Goal: Task Accomplishment & Management: Manage account settings

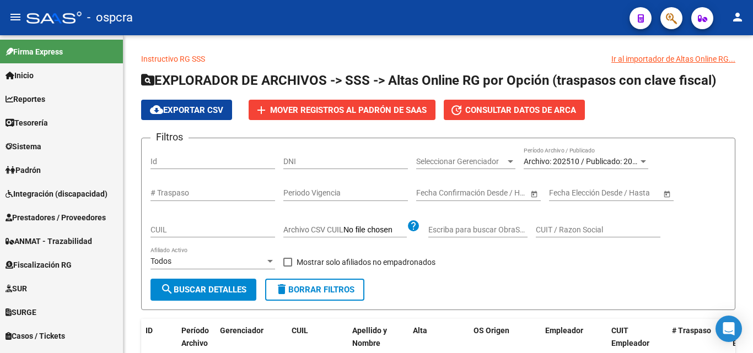
scroll to position [105, 0]
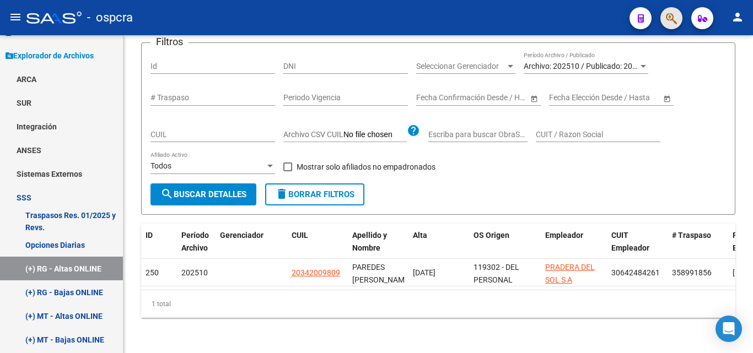
click at [674, 27] on span "button" at bounding box center [671, 18] width 11 height 23
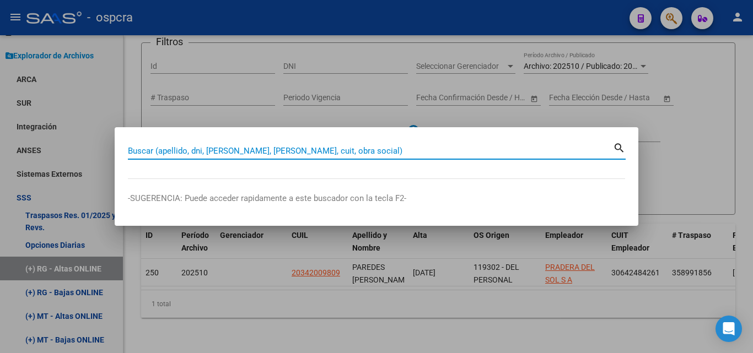
type input "c"
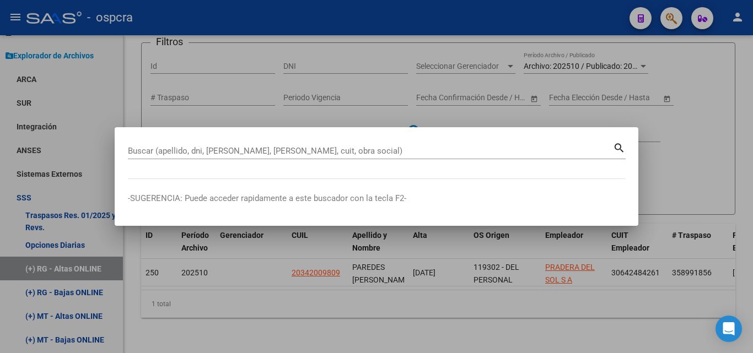
click at [365, 299] on div at bounding box center [376, 176] width 753 height 353
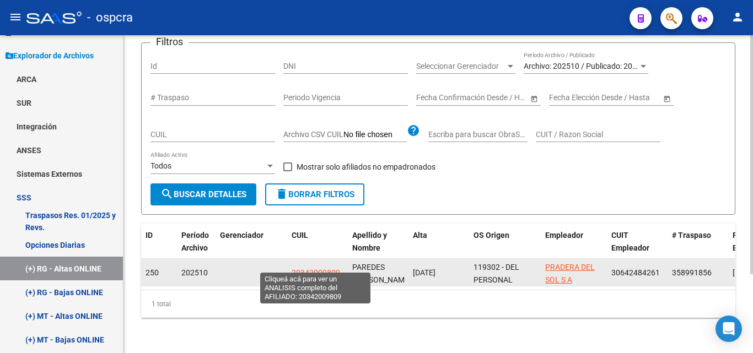
click at [319, 268] on span "20342009809" at bounding box center [316, 272] width 48 height 9
type textarea "20342009809"
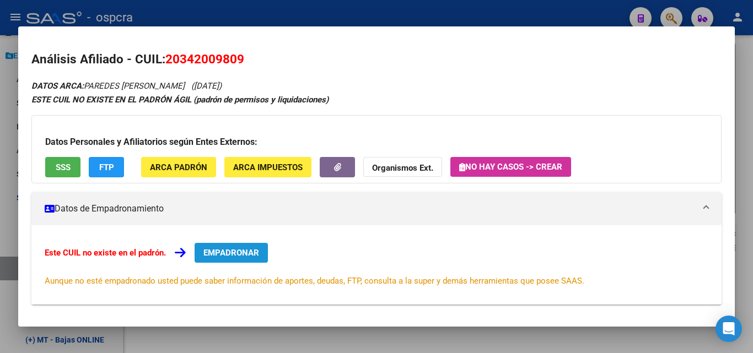
click at [245, 252] on span "EMPADRONAR" at bounding box center [231, 253] width 56 height 10
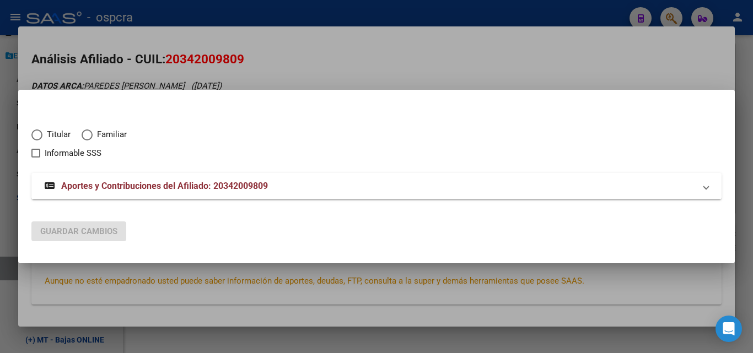
click at [35, 136] on span "Elija una opción" at bounding box center [36, 135] width 11 height 11
click at [35, 136] on input "Titular" at bounding box center [36, 135] width 11 height 11
radio input "true"
checkbox input "true"
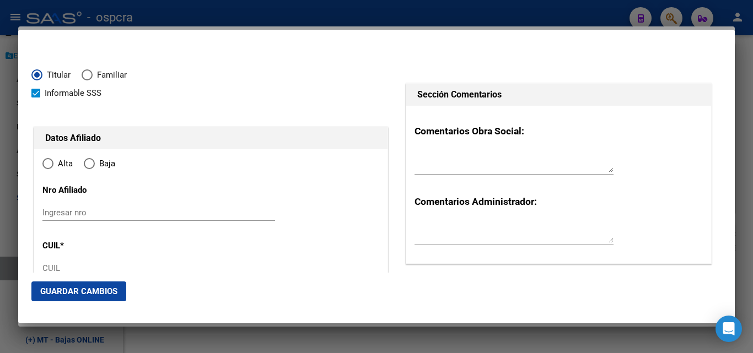
type input "20-34200980-9"
type input "34200980"
type input "PAREDES"
type input "ERNAN ANGEL"
type input "1990-03-04"
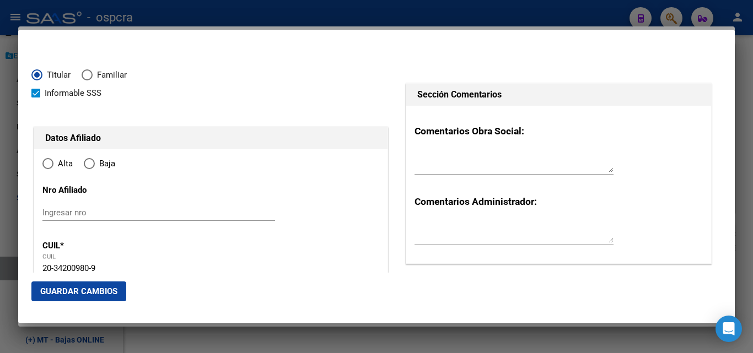
type input "[PERSON_NAME][GEOGRAPHIC_DATA]"
type input "7600"
type input "NEUQUEN"
type input "1762"
radio input "true"
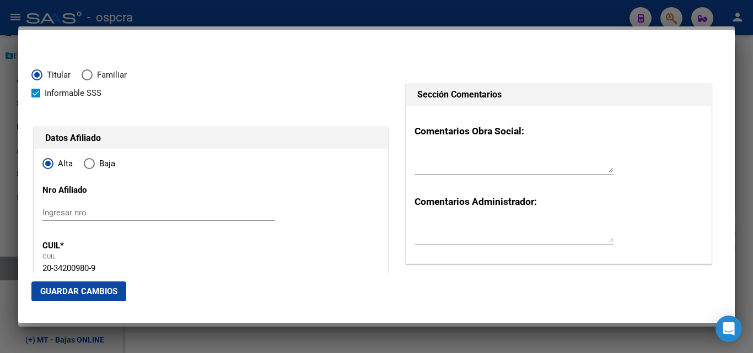
type input "[PERSON_NAME][GEOGRAPHIC_DATA]"
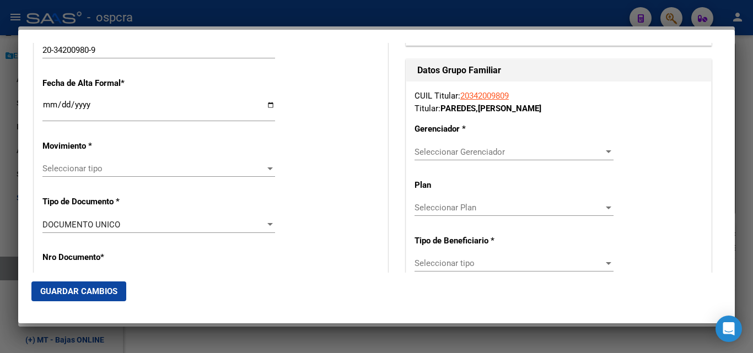
scroll to position [220, 0]
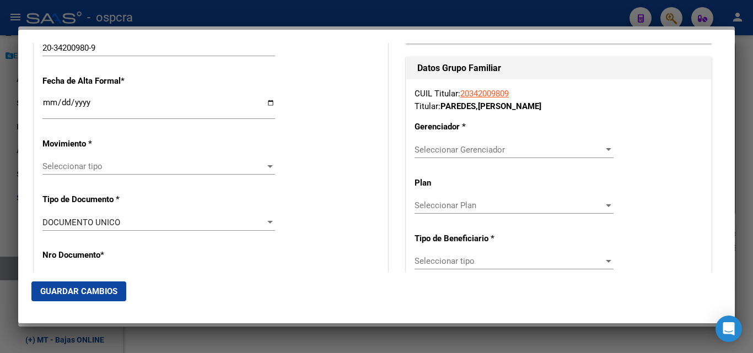
click at [263, 102] on input "Ingresar fecha" at bounding box center [158, 107] width 233 height 18
type input "2025-10-15"
click at [268, 166] on div at bounding box center [270, 166] width 6 height 3
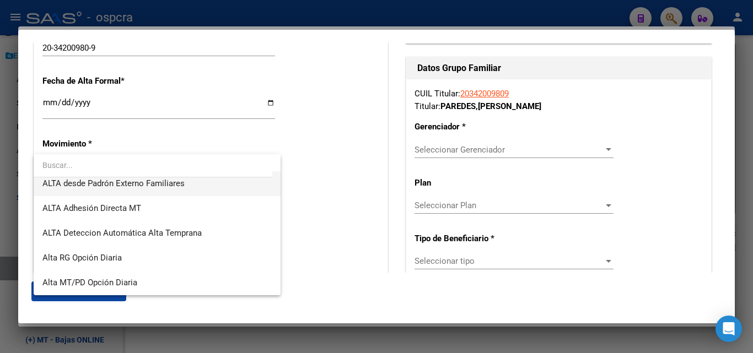
scroll to position [325, 0]
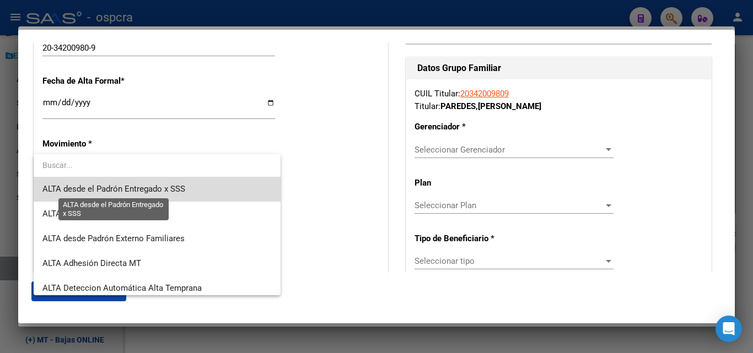
click at [175, 187] on span "ALTA desde el Padrón Entregado x SSS" at bounding box center [113, 189] width 143 height 10
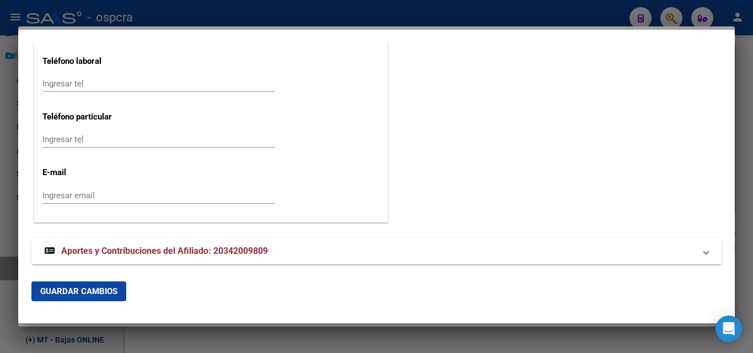
scroll to position [1506, 0]
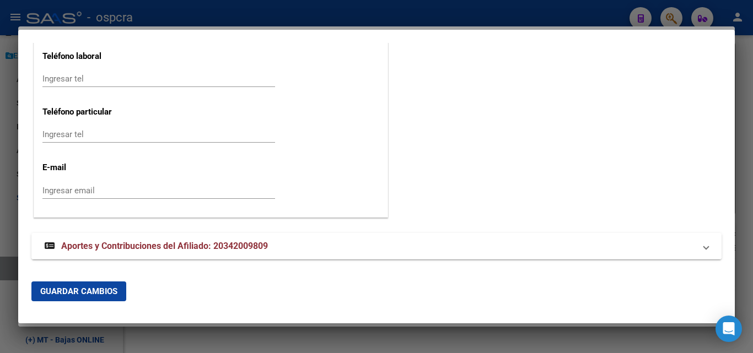
click at [249, 245] on span "Aportes y Contribuciones del Afiliado: 20342009809" at bounding box center [164, 246] width 207 height 10
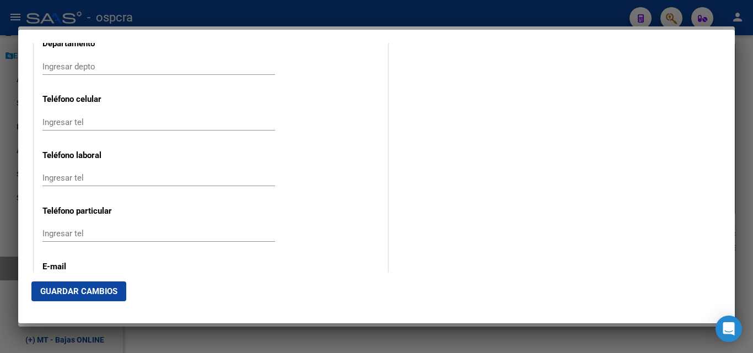
scroll to position [1396, 0]
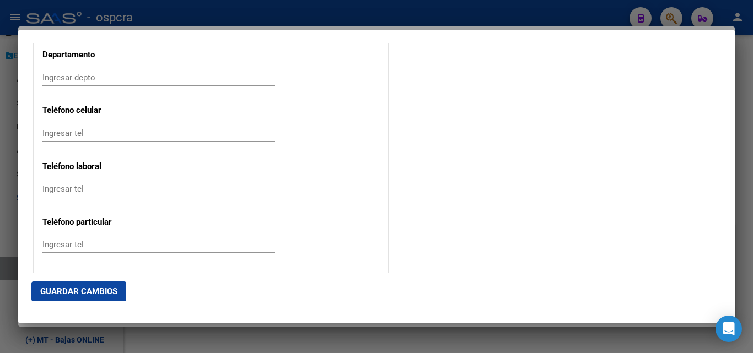
drag, startPoint x: 48, startPoint y: 125, endPoint x: 55, endPoint y: 128, distance: 7.4
click at [53, 127] on div "Ingresar tel" at bounding box center [158, 133] width 233 height 17
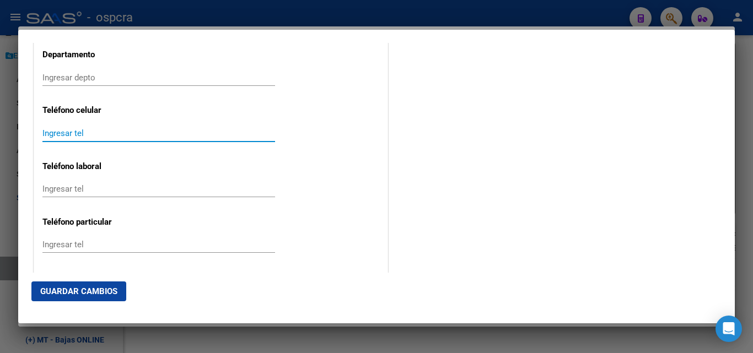
click at [58, 134] on input "Ingresar tel" at bounding box center [158, 133] width 233 height 10
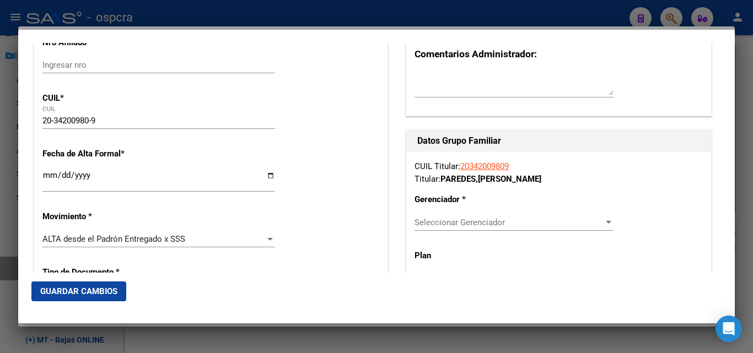
scroll to position [239, 0]
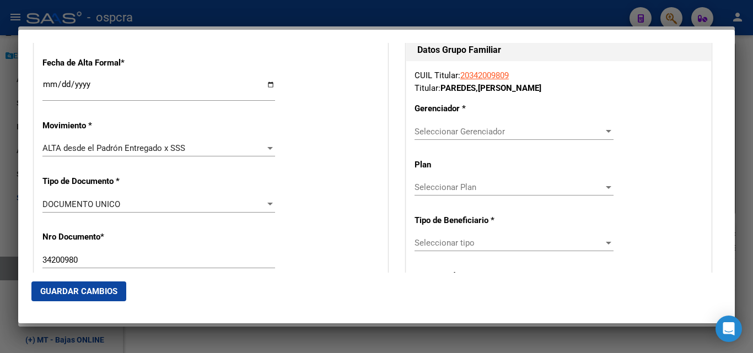
type input "2235394634"
click at [606, 132] on div at bounding box center [609, 131] width 6 height 3
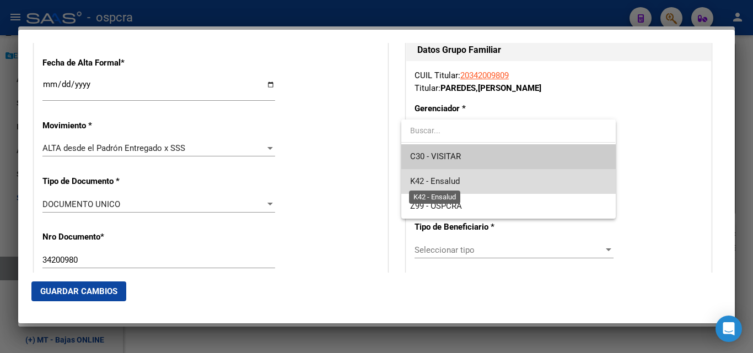
drag, startPoint x: 436, startPoint y: 179, endPoint x: 467, endPoint y: 183, distance: 31.1
click at [438, 179] on span "K42 - Ensalud" at bounding box center [435, 181] width 50 height 10
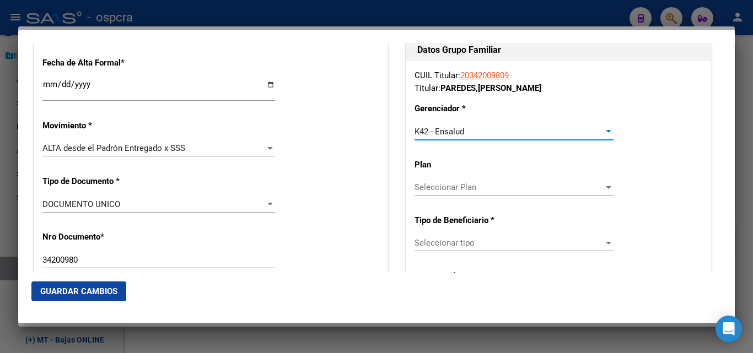
click at [488, 186] on span "Seleccionar Plan" at bounding box center [508, 187] width 189 height 10
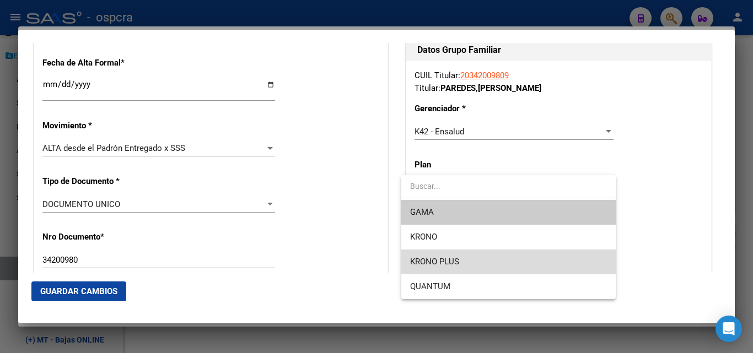
click at [480, 253] on span "KRONO PLUS" at bounding box center [508, 262] width 196 height 25
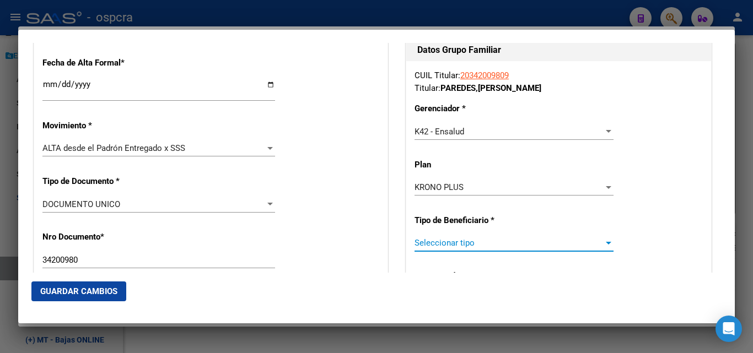
click at [505, 244] on span "Seleccionar tipo" at bounding box center [508, 243] width 189 height 10
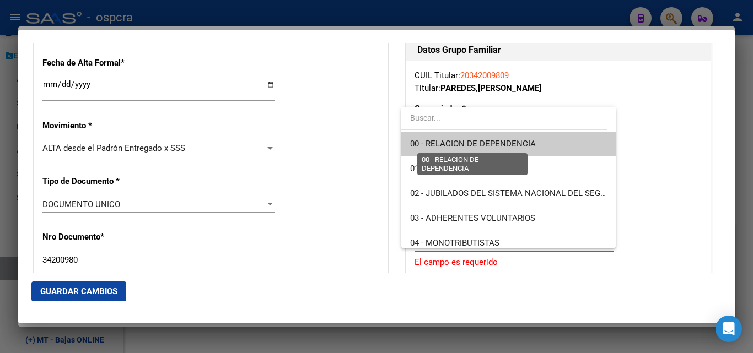
click at [503, 143] on span "00 - RELACION DE DEPENDENCIA" at bounding box center [473, 144] width 126 height 10
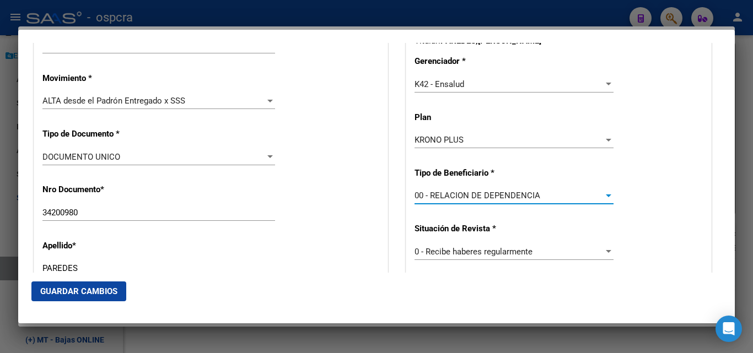
scroll to position [459, 0]
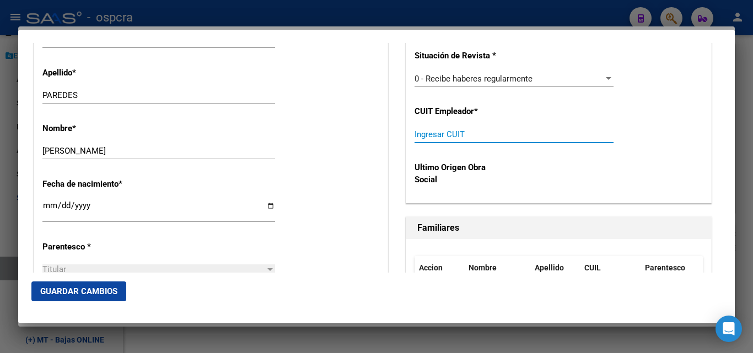
click at [431, 137] on input "Ingresar CUIT" at bounding box center [513, 135] width 199 height 10
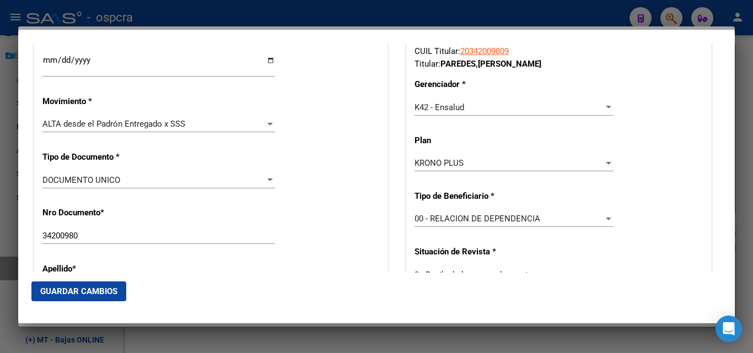
scroll to position [184, 0]
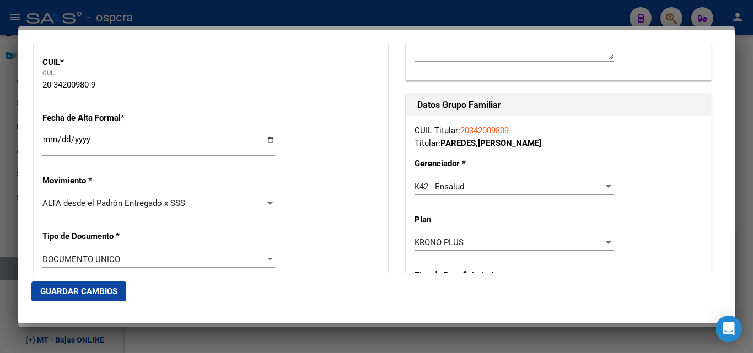
type input "30-64248426-1"
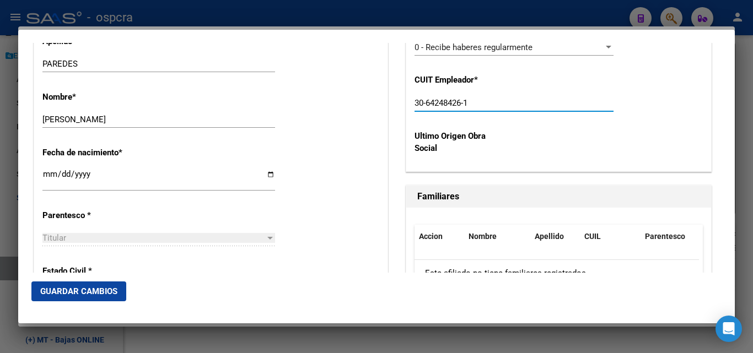
scroll to position [606, 0]
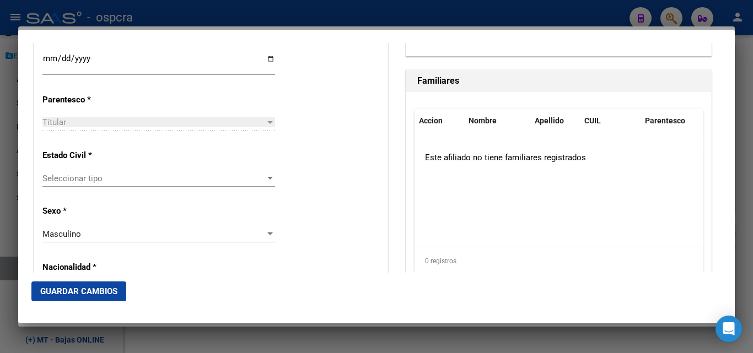
click at [103, 285] on button "Guardar Cambios" at bounding box center [78, 292] width 95 height 20
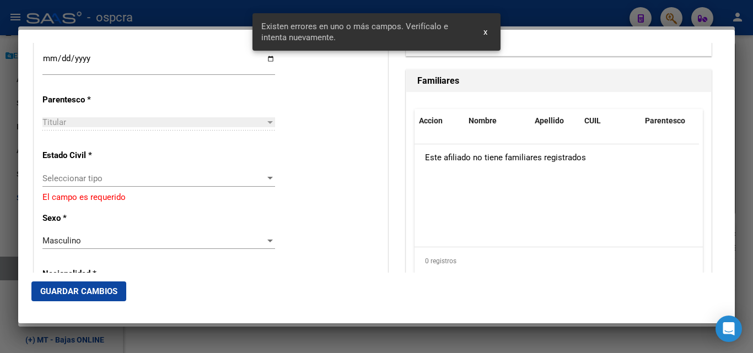
click at [267, 179] on div at bounding box center [270, 178] width 6 height 3
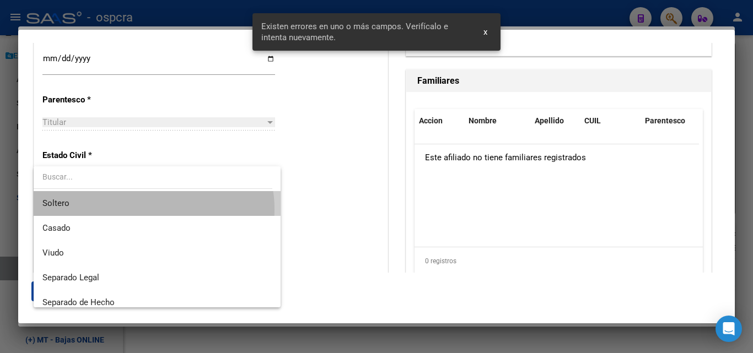
click at [153, 209] on span "Soltero" at bounding box center [156, 203] width 229 height 25
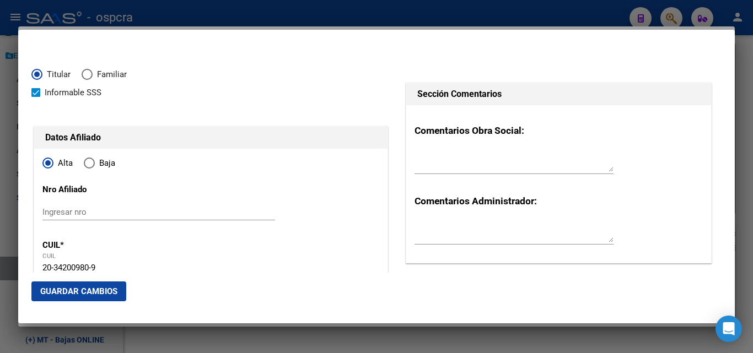
scroll to position [0, 0]
click at [92, 296] on button "Guardar Cambios" at bounding box center [78, 292] width 95 height 20
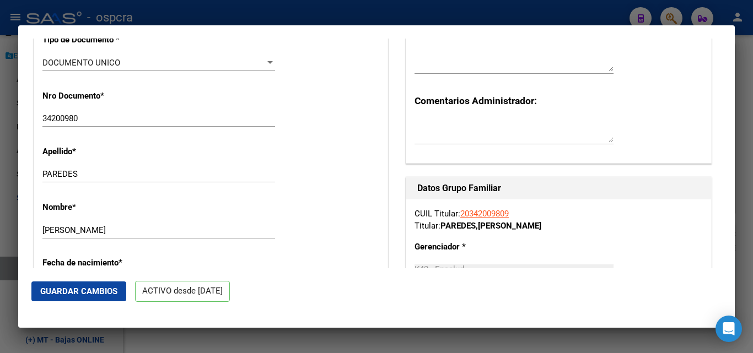
scroll to position [441, 0]
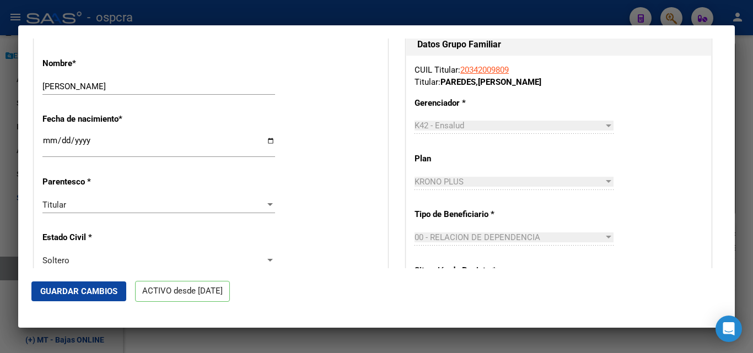
click at [481, 69] on link "20342009809" at bounding box center [484, 70] width 48 height 10
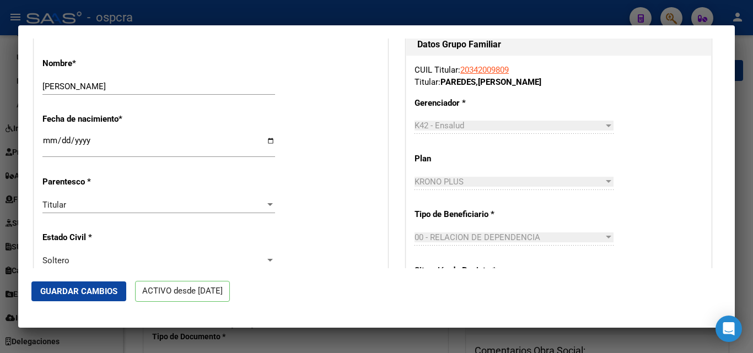
scroll to position [326, 0]
radio input "true"
type input "30-64248426-1"
click at [0, 214] on div at bounding box center [376, 176] width 753 height 353
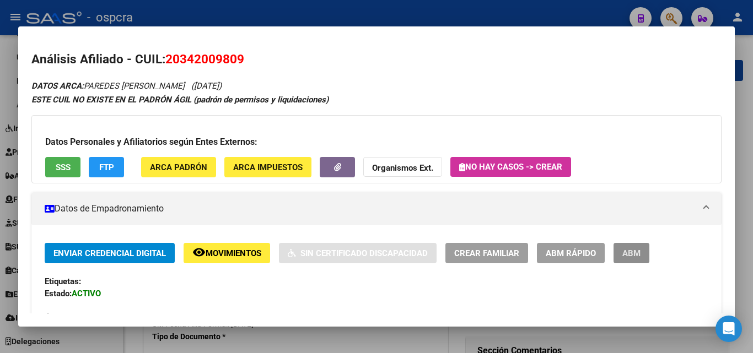
click at [622, 255] on button "ABM" at bounding box center [631, 253] width 36 height 20
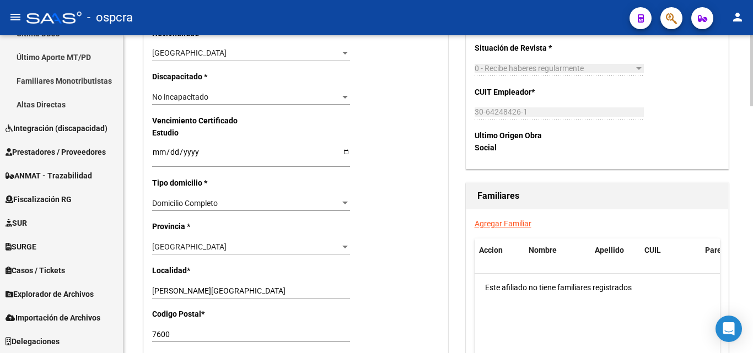
scroll to position [661, 0]
click at [505, 224] on link "Agregar Familiar" at bounding box center [502, 223] width 57 height 9
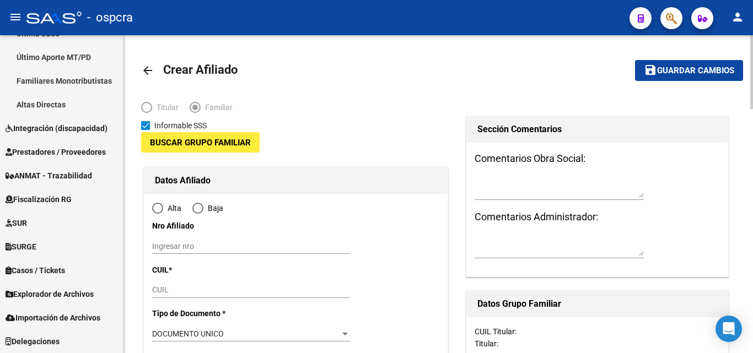
type input "30-64248426-1"
type input "[PERSON_NAME][GEOGRAPHIC_DATA]"
type input "7600"
type input "NEUQUEN"
type input "1762"
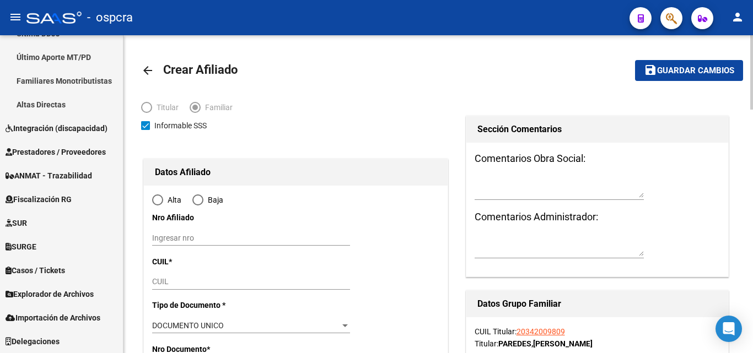
radio input "true"
type input "30-64248426-1"
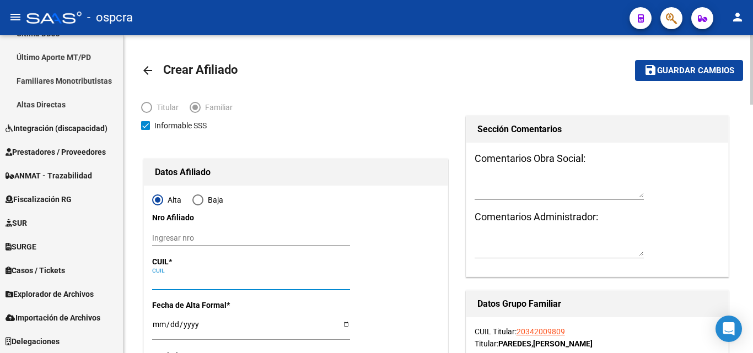
click at [176, 279] on input "CUIL" at bounding box center [251, 281] width 198 height 9
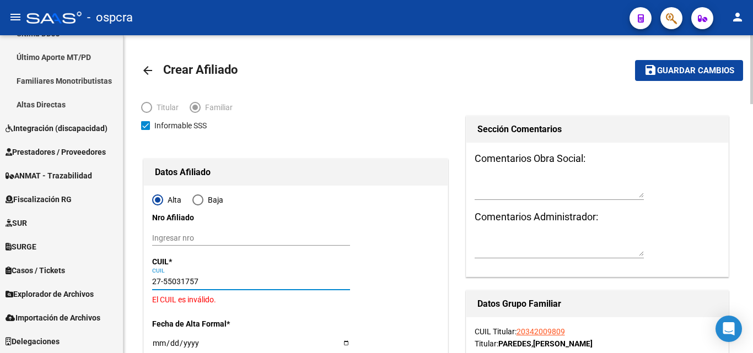
type input "27-55031757-0"
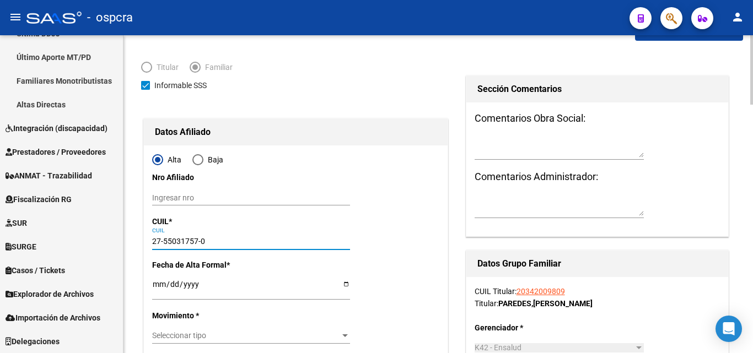
type input "55031757"
type input "PAREDES"
type input "MILENA VALENTINA"
type input "2015-02-14"
type input "[PERSON_NAME]"
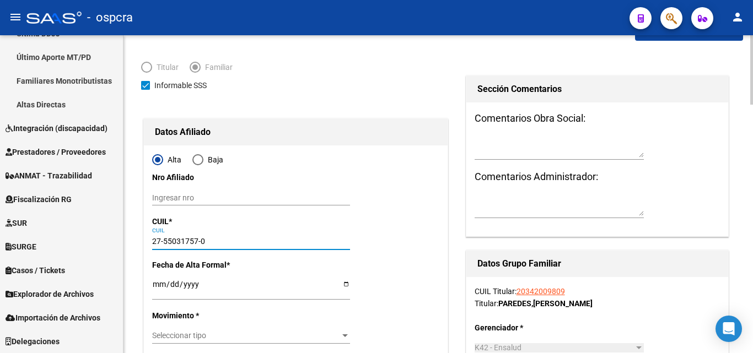
type input "1972"
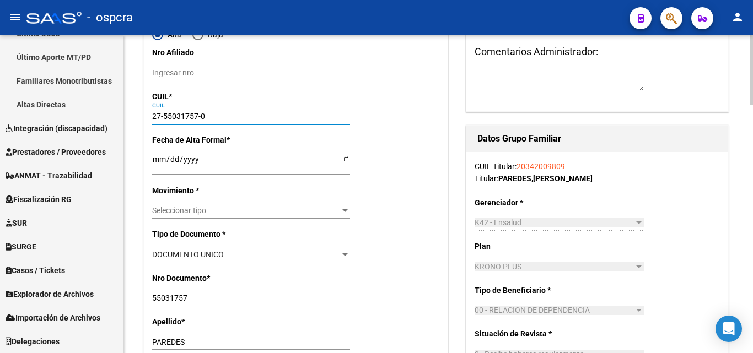
type input "27-55031757-0"
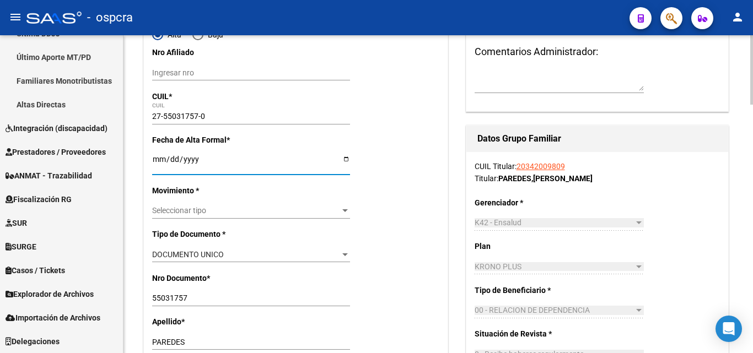
click at [346, 159] on input "Ingresar fecha" at bounding box center [251, 163] width 198 height 17
type input "2025-10-15"
click at [342, 212] on div at bounding box center [345, 211] width 10 height 9
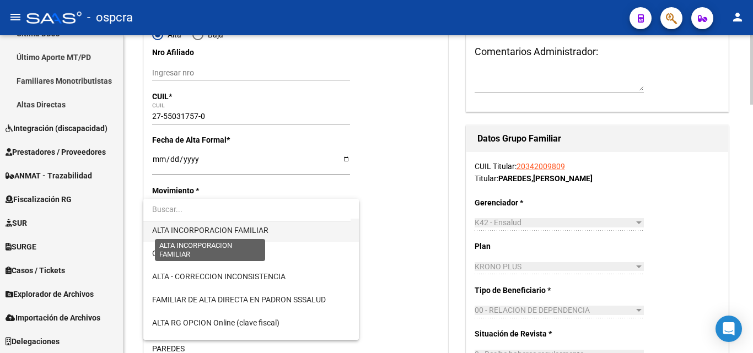
click at [262, 227] on span "ALTA INCORPORACION FAMILIAR" at bounding box center [210, 230] width 116 height 9
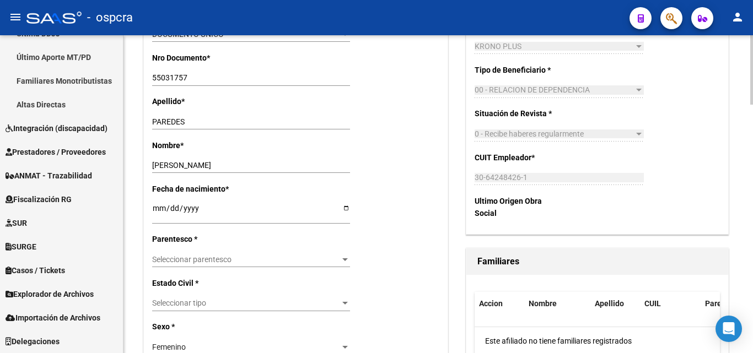
scroll to position [441, 0]
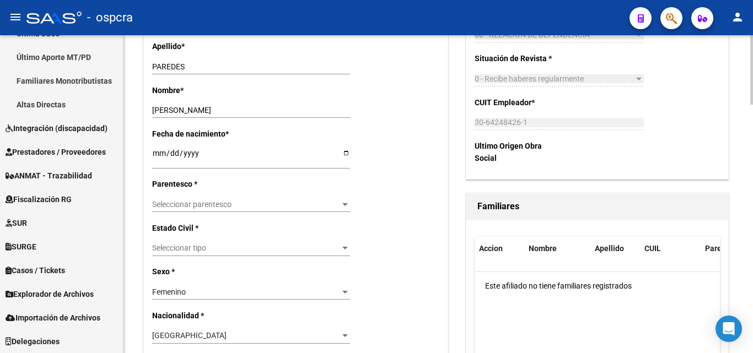
click at [343, 197] on div "Seleccionar parentesco Seleccionar parentesco" at bounding box center [251, 204] width 198 height 15
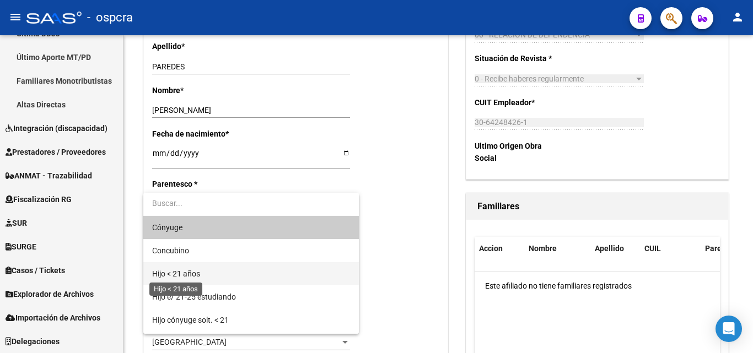
click at [197, 273] on span "Hijo < 21 años" at bounding box center [176, 273] width 48 height 9
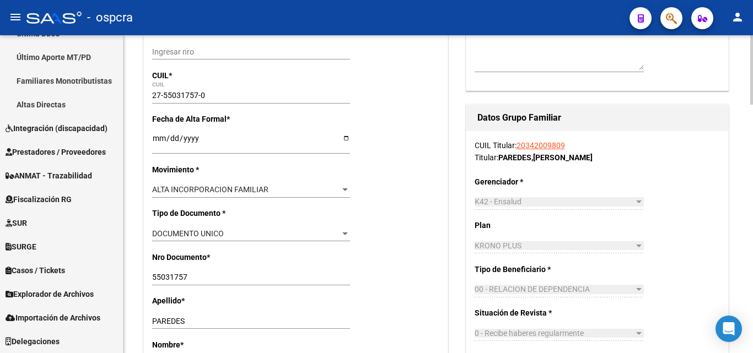
scroll to position [0, 0]
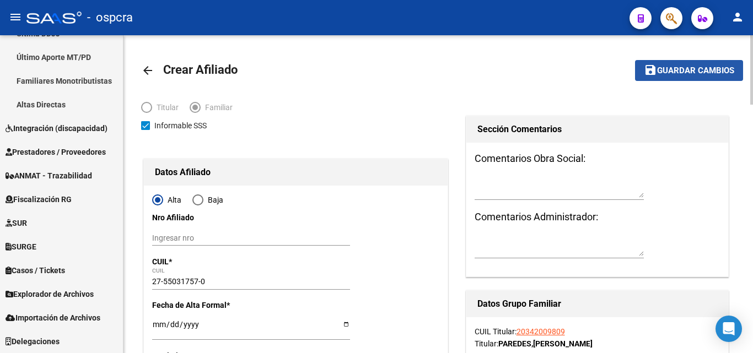
click at [699, 72] on span "Guardar cambios" at bounding box center [695, 71] width 77 height 10
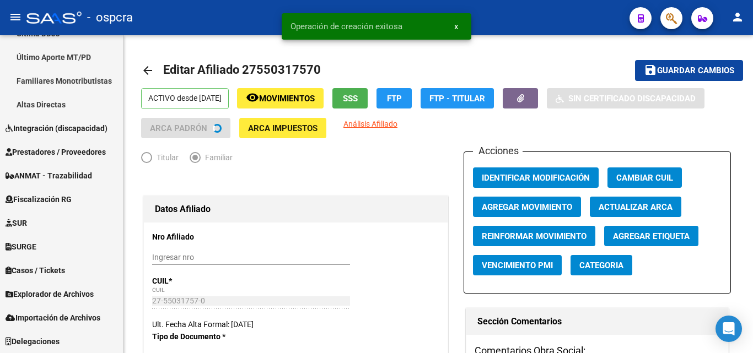
radio input "true"
type input "30-64248426-1"
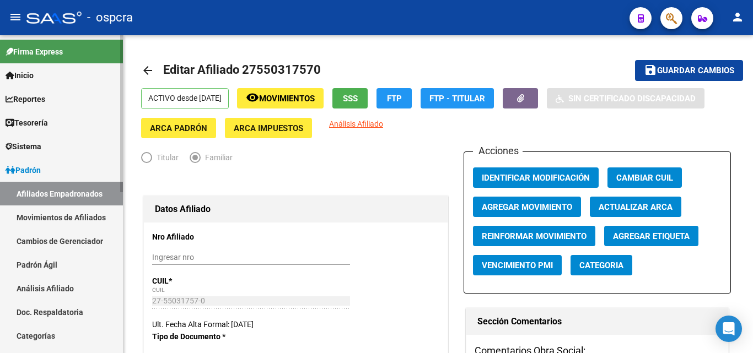
click at [48, 189] on link "Afiliados Empadronados" at bounding box center [61, 194] width 123 height 24
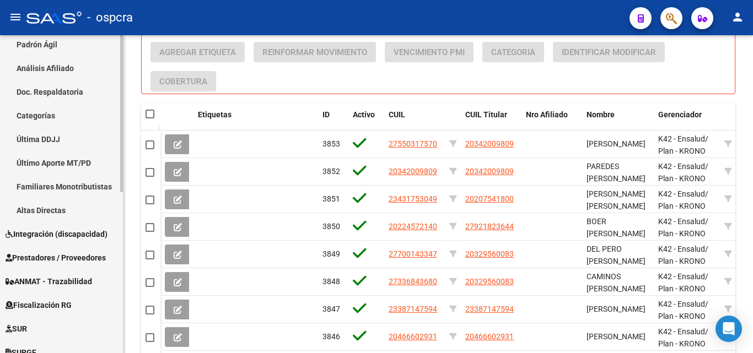
scroll to position [326, 0]
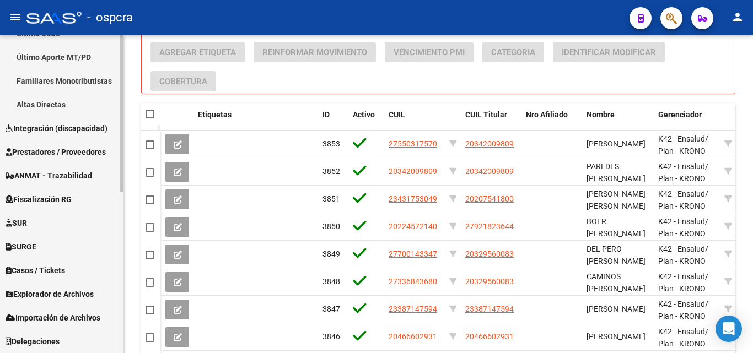
click at [55, 300] on link "Explorador de Archivos" at bounding box center [61, 294] width 123 height 24
click at [63, 296] on span "Explorador de Archivos" at bounding box center [50, 294] width 88 height 12
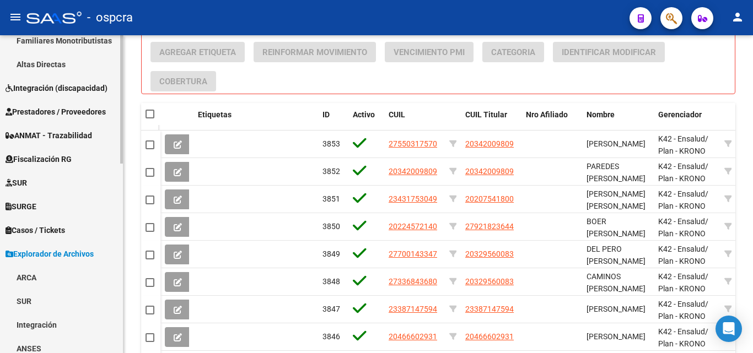
scroll to position [468, 0]
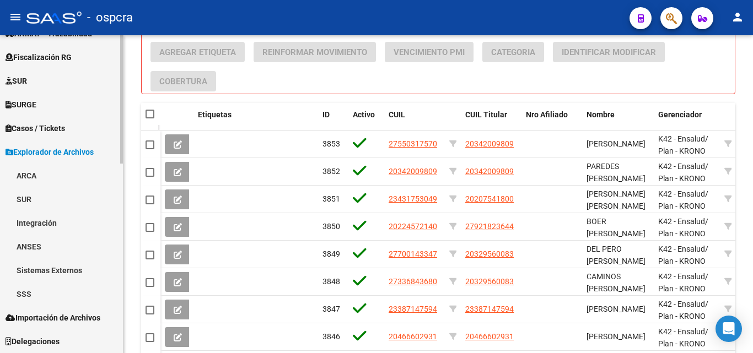
click at [24, 175] on link "ARCA" at bounding box center [61, 176] width 123 height 24
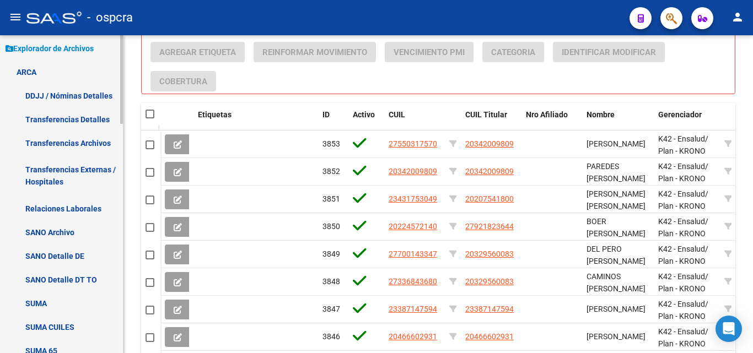
scroll to position [579, 0]
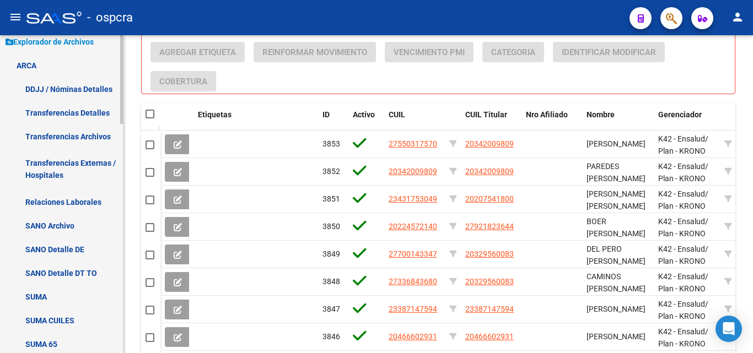
click at [69, 205] on link "Relaciones Laborales" at bounding box center [61, 202] width 123 height 24
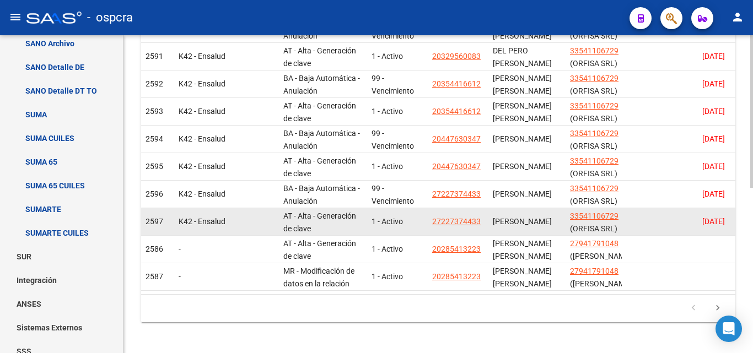
scroll to position [344, 0]
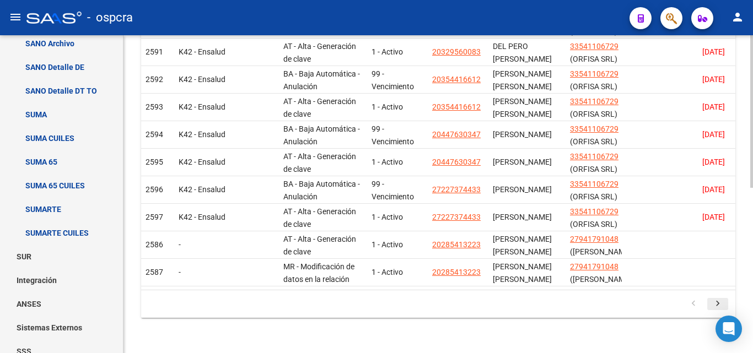
click at [722, 303] on icon "go to next page" at bounding box center [717, 305] width 14 height 13
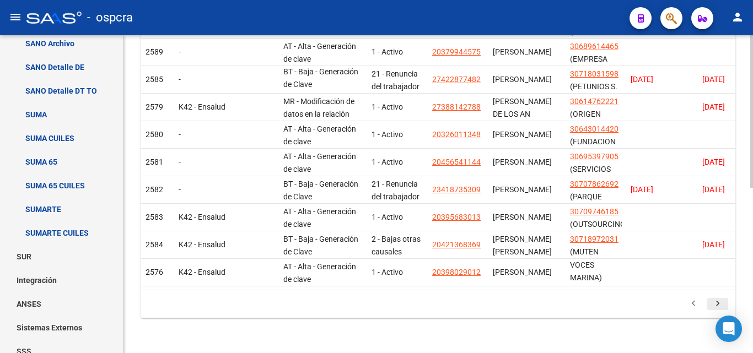
click at [719, 304] on icon "go to next page" at bounding box center [717, 305] width 14 height 13
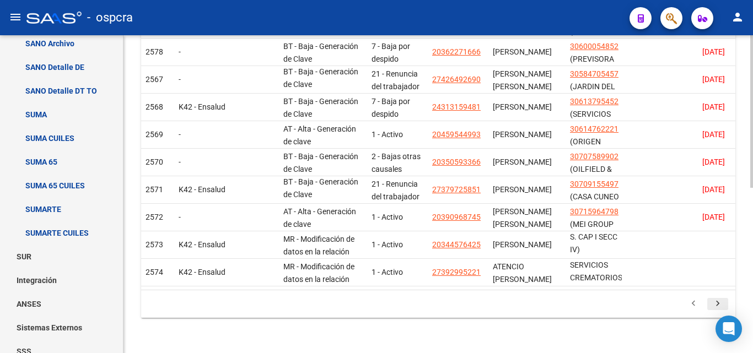
click at [716, 305] on icon "go to next page" at bounding box center [717, 305] width 14 height 13
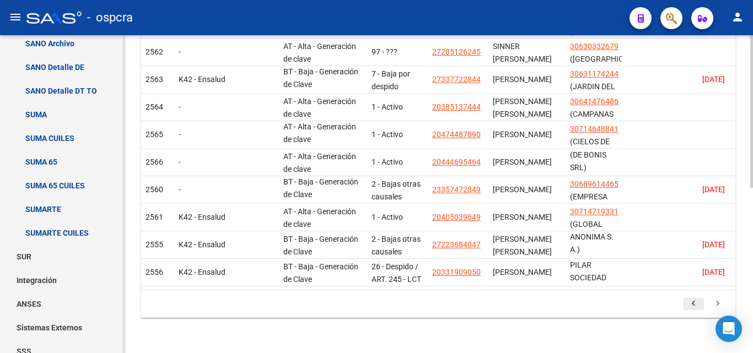
click at [688, 301] on icon "go to previous page" at bounding box center [693, 305] width 14 height 13
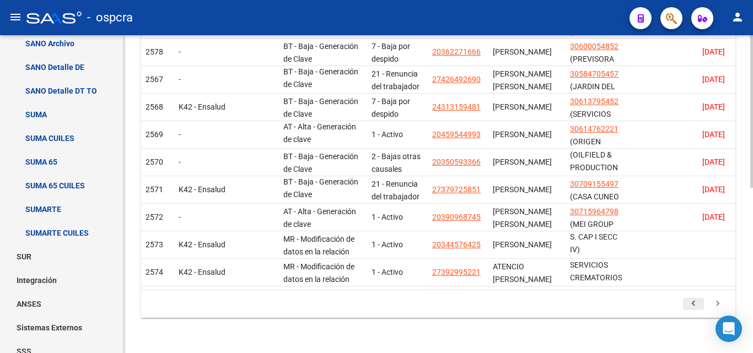
click at [692, 302] on icon "go to previous page" at bounding box center [693, 305] width 14 height 13
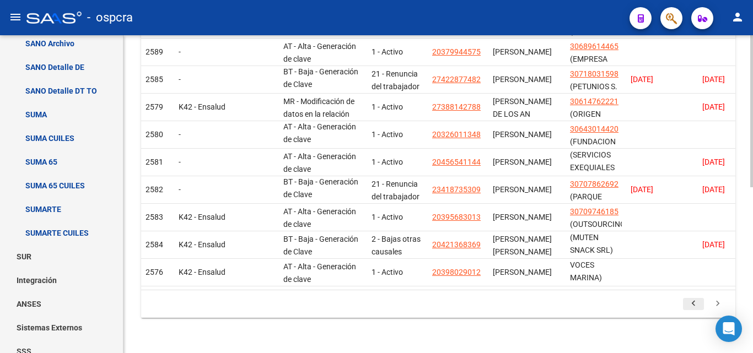
scroll to position [14, 0]
click at [692, 301] on icon "go to previous page" at bounding box center [693, 305] width 14 height 13
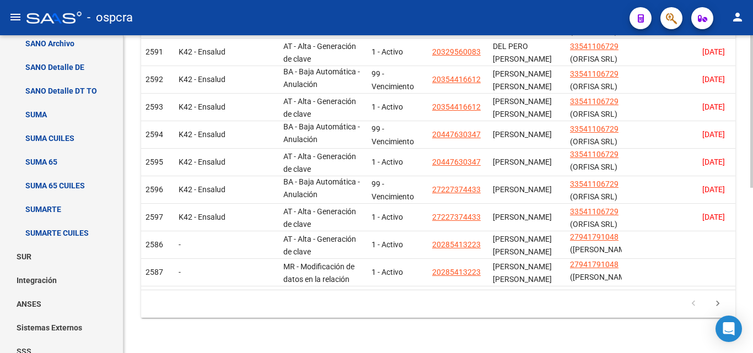
scroll to position [0, 0]
click at [712, 301] on icon "go to next page" at bounding box center [717, 305] width 14 height 13
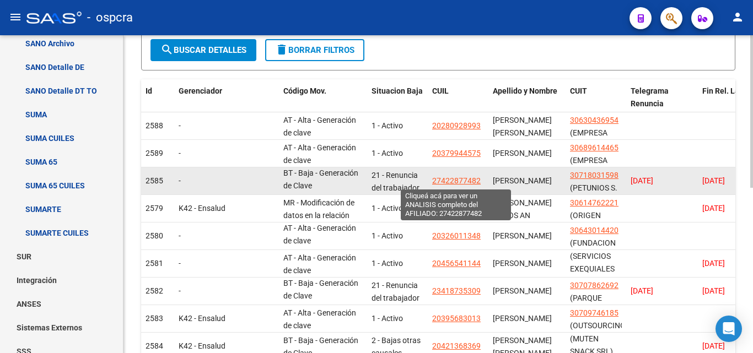
click at [462, 179] on span "27422877482" at bounding box center [456, 180] width 48 height 9
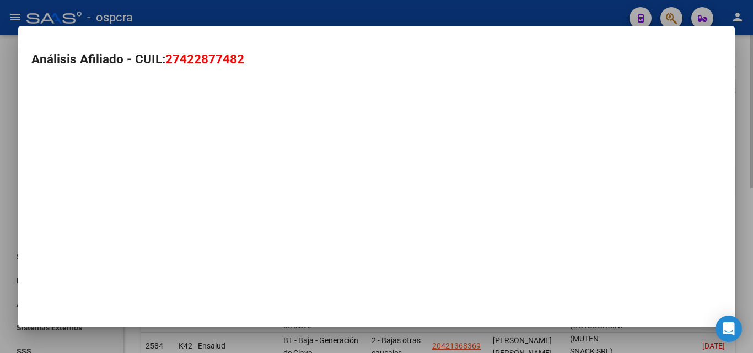
type textarea "27422877482"
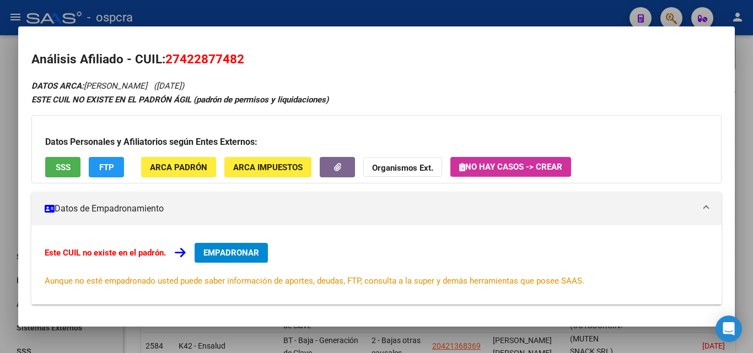
click at [0, 211] on div at bounding box center [376, 176] width 753 height 353
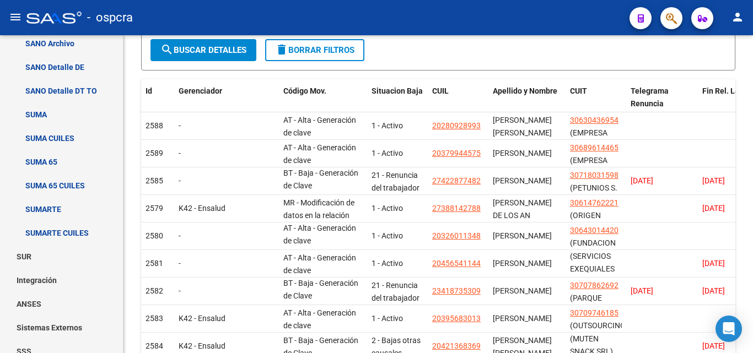
click at [667, 20] on icon "button" at bounding box center [671, 18] width 11 height 13
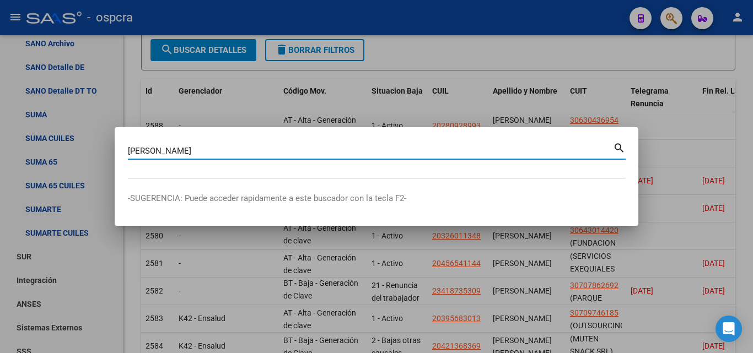
type input "alvarado"
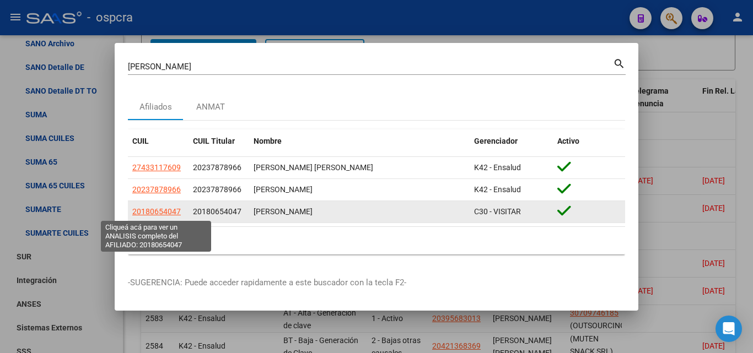
click at [165, 211] on span "20180654047" at bounding box center [156, 211] width 48 height 9
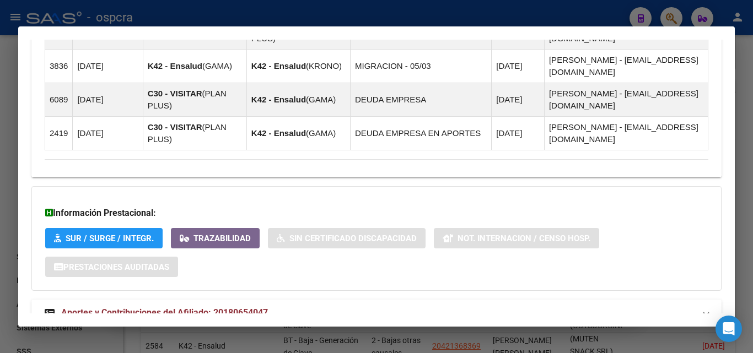
scroll to position [958, 0]
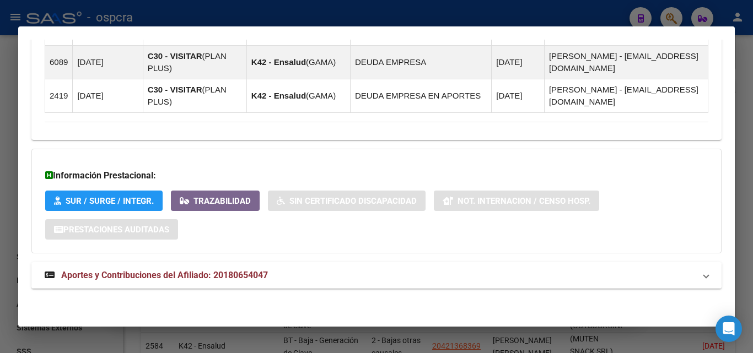
click at [246, 275] on span "Aportes y Contribuciones del Afiliado: 20180654047" at bounding box center [164, 275] width 207 height 10
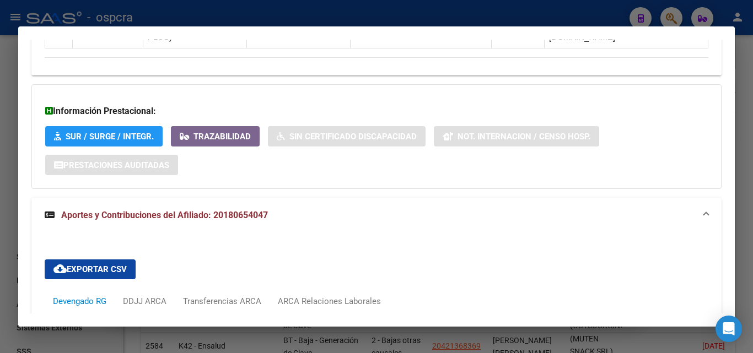
scroll to position [1298, 0]
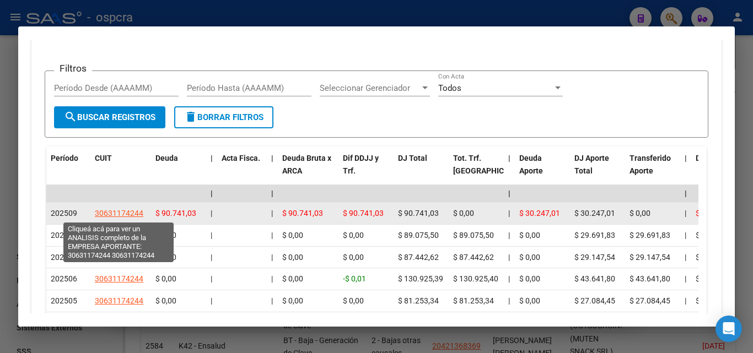
click at [100, 215] on span "30631174244" at bounding box center [119, 213] width 48 height 9
type textarea "30631174244"
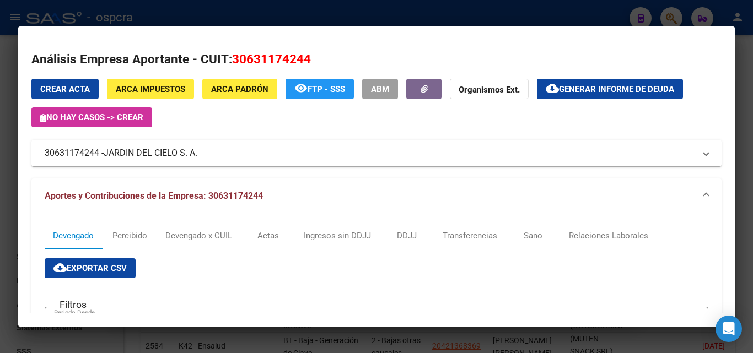
click at [0, 187] on div at bounding box center [376, 176] width 753 height 353
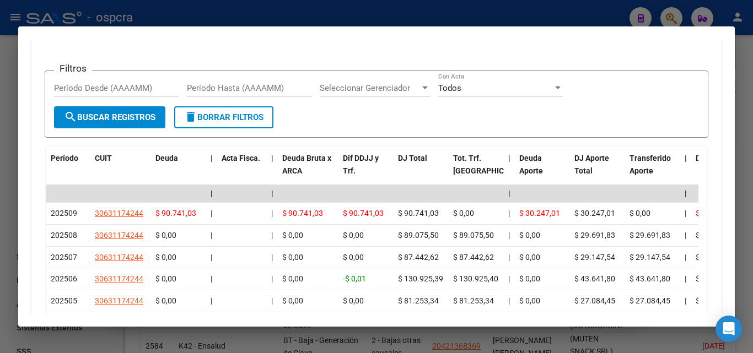
click at [0, 187] on div at bounding box center [376, 176] width 753 height 353
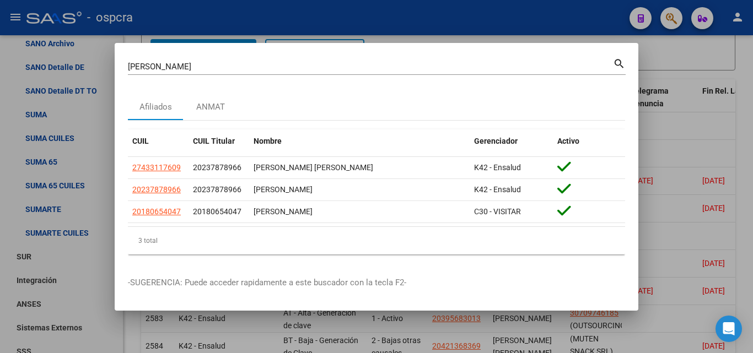
click at [0, 164] on div at bounding box center [376, 176] width 753 height 353
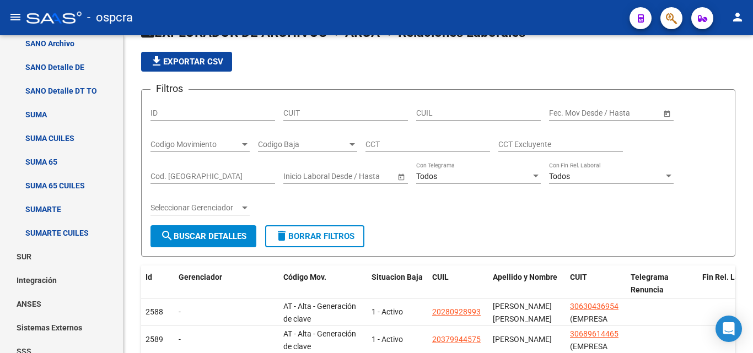
scroll to position [0, 0]
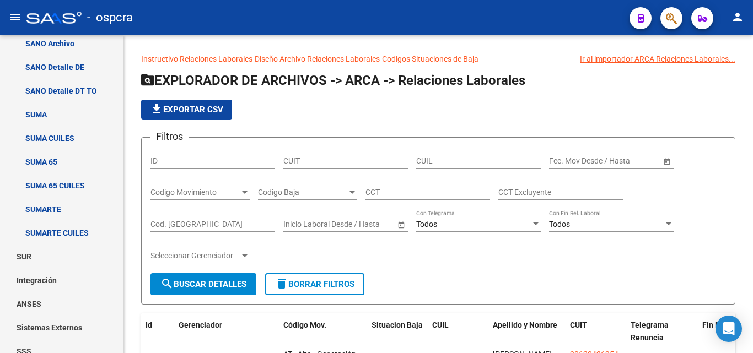
click at [677, 14] on button "button" at bounding box center [671, 18] width 22 height 22
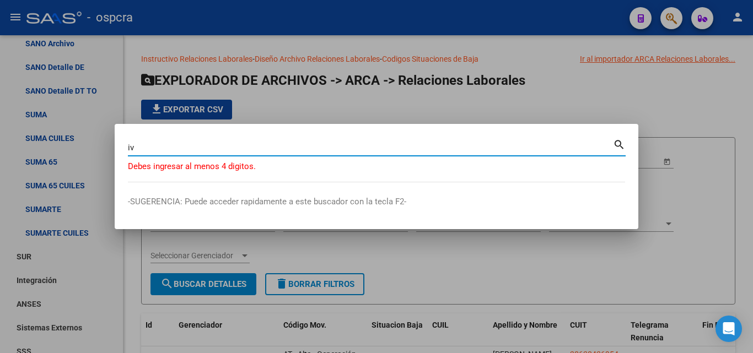
type input "i"
type input "ramirez"
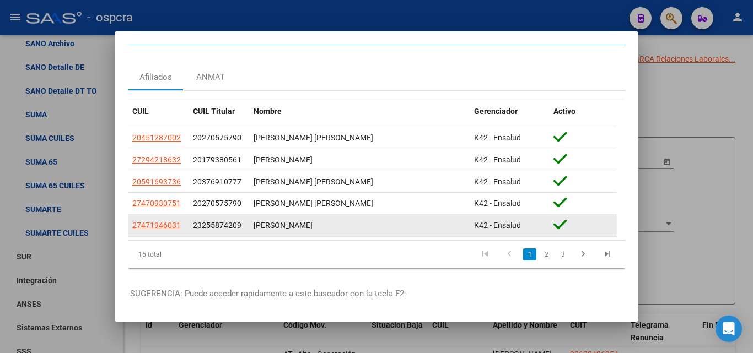
scroll to position [33, 0]
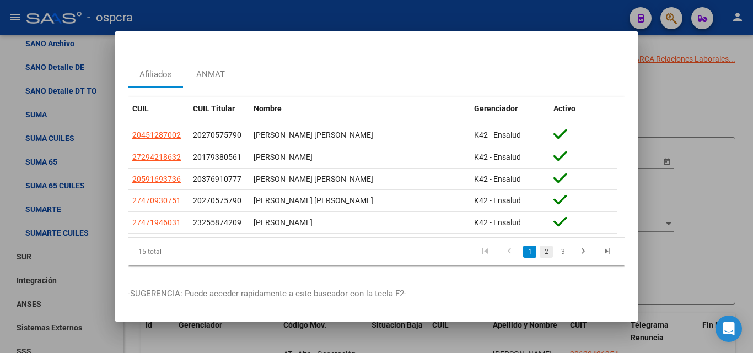
click at [542, 246] on link "2" at bounding box center [546, 252] width 13 height 12
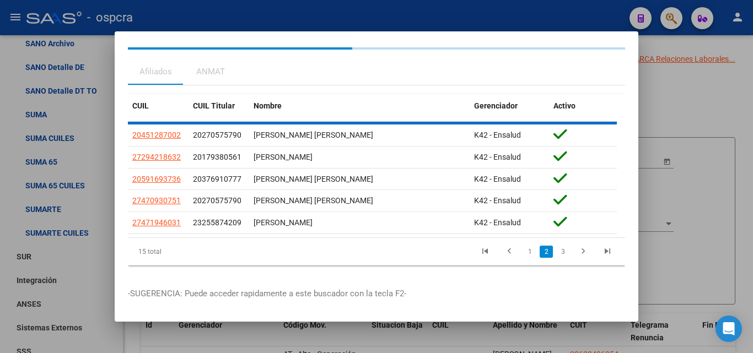
scroll to position [24, 0]
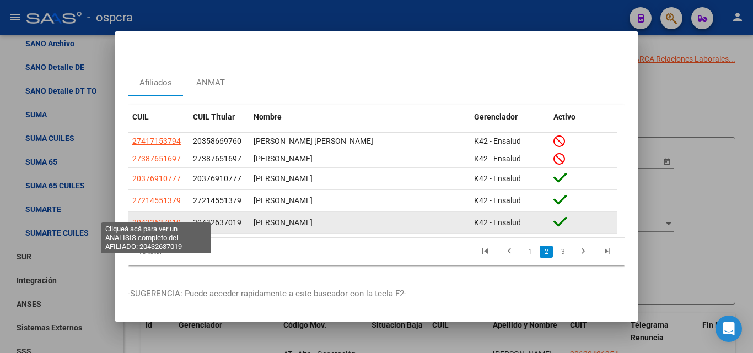
click at [162, 218] on span "20432637019" at bounding box center [156, 222] width 48 height 9
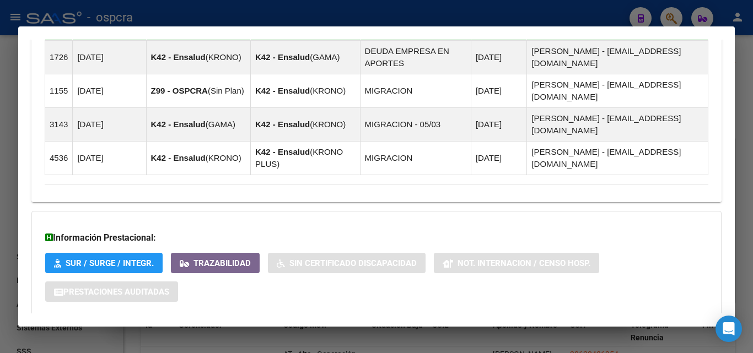
scroll to position [725, 0]
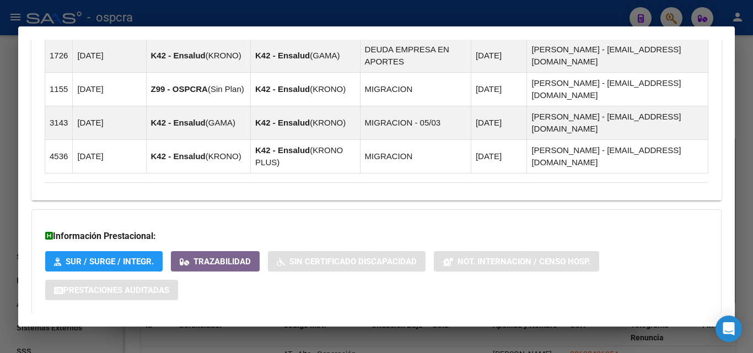
click at [243, 331] on span "Aportes y Contribuciones del Afiliado: 20432637019" at bounding box center [164, 336] width 207 height 10
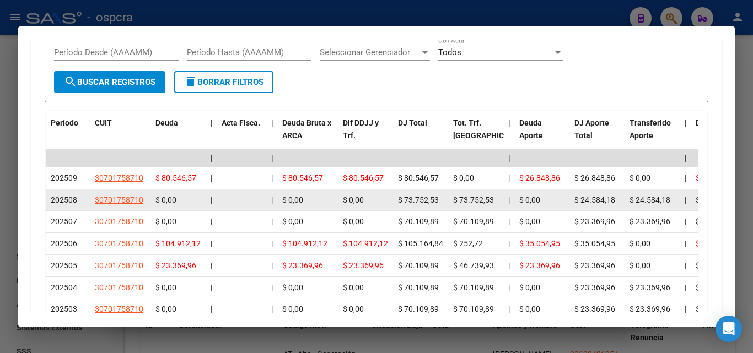
scroll to position [1166, 0]
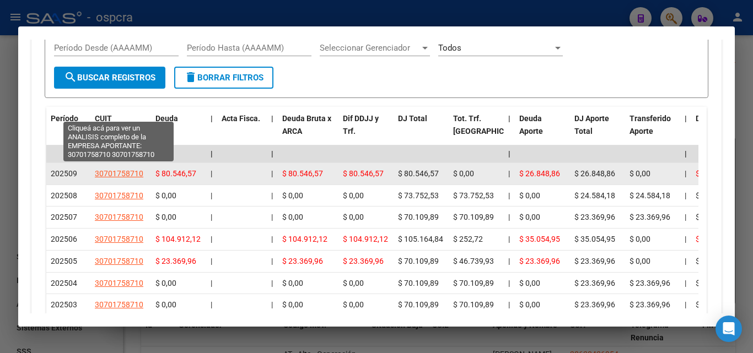
click at [121, 169] on span "30701758710" at bounding box center [119, 173] width 48 height 9
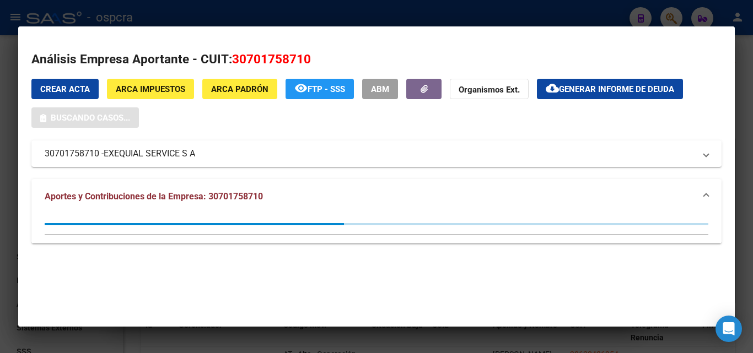
click at [0, 199] on div at bounding box center [376, 176] width 753 height 353
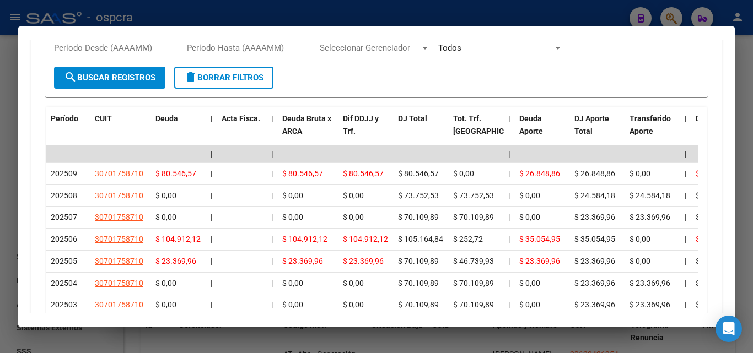
click at [0, 192] on div at bounding box center [376, 176] width 753 height 353
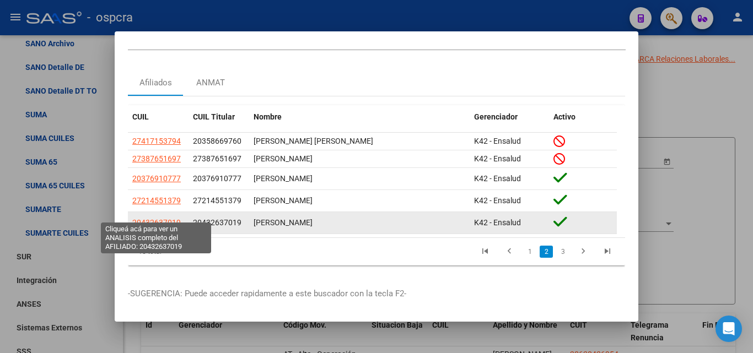
click at [167, 218] on span "20432637019" at bounding box center [156, 222] width 48 height 9
type textarea "20432637019"
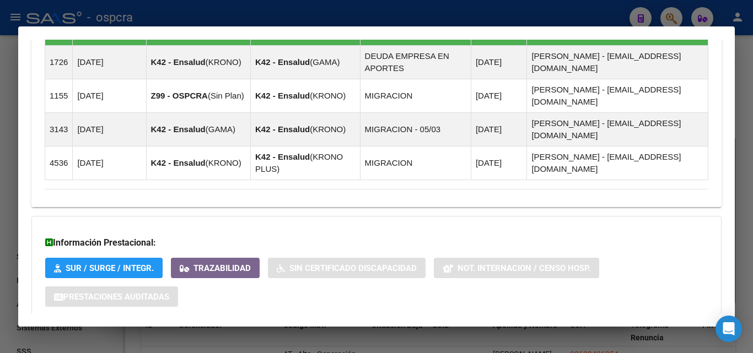
scroll to position [725, 0]
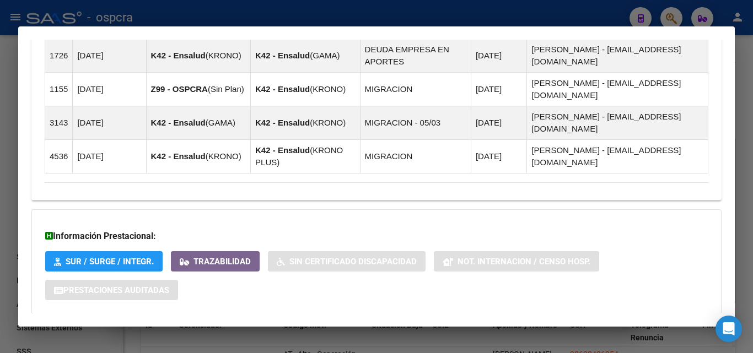
click at [223, 331] on span "Aportes y Contribuciones del Afiliado: 20432637019" at bounding box center [164, 336] width 207 height 10
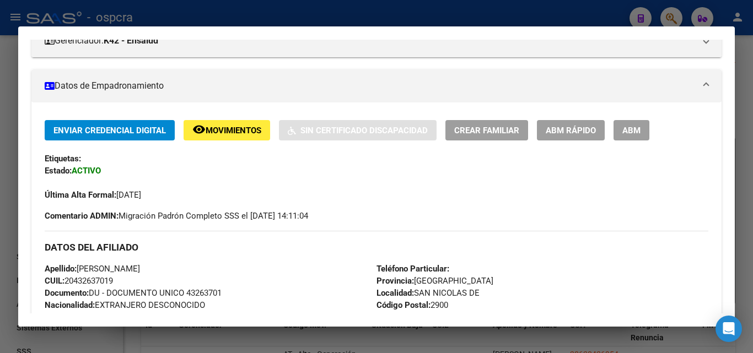
scroll to position [165, 0]
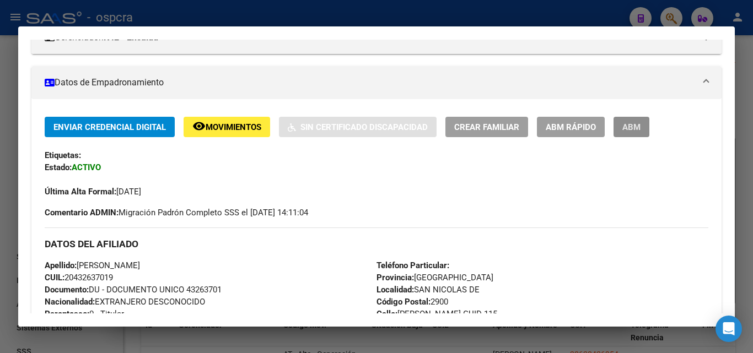
click at [644, 129] on button "ABM" at bounding box center [631, 127] width 36 height 20
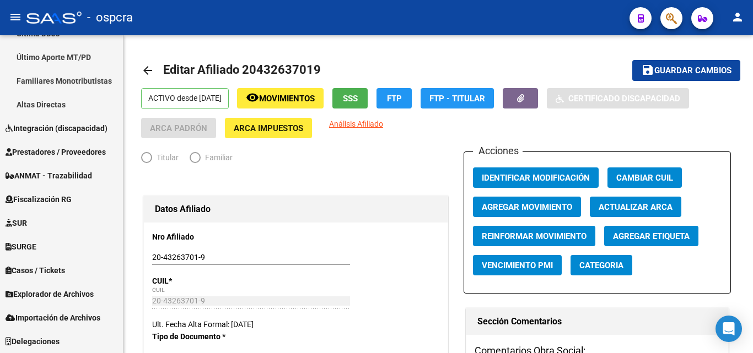
scroll to position [326, 0]
radio input "true"
type input "30-70175871-0"
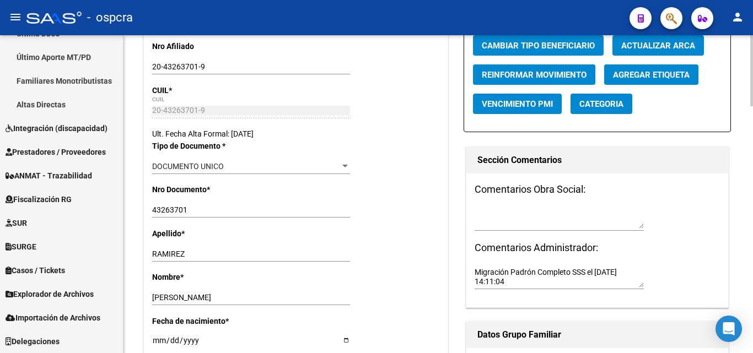
scroll to position [55, 0]
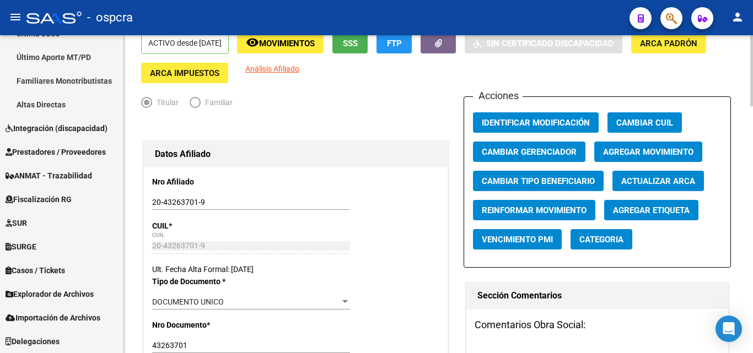
click at [471, 80] on div "ACTIVO desde 01/09/2023 remove_red_eye Movimientos SSS FTP Sin Certificado Disc…" at bounding box center [438, 58] width 594 height 50
click at [674, 150] on span "Agregar Movimiento" at bounding box center [648, 152] width 90 height 10
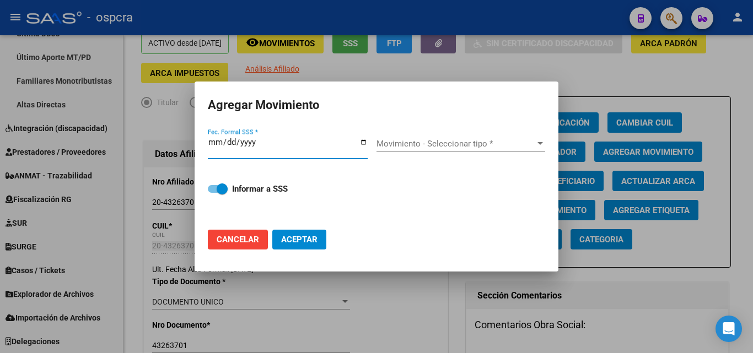
click at [438, 284] on div at bounding box center [376, 176] width 753 height 353
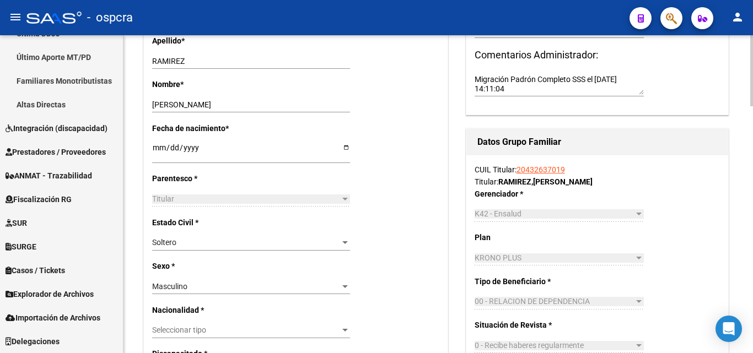
scroll to position [386, 0]
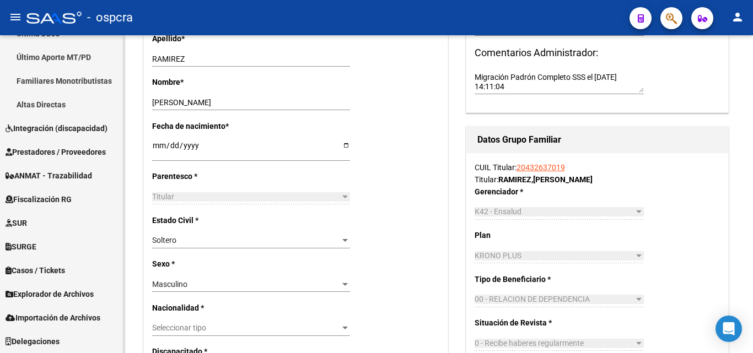
click at [678, 20] on button "button" at bounding box center [671, 18] width 22 height 22
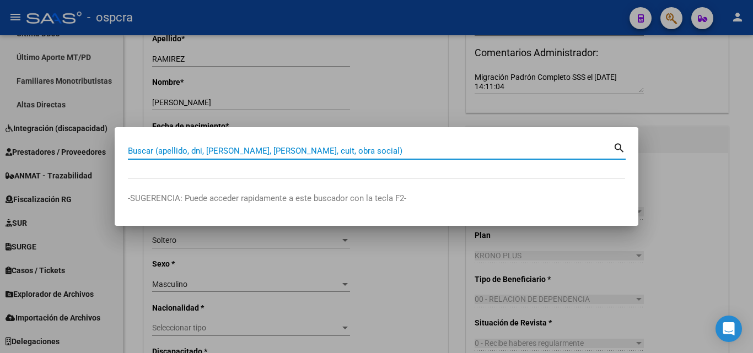
paste input "41673633"
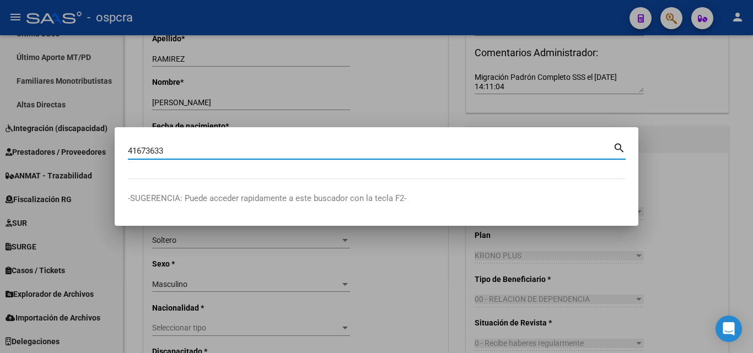
type input "41673633"
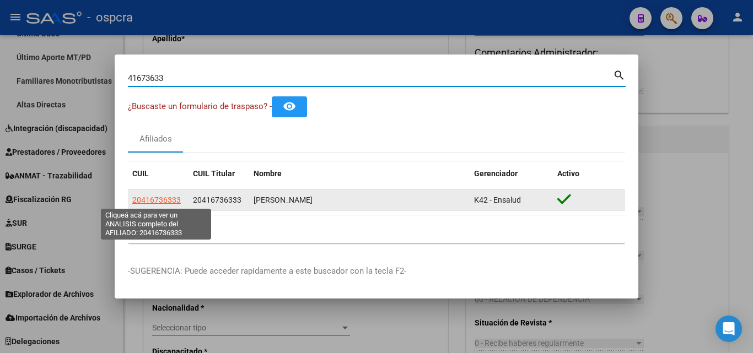
click at [166, 199] on span "20416736333" at bounding box center [156, 200] width 48 height 9
type textarea "20416736333"
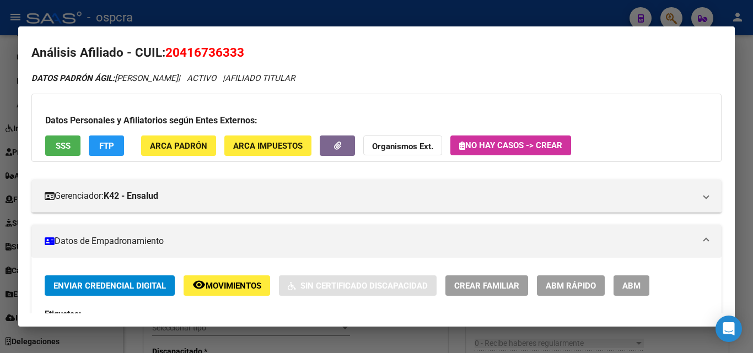
scroll to position [0, 0]
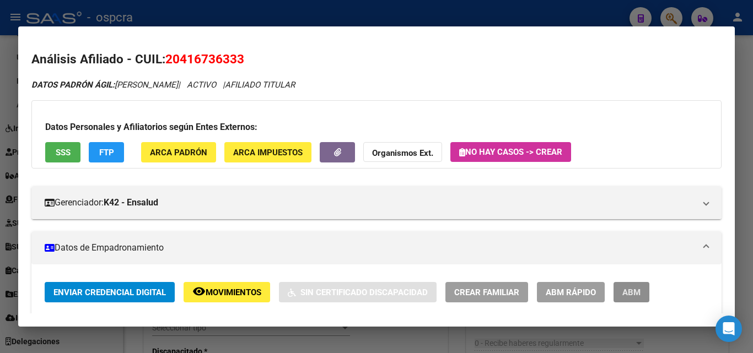
click at [630, 294] on span "ABM" at bounding box center [631, 293] width 18 height 10
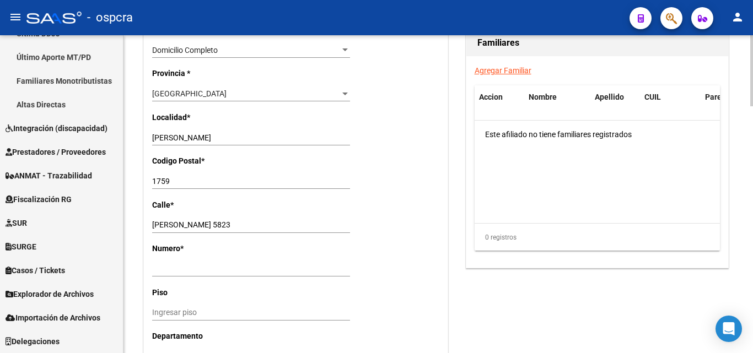
scroll to position [827, 0]
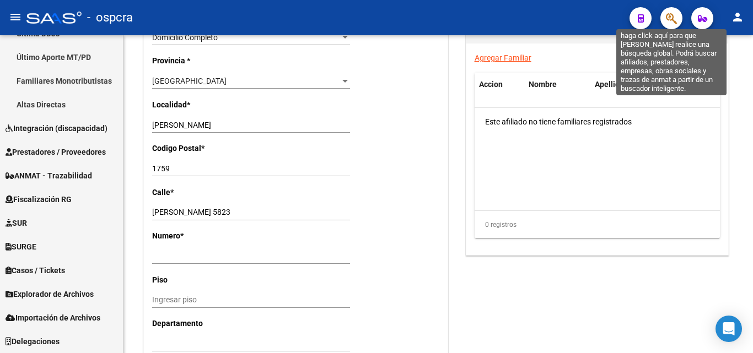
click at [674, 20] on icon "button" at bounding box center [671, 18] width 11 height 13
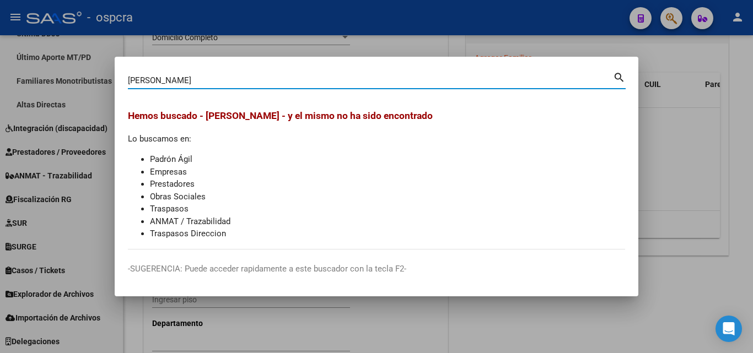
type input "stefanutti"
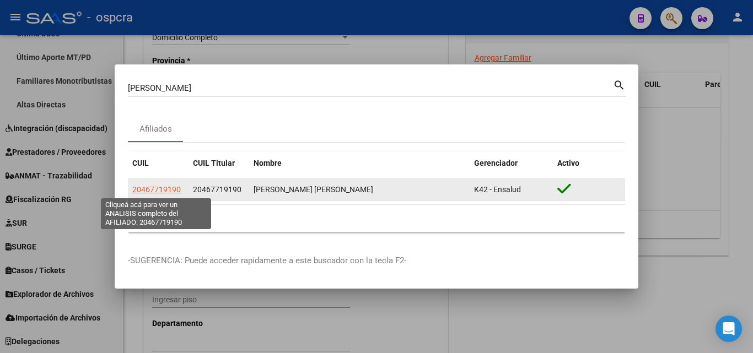
click at [161, 191] on span "20467719190" at bounding box center [156, 189] width 48 height 9
type textarea "20467719190"
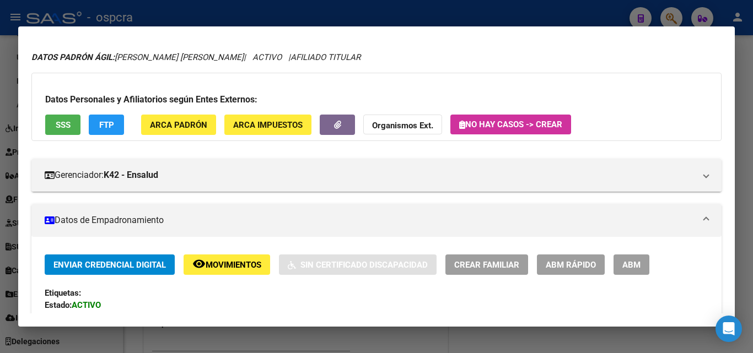
scroll to position [0, 0]
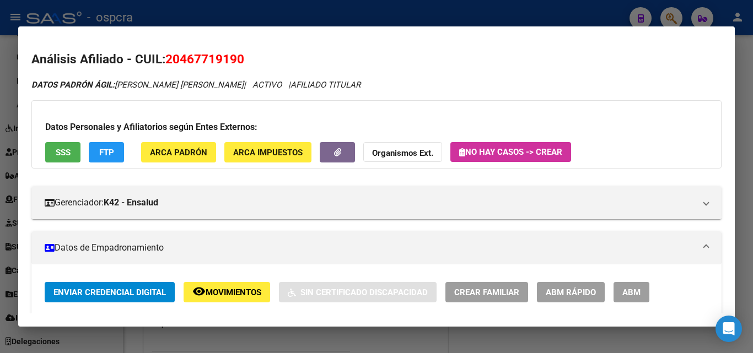
drag, startPoint x: 181, startPoint y: 55, endPoint x: 236, endPoint y: 56, distance: 55.1
click at [236, 56] on span "20467719190" at bounding box center [204, 59] width 79 height 14
copy span "46771919"
click at [0, 186] on div at bounding box center [376, 176] width 753 height 353
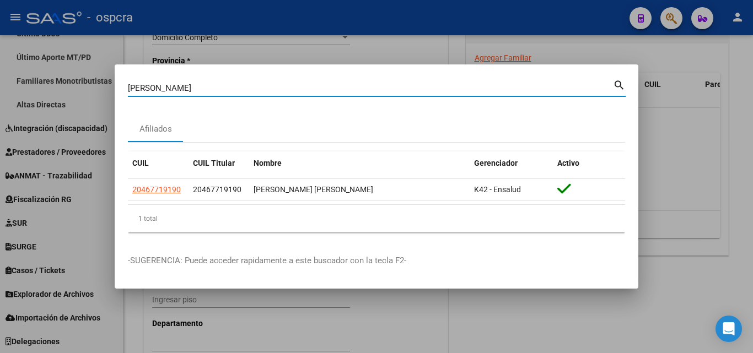
drag, startPoint x: 181, startPoint y: 89, endPoint x: 42, endPoint y: 96, distance: 138.5
click at [42, 96] on div "stefanutti Buscar (apellido, dni, cuil, nro traspaso, cuit, obra social) search…" at bounding box center [376, 176] width 753 height 353
type input "PERALTA"
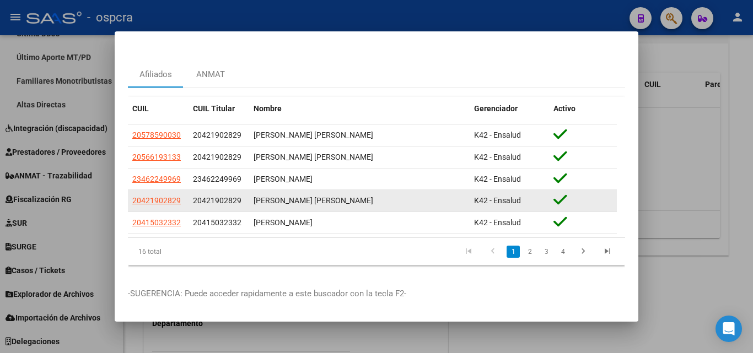
scroll to position [33, 0]
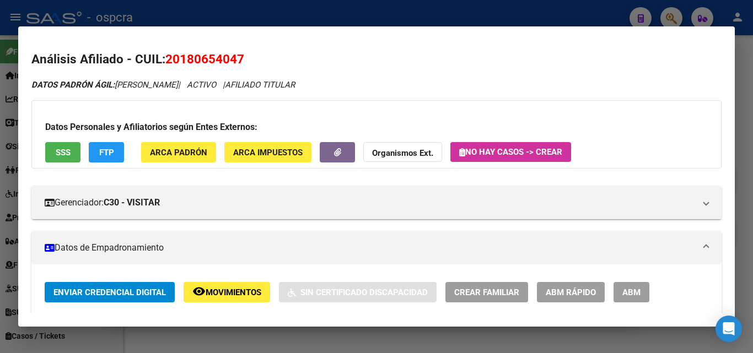
click at [0, 177] on div at bounding box center [376, 176] width 753 height 353
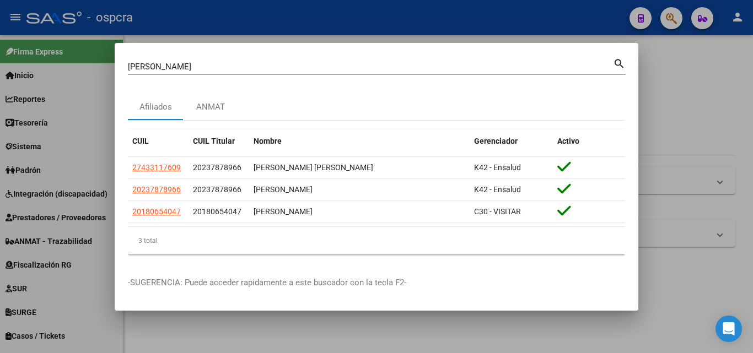
drag, startPoint x: 172, startPoint y: 59, endPoint x: 118, endPoint y: 72, distance: 55.5
click at [118, 72] on mat-dialog-content "alvarado Buscar (apellido, dni, cuil, nro traspaso, cuit, obra social) search A…" at bounding box center [377, 160] width 524 height 208
drag, startPoint x: 176, startPoint y: 65, endPoint x: 58, endPoint y: 55, distance: 118.9
click at [52, 67] on div "alvarado Buscar (apellido, dni, cuil, nro traspaso, cuit, obra social) search A…" at bounding box center [376, 176] width 753 height 353
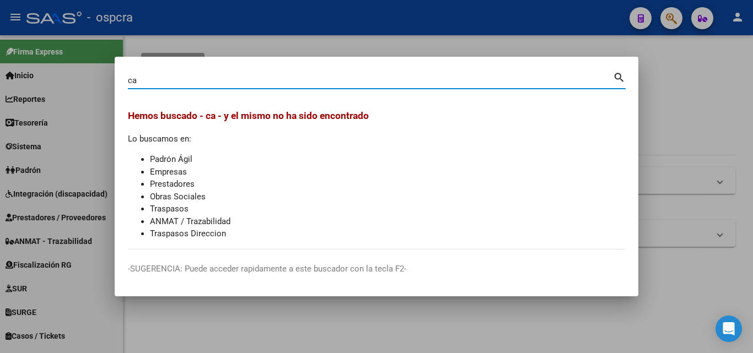
type input "c"
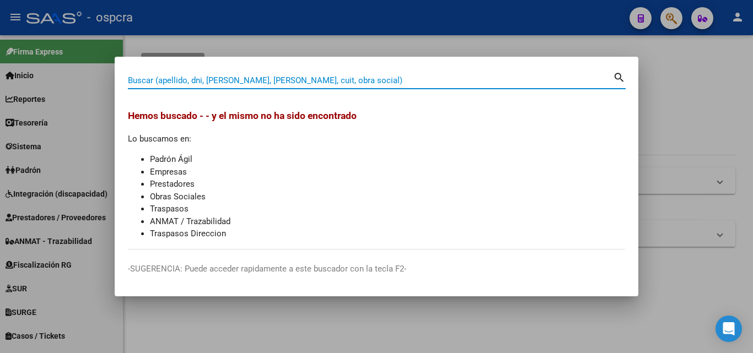
paste input "43175304"
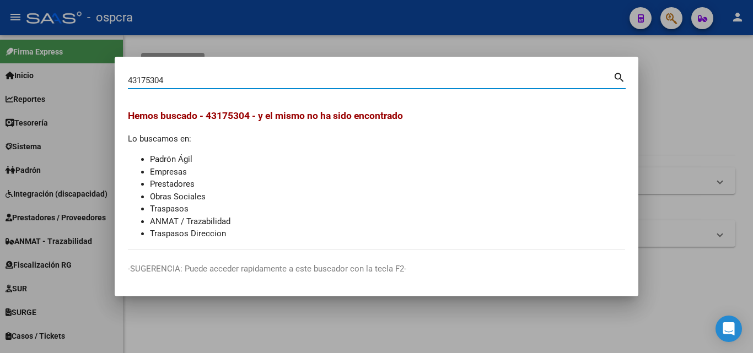
type input "43175304"
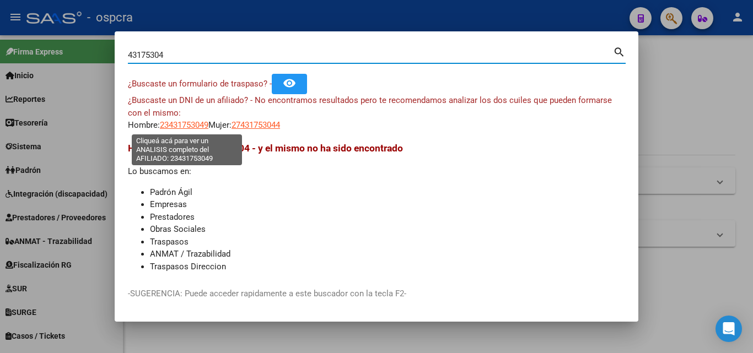
click at [192, 126] on span "23431753049" at bounding box center [184, 125] width 48 height 10
type textarea "23431753049"
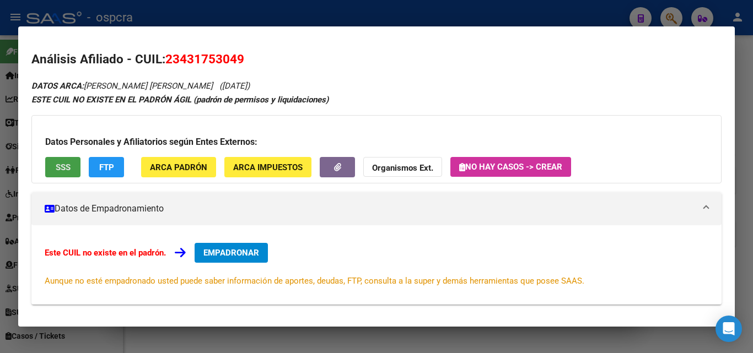
click at [55, 171] on button "SSS" at bounding box center [62, 167] width 35 height 20
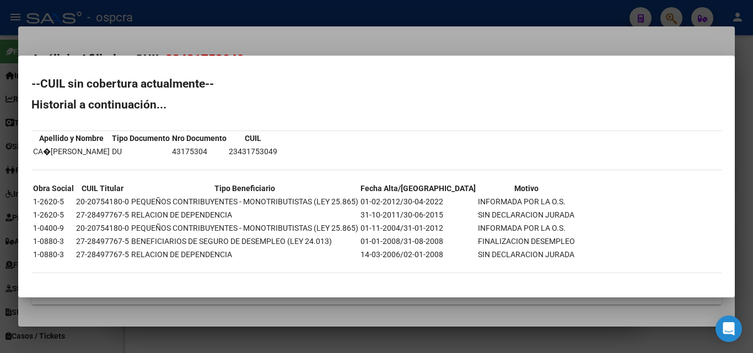
click at [301, 42] on div at bounding box center [376, 176] width 753 height 353
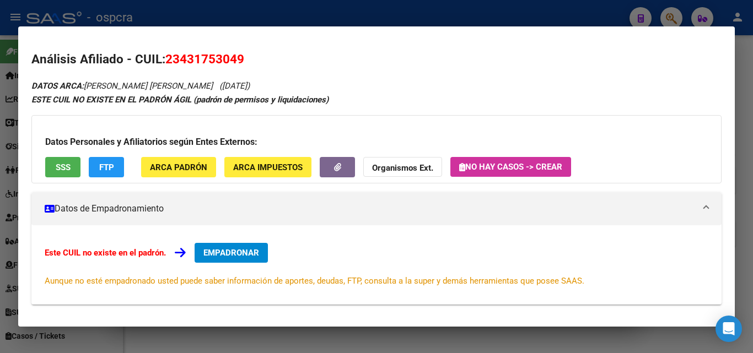
scroll to position [165, 0]
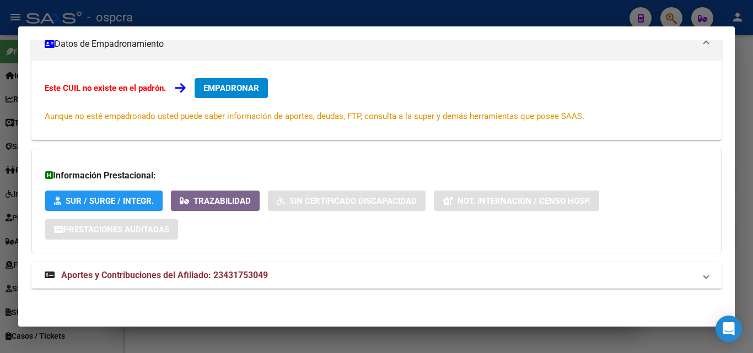
click at [255, 277] on span "Aportes y Contribuciones del Afiliado: 23431753049" at bounding box center [164, 275] width 207 height 10
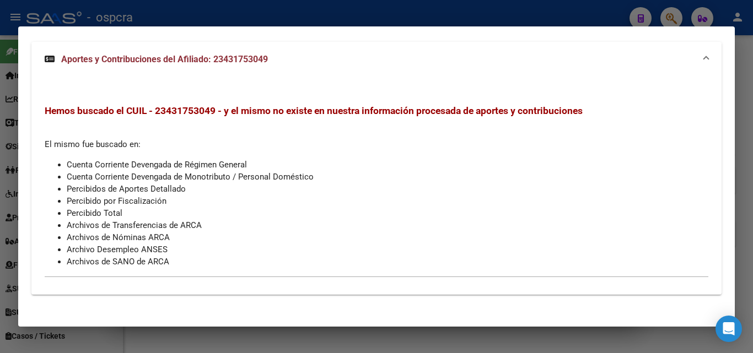
scroll to position [0, 0]
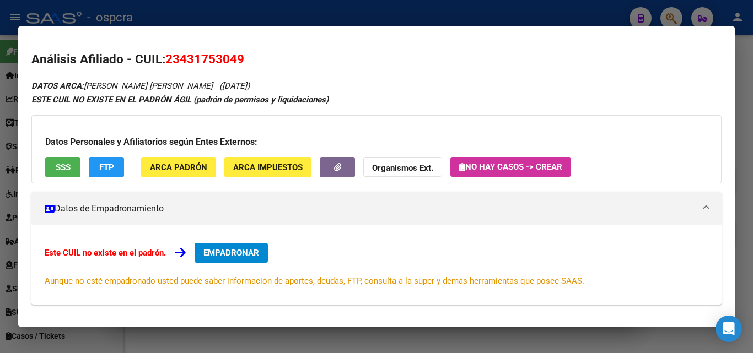
click at [256, 258] on button "EMPADRONAR" at bounding box center [231, 253] width 73 height 20
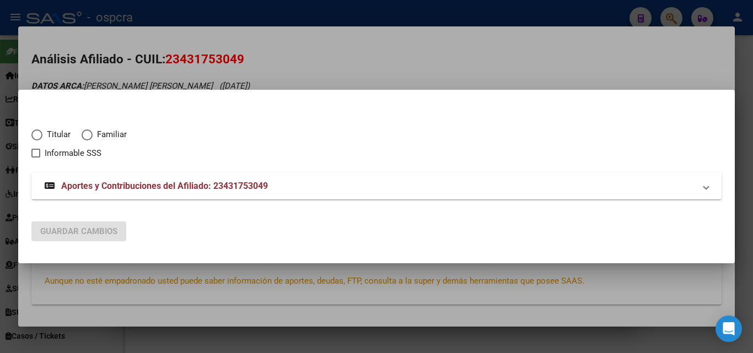
click at [88, 134] on span "Elija una opción" at bounding box center [87, 135] width 11 height 11
click at [88, 134] on input "Familiar" at bounding box center [87, 135] width 11 height 11
radio input "true"
checkbox input "true"
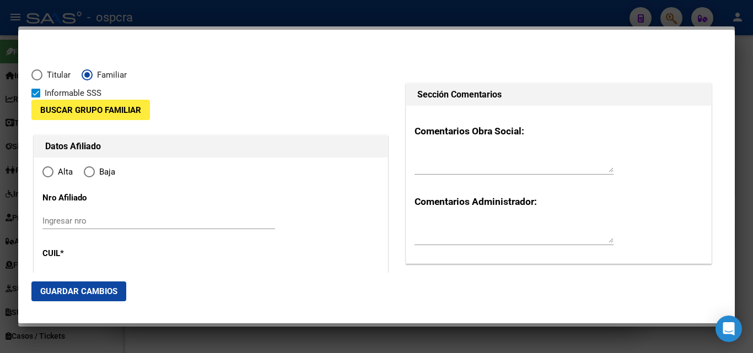
type input "23-43175304-9"
type input "43175304"
type input "CAÑEDO"
type input "NICOLAS MARTIN"
type input "2001-06-23"
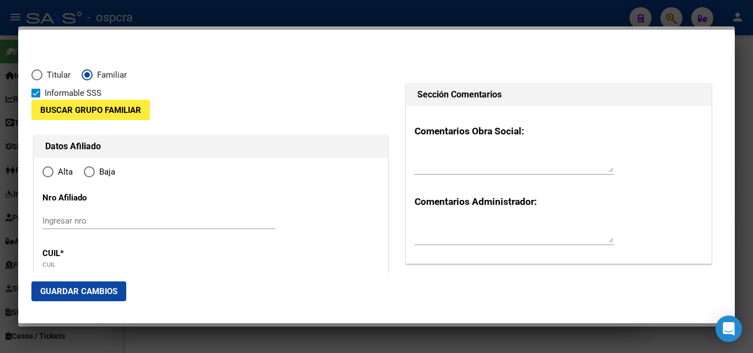
type input "VILLA BOSCH"
type input "1682"
type input "SAN MIGUEL GARICOITS"
type input "1885"
radio input "true"
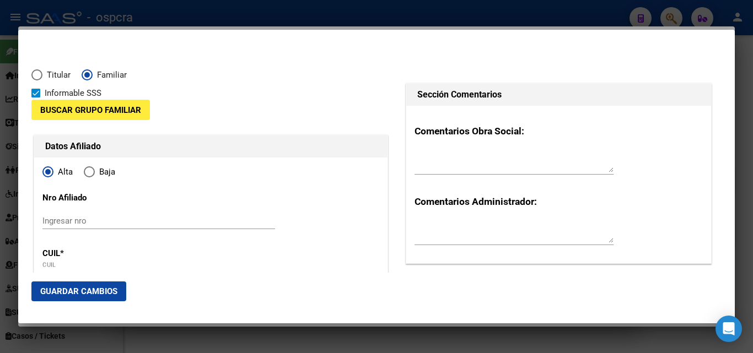
type input "VILLA BOSCH"
click at [99, 107] on span "Buscar Grupo Familiar" at bounding box center [90, 110] width 101 height 10
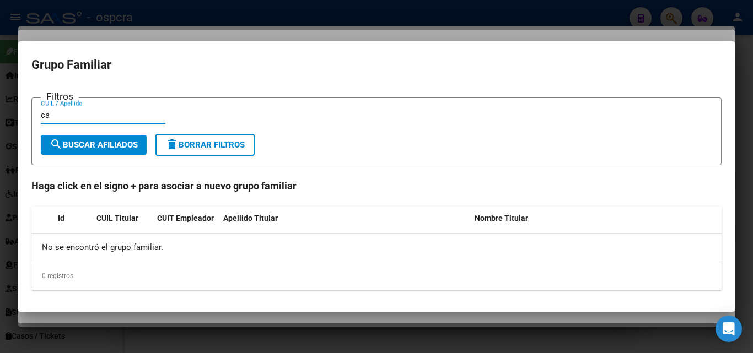
type input "c"
paste input "20754180"
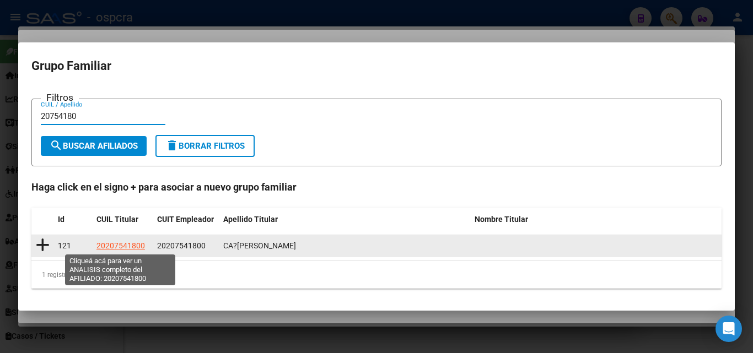
type input "20754180"
click at [123, 244] on span "20207541800" at bounding box center [120, 245] width 48 height 9
type textarea "20207541800"
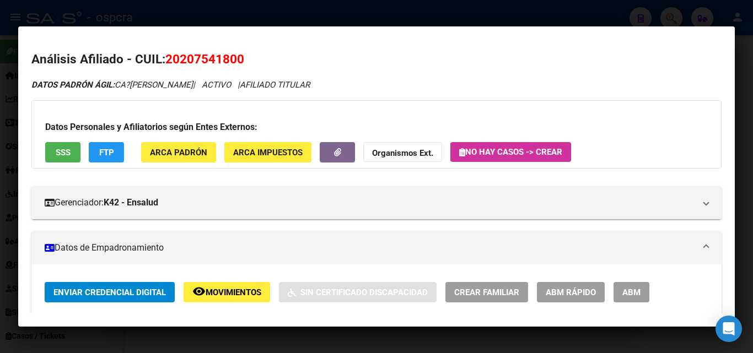
click at [0, 155] on div at bounding box center [376, 176] width 753 height 353
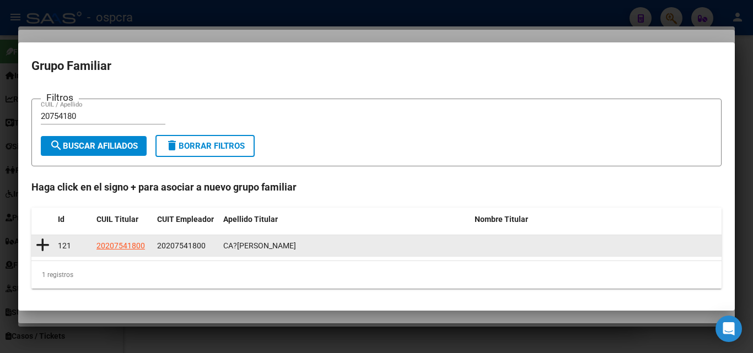
click at [39, 242] on icon at bounding box center [43, 245] width 14 height 15
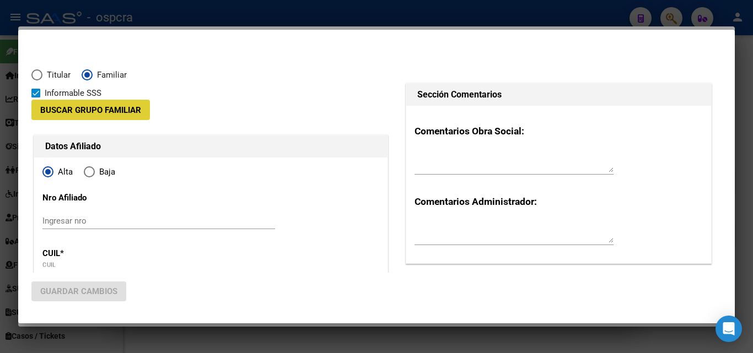
type input "20-20754180-0"
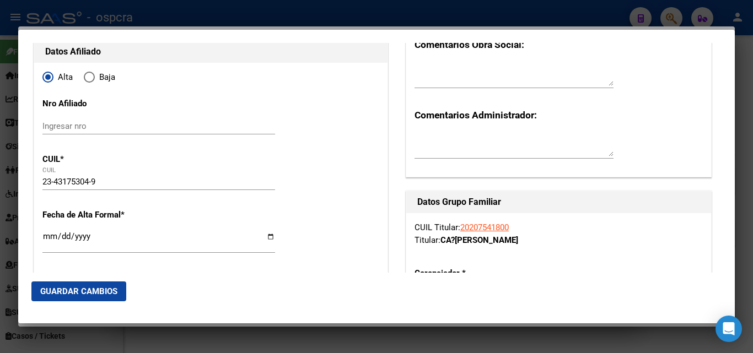
scroll to position [165, 0]
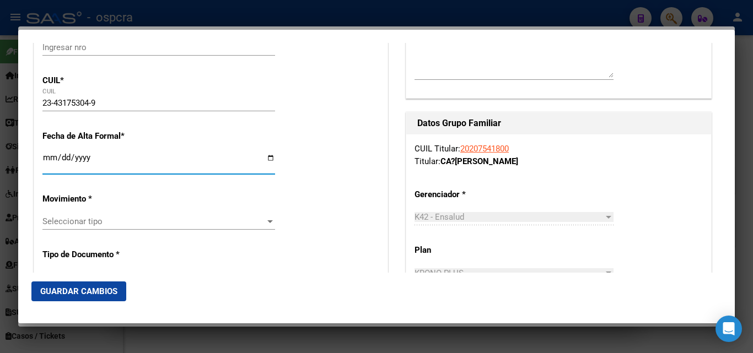
click at [266, 159] on input "Ingresar fecha" at bounding box center [158, 162] width 233 height 18
type input "2025-10-15"
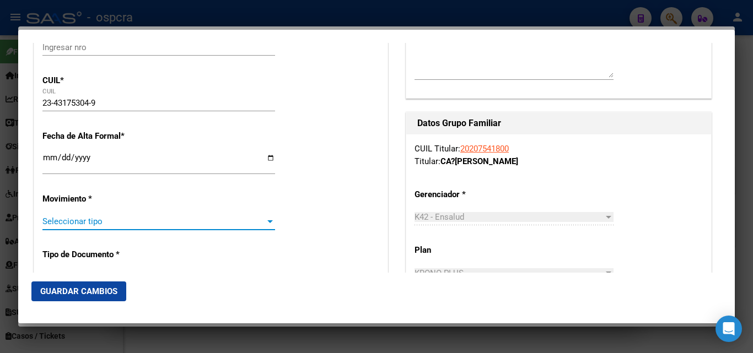
click at [267, 222] on div at bounding box center [270, 221] width 6 height 3
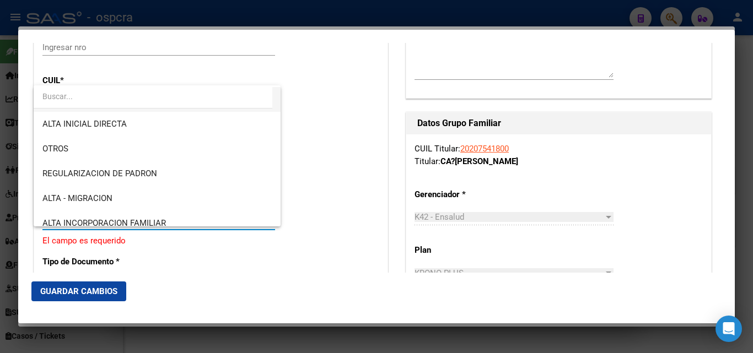
scroll to position [110, 0]
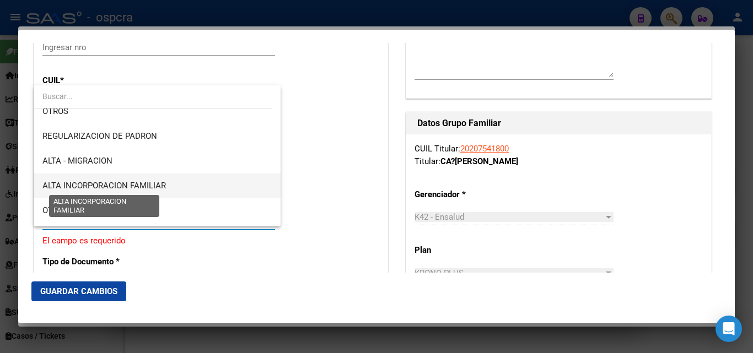
click at [145, 191] on span "ALTA INCORPORACION FAMILIAR" at bounding box center [103, 186] width 123 height 10
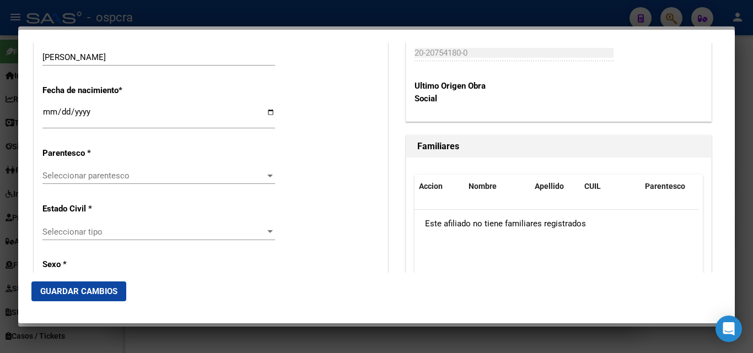
scroll to position [606, 0]
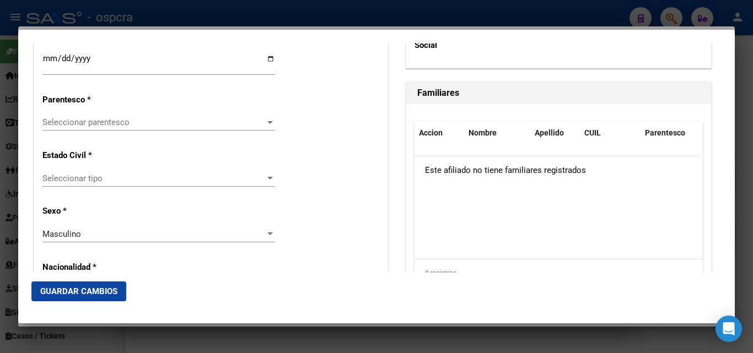
click at [269, 119] on div at bounding box center [270, 122] width 10 height 9
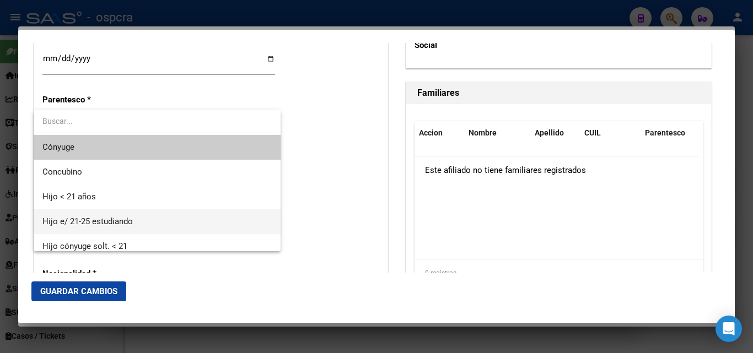
click at [161, 220] on span "Hijo e/ 21-25 estudiando" at bounding box center [156, 221] width 229 height 25
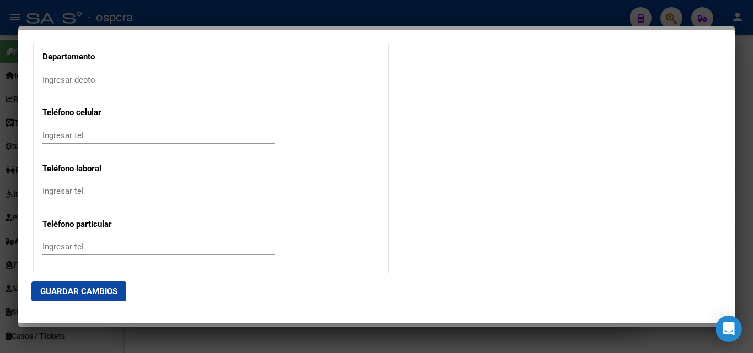
scroll to position [1506, 0]
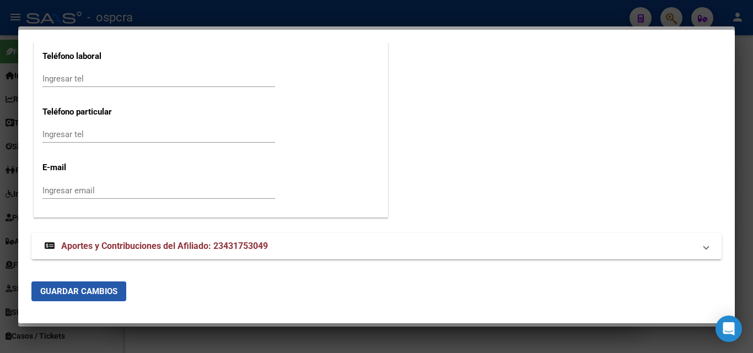
click at [105, 296] on span "Guardar Cambios" at bounding box center [78, 292] width 77 height 10
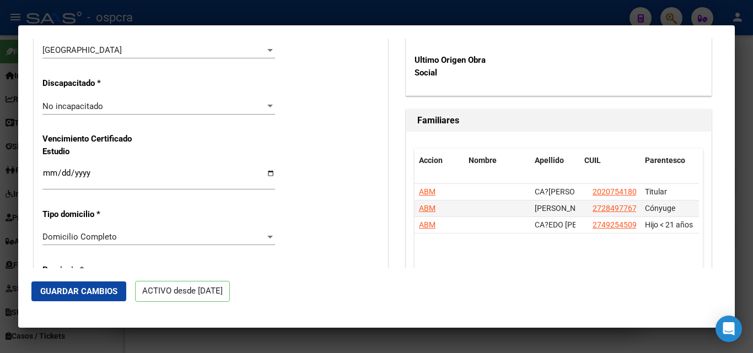
scroll to position [711, 0]
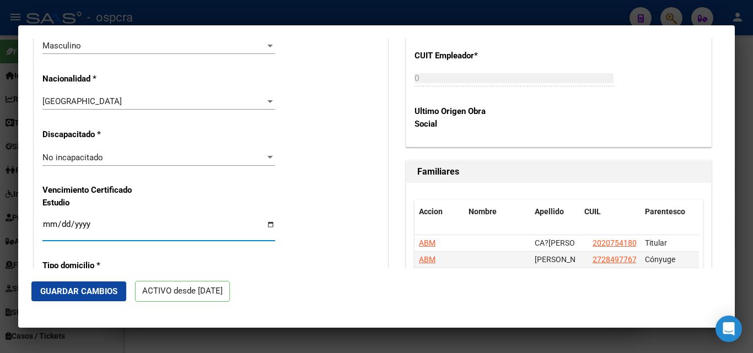
click at [267, 224] on input "Ingresar fecha" at bounding box center [158, 229] width 233 height 18
type input "2026-03-15"
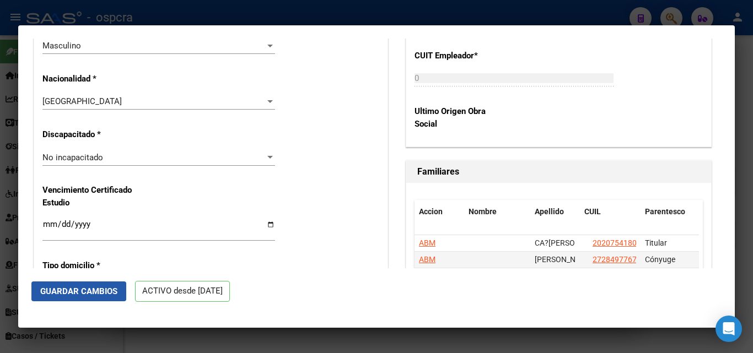
click at [91, 291] on span "Guardar Cambios" at bounding box center [78, 292] width 77 height 10
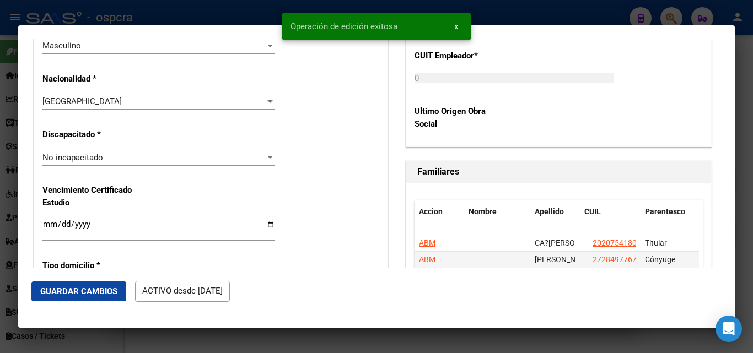
click at [0, 249] on div at bounding box center [376, 176] width 753 height 353
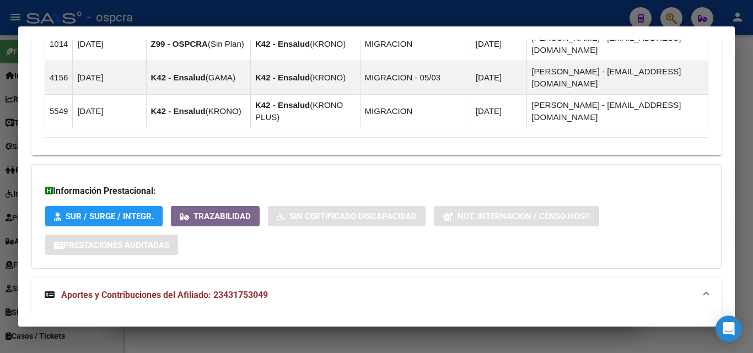
scroll to position [882, 0]
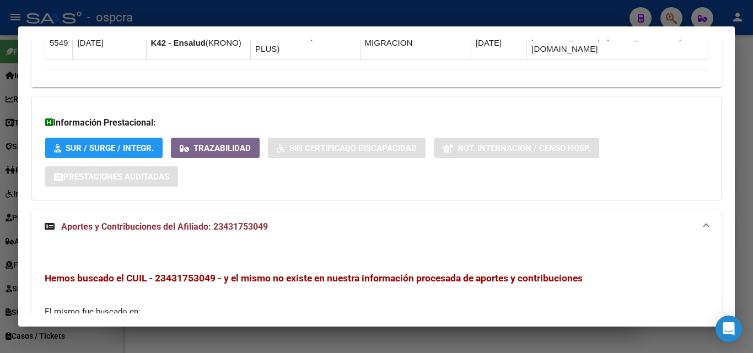
click at [196, 222] on span "Aportes y Contribuciones del Afiliado: 23431753049" at bounding box center [164, 227] width 207 height 10
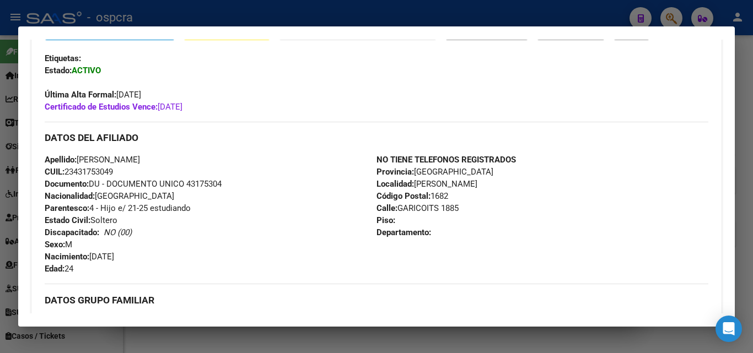
scroll to position [386, 0]
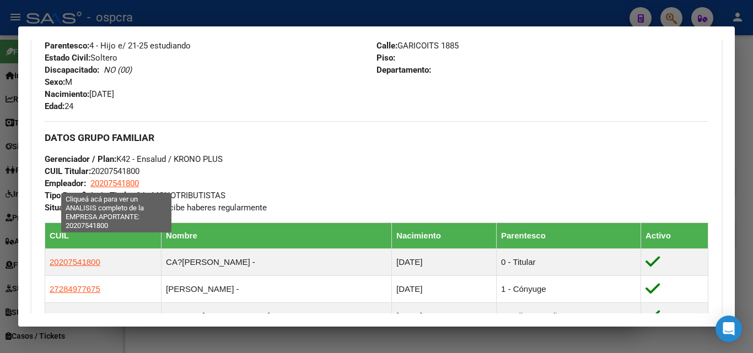
click at [126, 185] on span "20207541800" at bounding box center [114, 184] width 48 height 10
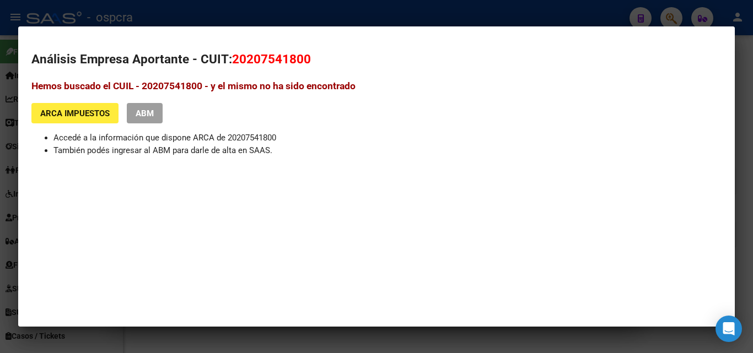
click at [0, 203] on div at bounding box center [376, 176] width 753 height 353
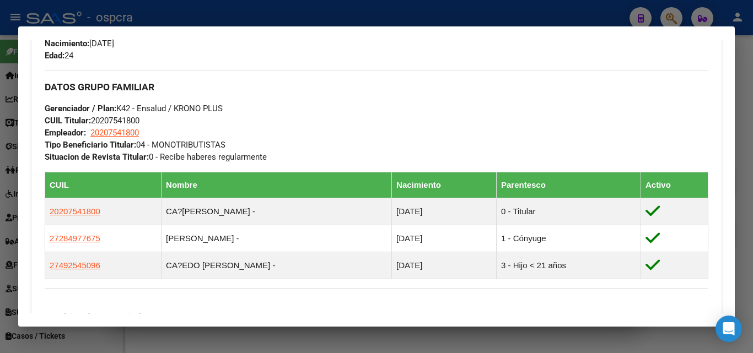
scroll to position [496, 0]
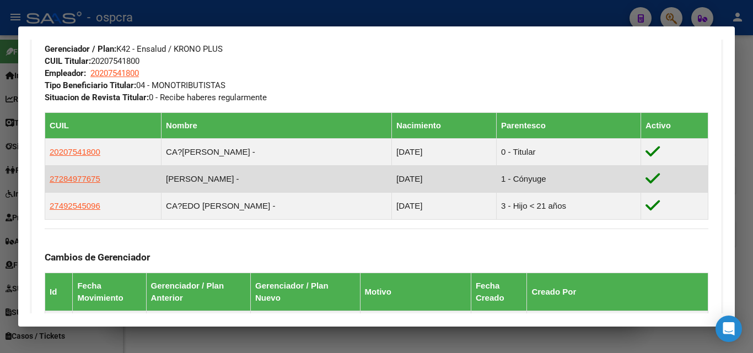
click at [196, 178] on td "RODRIGUEZ LUISINA -" at bounding box center [276, 179] width 230 height 27
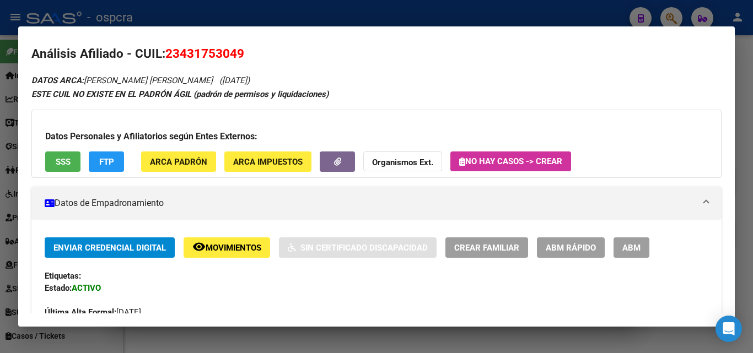
scroll to position [0, 0]
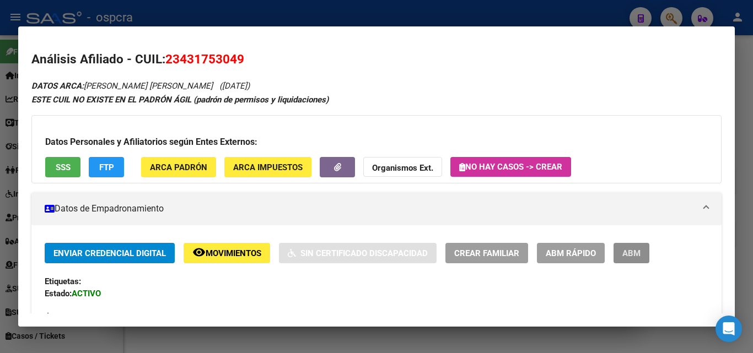
drag, startPoint x: 640, startPoint y: 256, endPoint x: 627, endPoint y: 248, distance: 15.8
click at [640, 256] on span "ABM" at bounding box center [631, 254] width 18 height 10
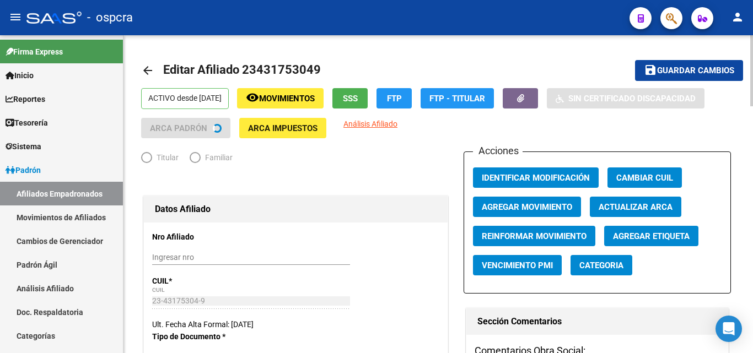
radio input "true"
type input "20-20754180-0"
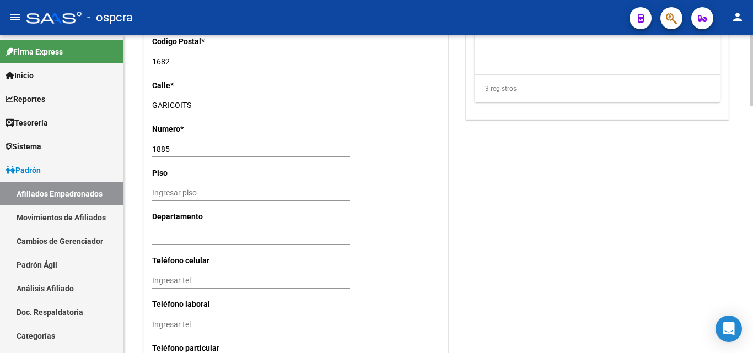
scroll to position [1101, 0]
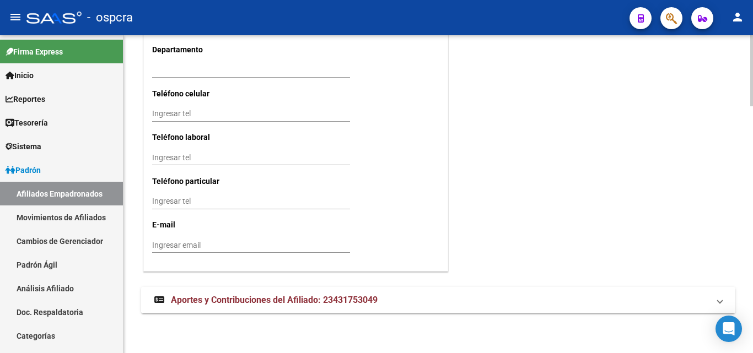
click at [292, 303] on span "Aportes y Contribuciones del Afiliado: 23431753049" at bounding box center [274, 300] width 207 height 10
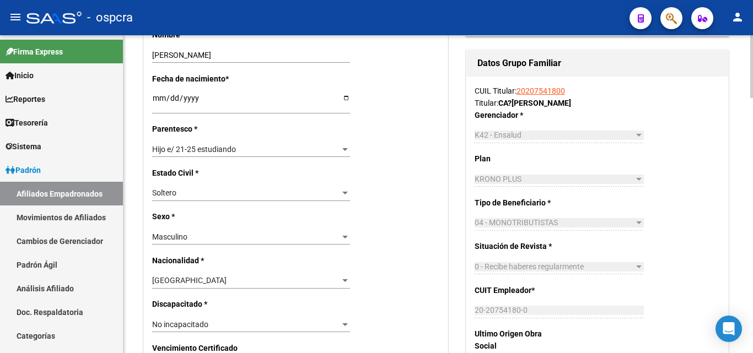
scroll to position [687, 0]
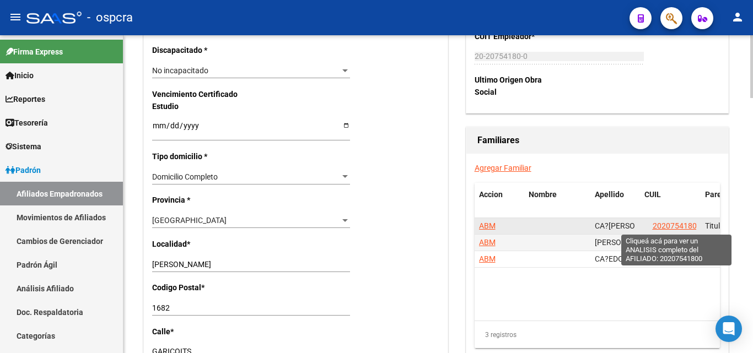
click at [681, 225] on span "20207541800" at bounding box center [677, 226] width 48 height 9
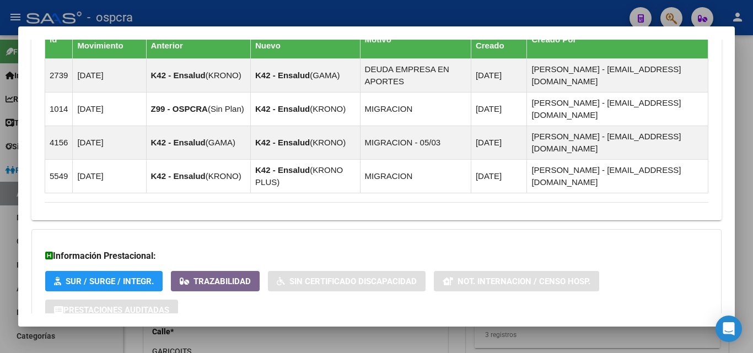
scroll to position [817, 0]
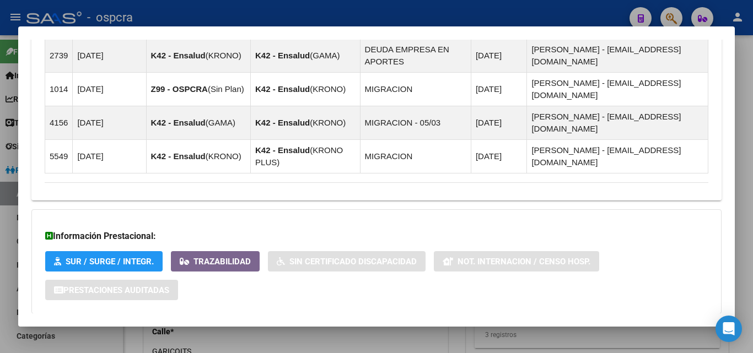
click at [150, 323] on mat-expansion-panel-header "Aportes y Contribuciones del Afiliado: 20207541800" at bounding box center [376, 336] width 690 height 26
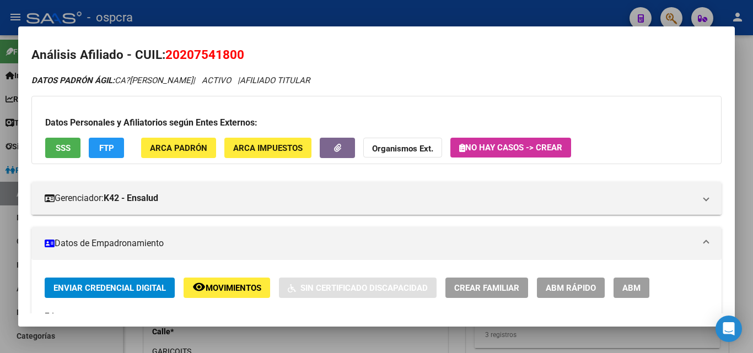
scroll to position [0, 0]
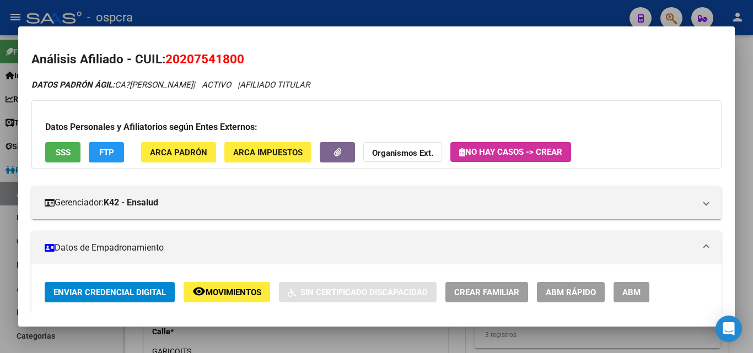
click at [1, 256] on div at bounding box center [376, 176] width 753 height 353
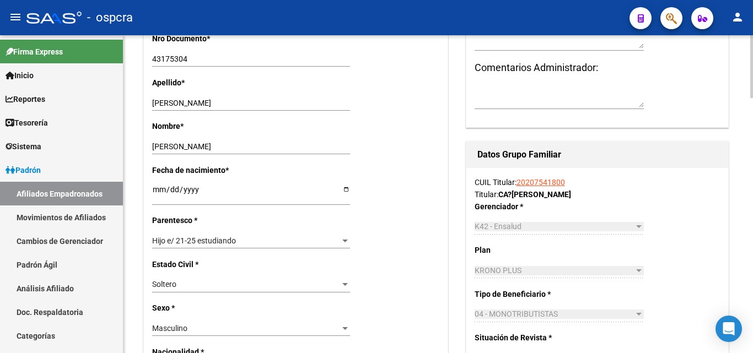
scroll to position [357, 0]
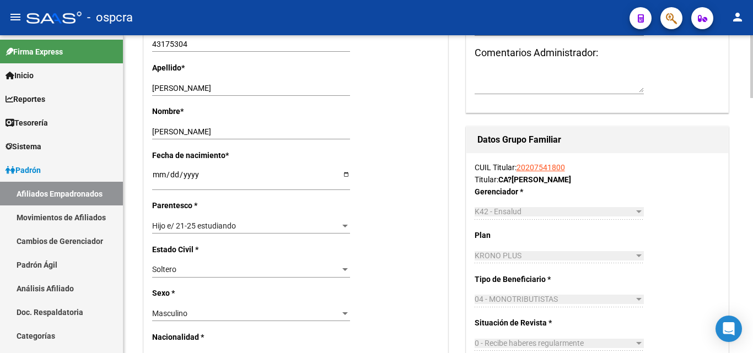
click at [543, 160] on div "CUIL Titular: 20207541800 Titular: CA?EDO LEONARDO Gerenciador * K42 - Ensalud …" at bounding box center [597, 298] width 262 height 290
click at [552, 166] on link "20207541800" at bounding box center [540, 167] width 48 height 9
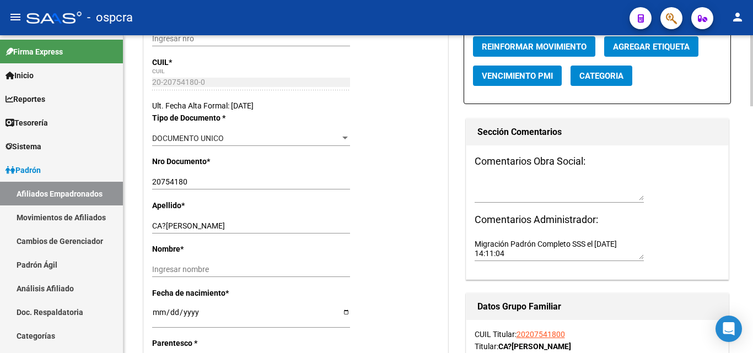
scroll to position [220, 0]
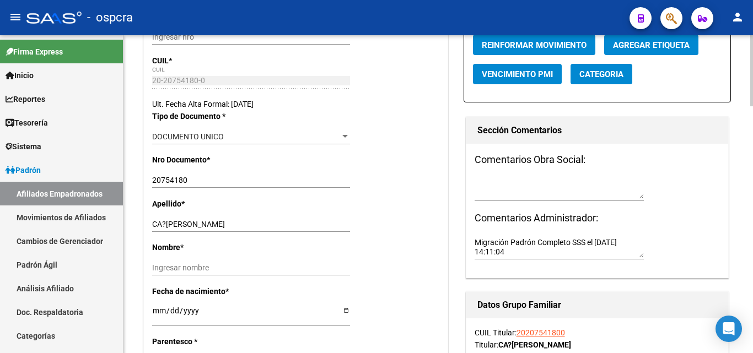
click at [165, 223] on input "CA?EDO LEONARDO" at bounding box center [251, 224] width 198 height 9
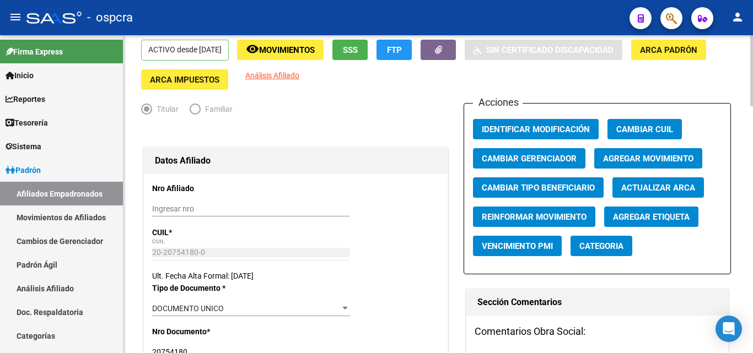
scroll to position [0, 0]
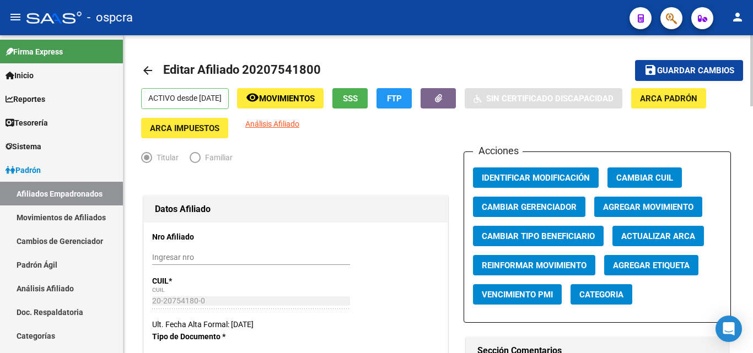
click at [703, 69] on span "Guardar cambios" at bounding box center [695, 71] width 77 height 10
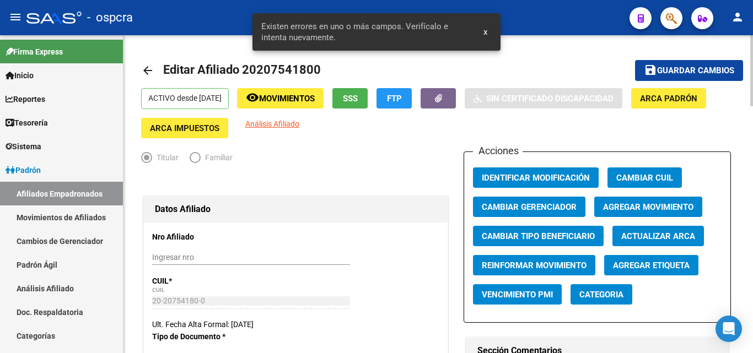
click at [418, 192] on div at bounding box center [295, 181] width 309 height 24
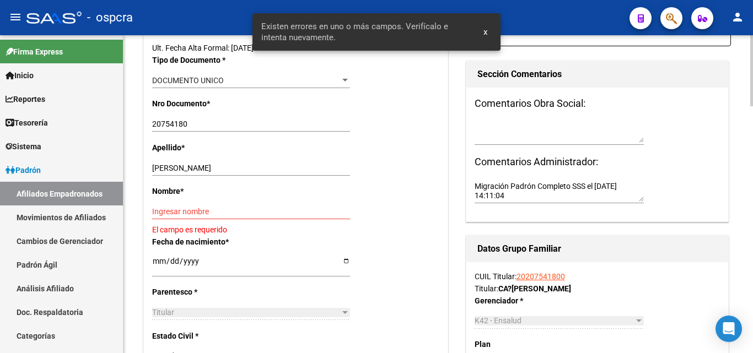
scroll to position [276, 0]
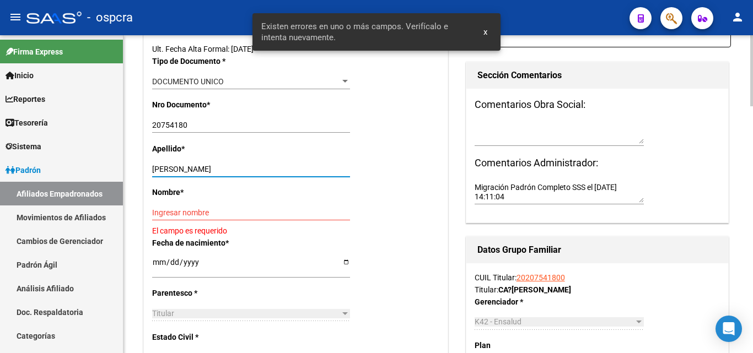
drag, startPoint x: 185, startPoint y: 167, endPoint x: 233, endPoint y: 162, distance: 48.2
click at [233, 162] on div "CAÑEDO LEONARDO Ingresar apellido" at bounding box center [251, 168] width 198 height 15
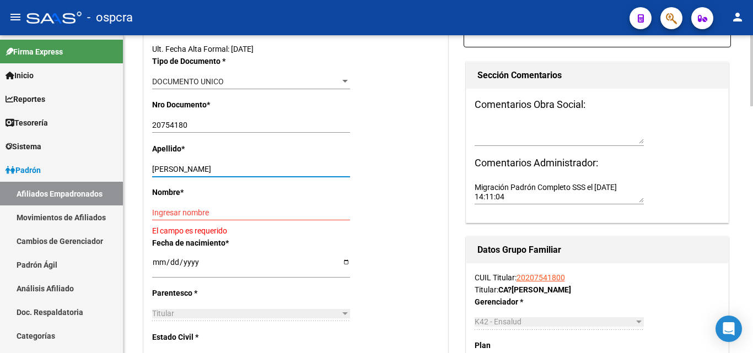
type input "CAÑEDO"
paste input "LEONARDO"
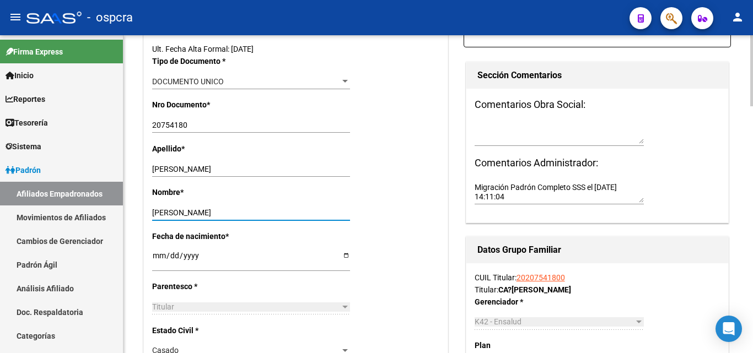
scroll to position [0, 0]
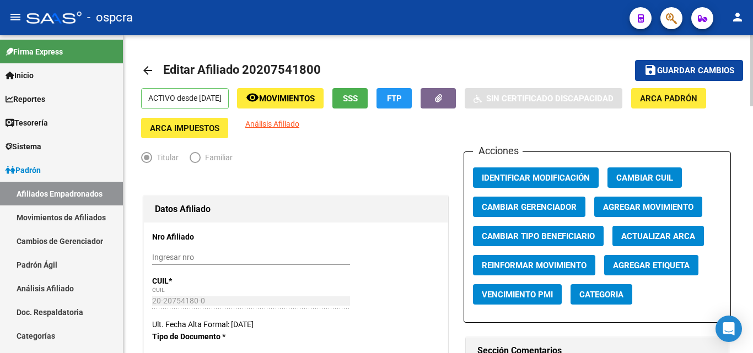
type input "LEONARDO"
click at [684, 69] on span "Guardar cambios" at bounding box center [695, 71] width 77 height 10
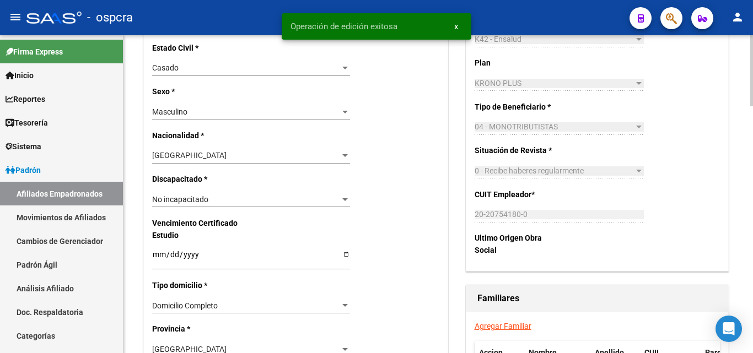
scroll to position [772, 0]
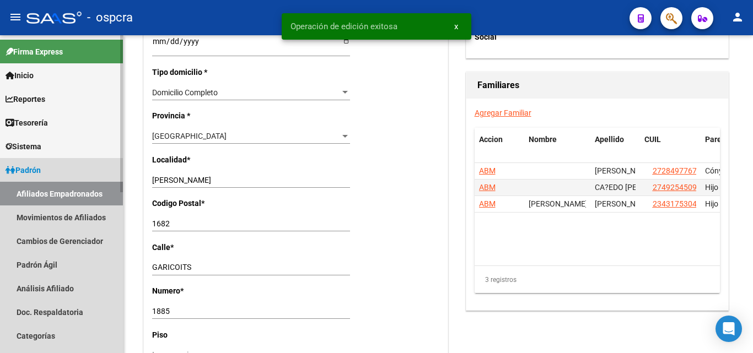
click at [69, 192] on link "Afiliados Empadronados" at bounding box center [61, 194] width 123 height 24
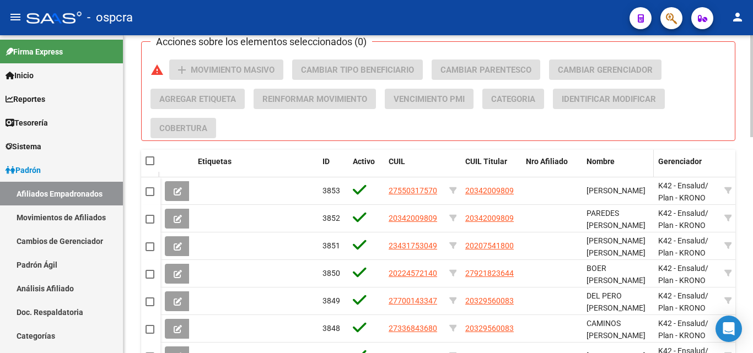
scroll to position [565, 0]
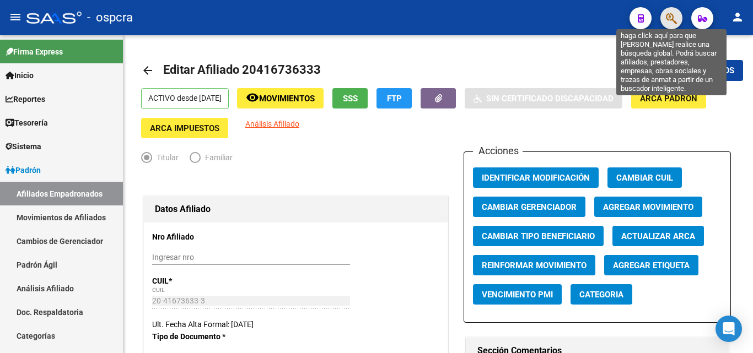
click at [668, 17] on icon "button" at bounding box center [671, 18] width 11 height 13
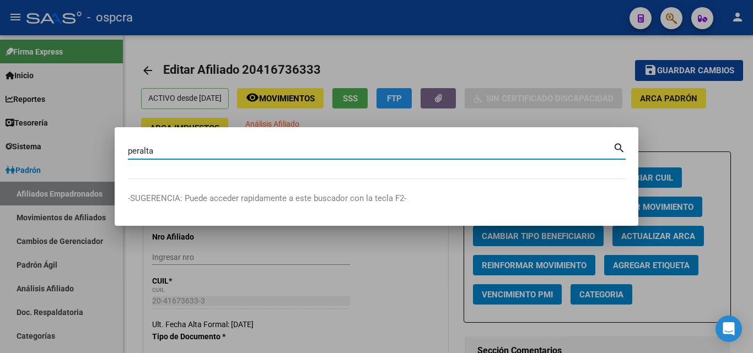
type input "peralta"
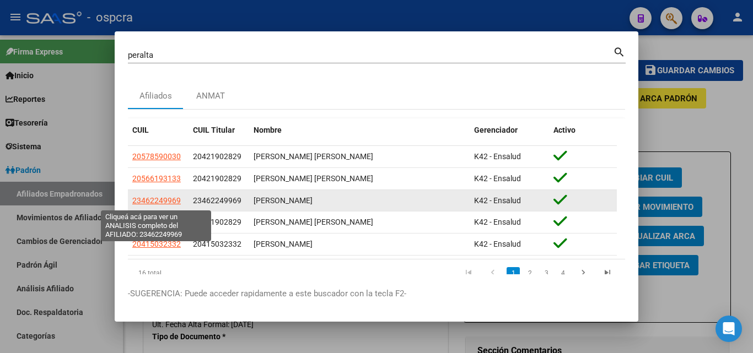
click at [149, 203] on span "23462249969" at bounding box center [156, 200] width 48 height 9
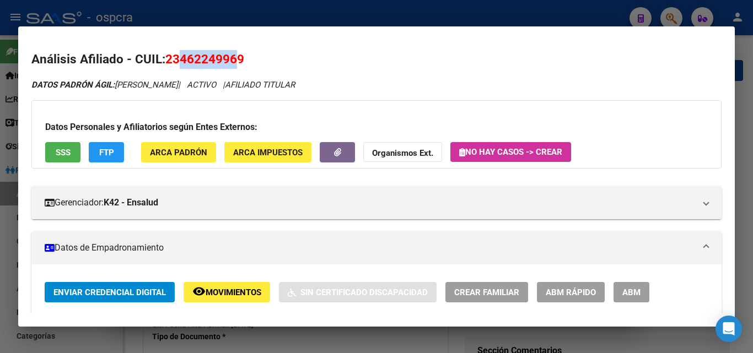
drag, startPoint x: 181, startPoint y: 56, endPoint x: 233, endPoint y: 51, distance: 52.5
click at [236, 51] on h2 "Análisis Afiliado - CUIL: 23462249969" at bounding box center [376, 59] width 690 height 19
copy span "46224996"
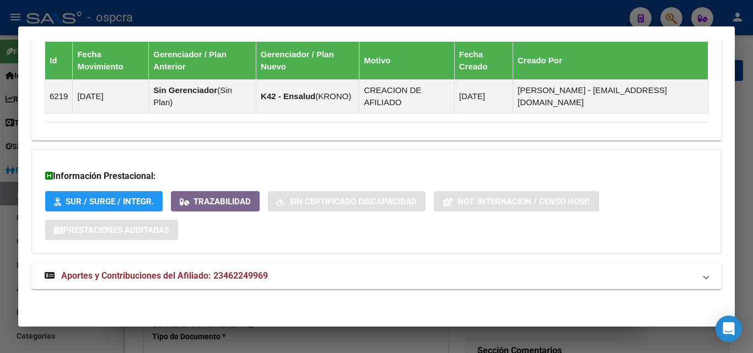
scroll to position [652, 0]
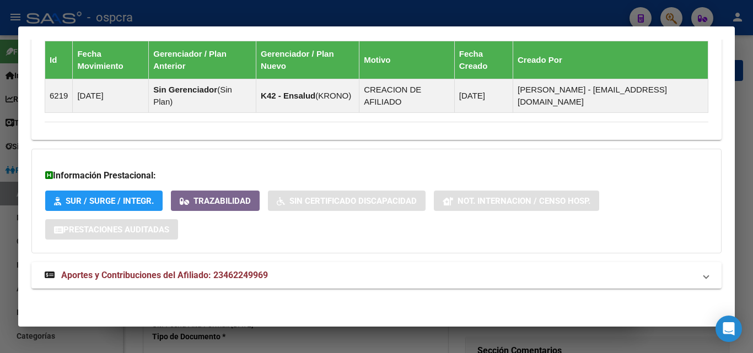
click at [0, 245] on div at bounding box center [376, 176] width 753 height 353
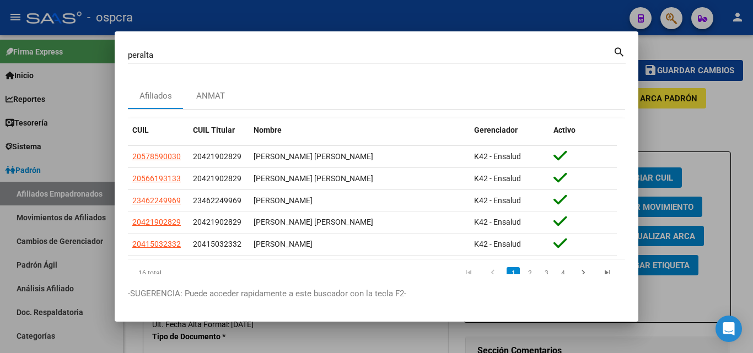
click at [730, 137] on div at bounding box center [376, 176] width 753 height 353
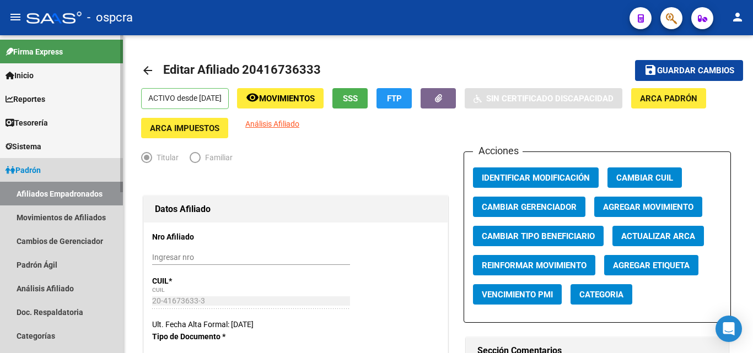
click at [72, 188] on link "Afiliados Empadronados" at bounding box center [61, 194] width 123 height 24
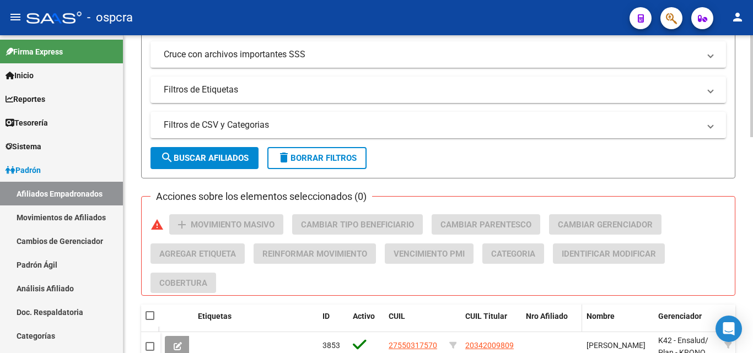
scroll to position [441, 0]
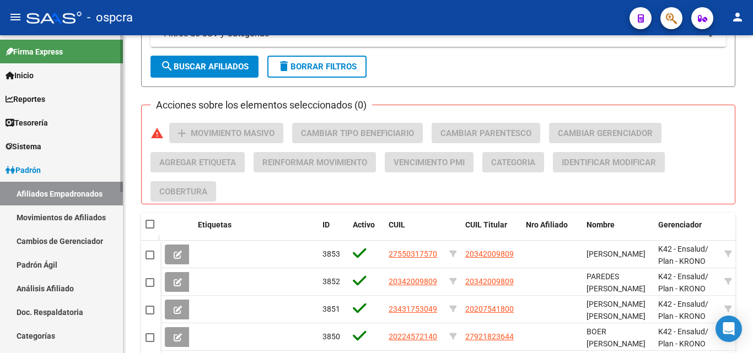
click at [52, 219] on link "Movimientos de Afiliados" at bounding box center [61, 218] width 123 height 24
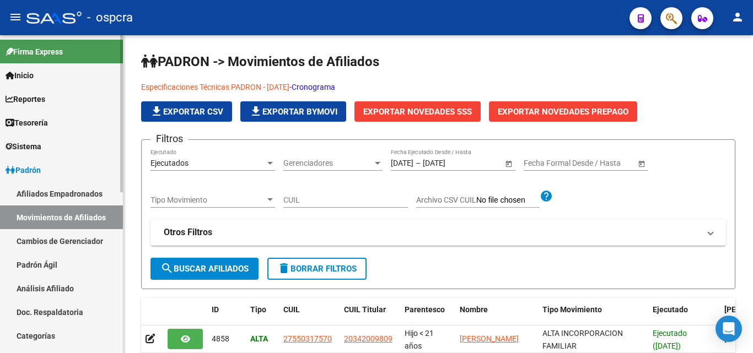
click at [73, 193] on link "Afiliados Empadronados" at bounding box center [61, 194] width 123 height 24
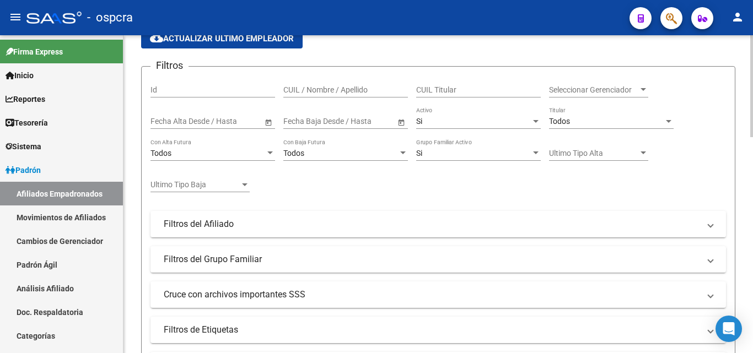
scroll to position [110, 0]
click at [538, 118] on div at bounding box center [536, 120] width 10 height 9
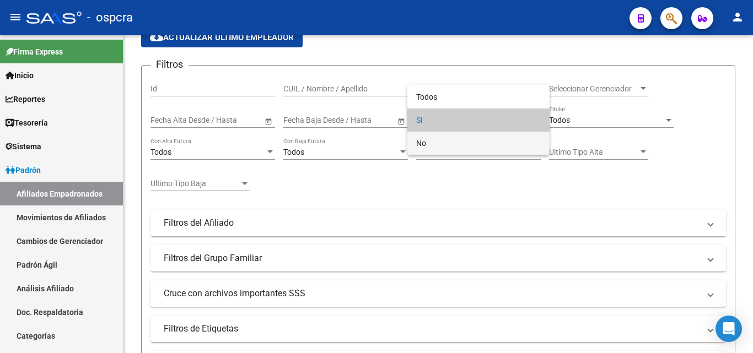
click at [483, 143] on span "No" at bounding box center [478, 143] width 125 height 23
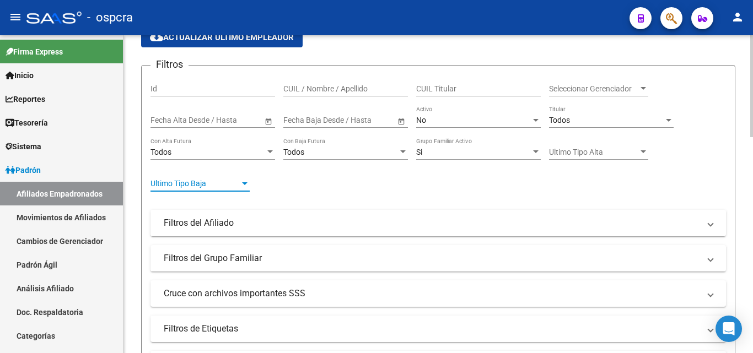
click at [245, 185] on div at bounding box center [245, 183] width 6 height 3
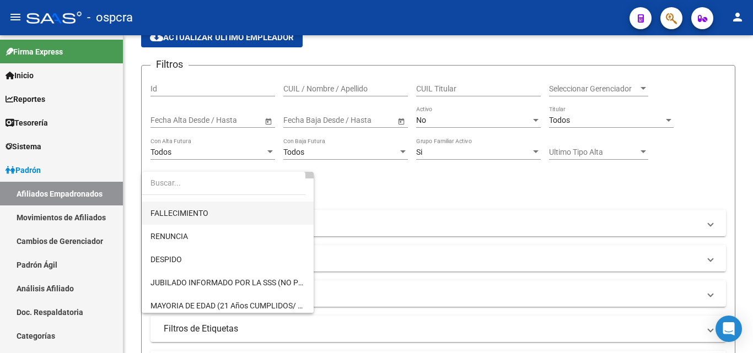
scroll to position [55, 0]
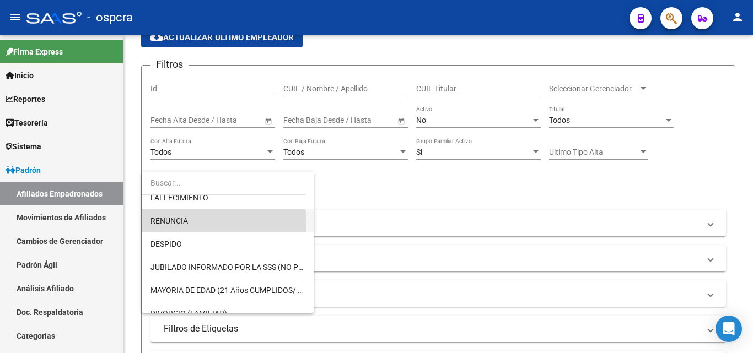
click at [218, 221] on span "RENUNCIA" at bounding box center [227, 220] width 154 height 23
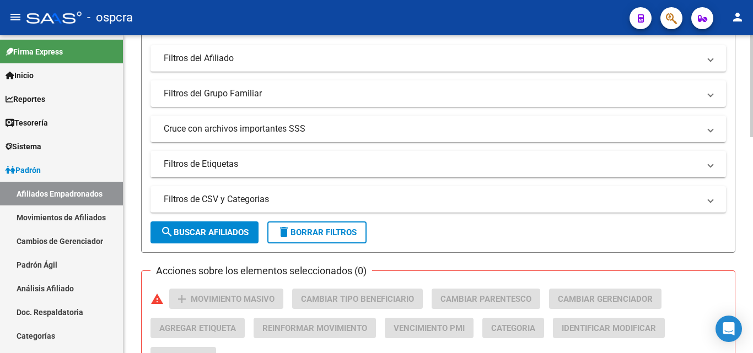
scroll to position [276, 0]
click at [220, 229] on span "search Buscar Afiliados" at bounding box center [204, 232] width 88 height 10
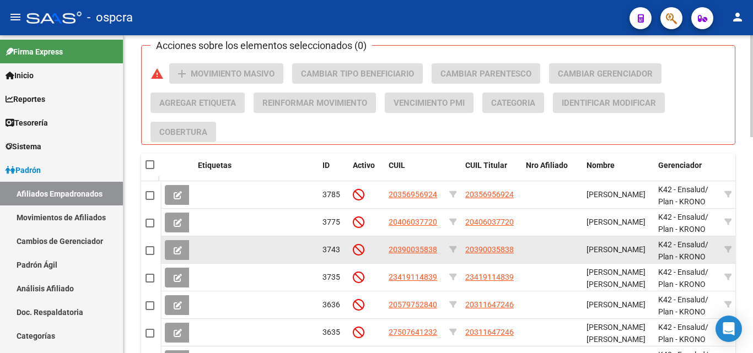
scroll to position [551, 0]
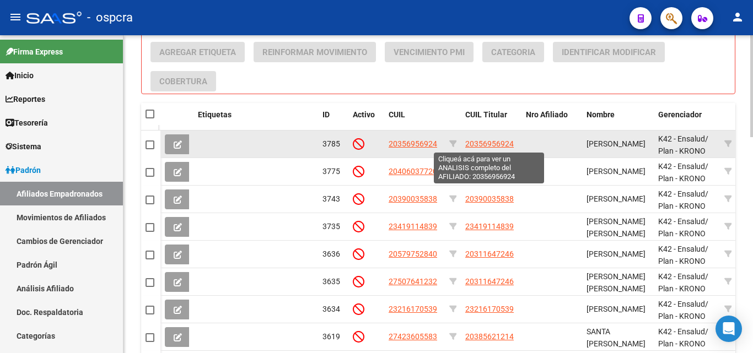
click at [491, 143] on span "20356956924" at bounding box center [489, 143] width 48 height 9
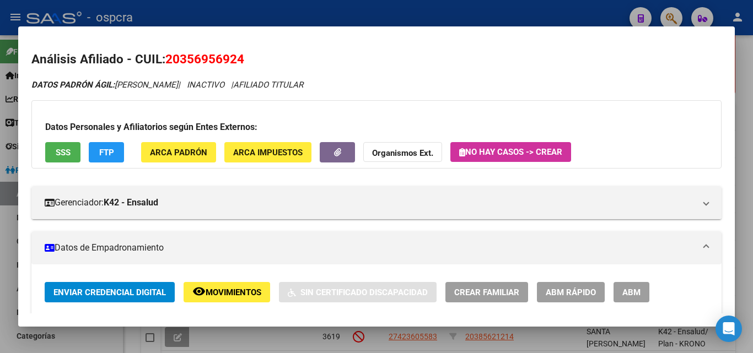
click at [60, 158] on button "SSS" at bounding box center [62, 152] width 35 height 20
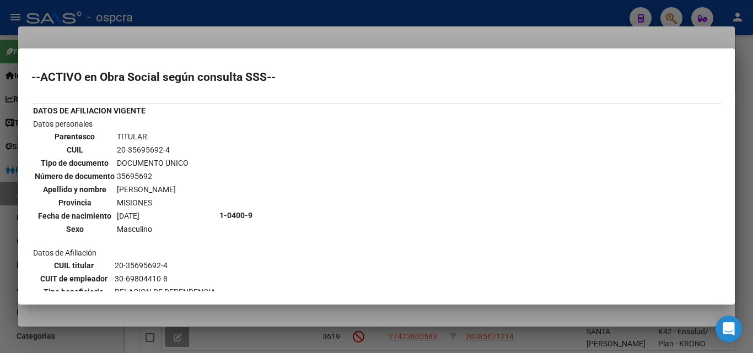
click at [0, 226] on div at bounding box center [376, 176] width 753 height 353
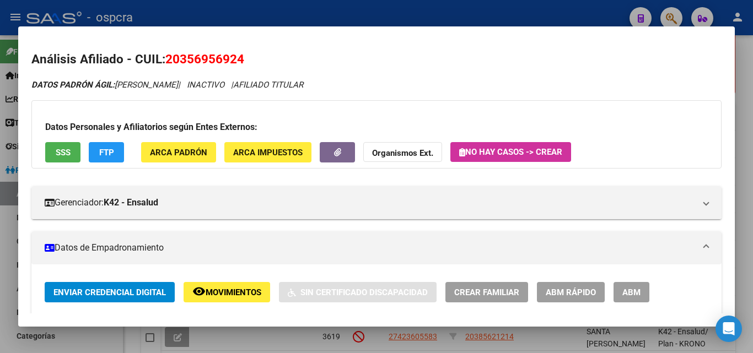
click at [0, 273] on div at bounding box center [376, 176] width 753 height 353
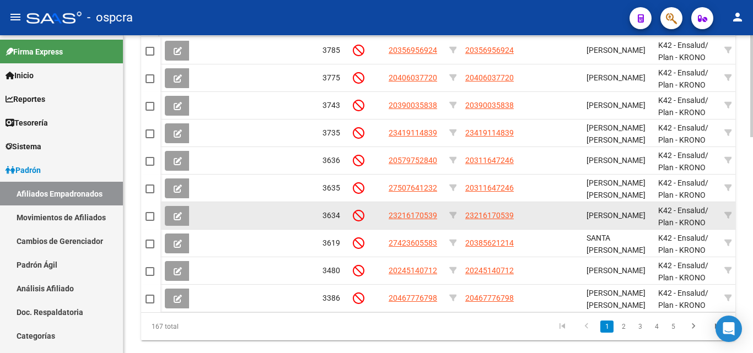
scroll to position [676, 0]
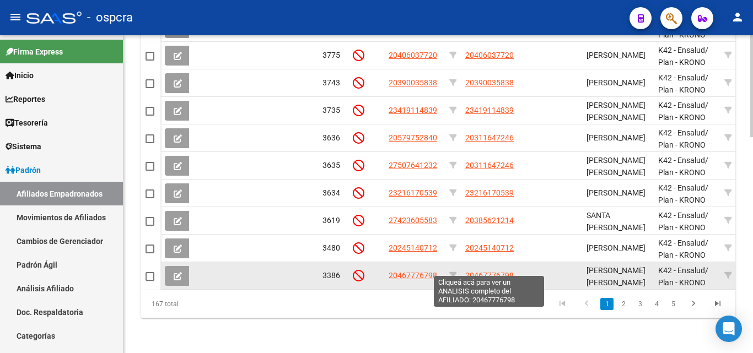
click at [495, 271] on span "20467776798" at bounding box center [489, 275] width 48 height 9
type textarea "20467776798"
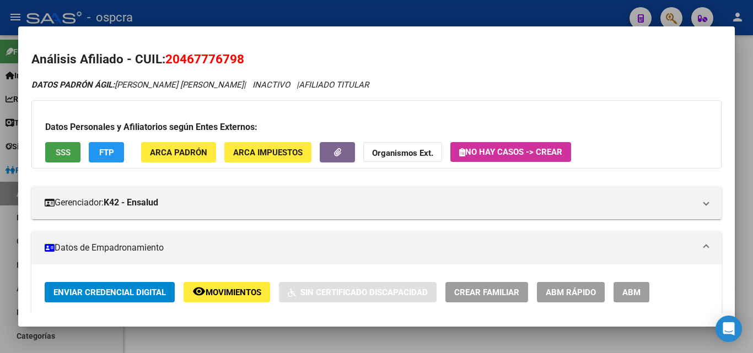
click at [62, 157] on span "SSS" at bounding box center [63, 153] width 15 height 10
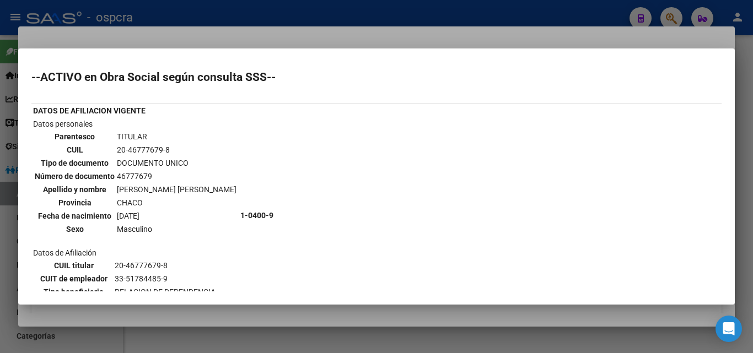
click at [0, 218] on div at bounding box center [376, 176] width 753 height 353
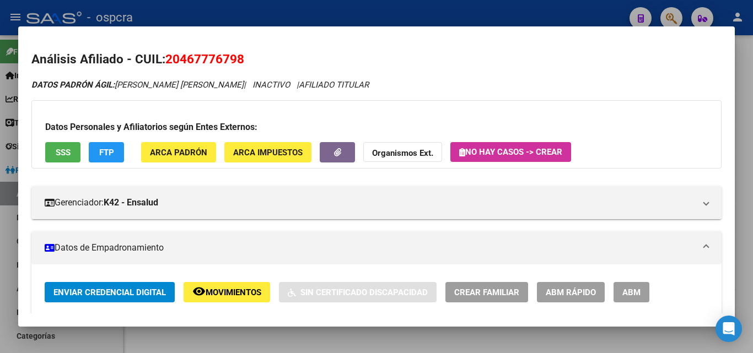
click at [0, 235] on div at bounding box center [376, 176] width 753 height 353
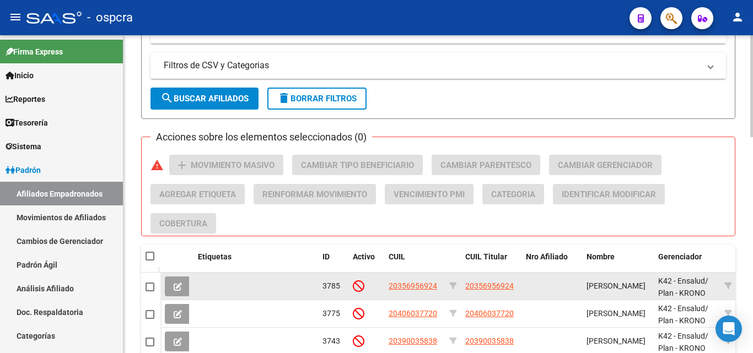
scroll to position [400, 0]
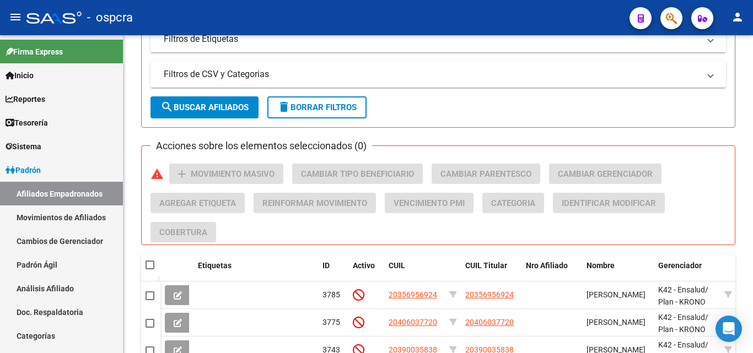
click at [662, 18] on button "button" at bounding box center [671, 18] width 22 height 22
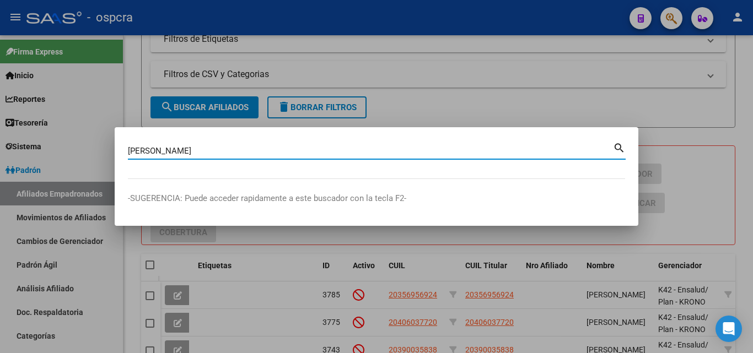
type input "[PERSON_NAME]"
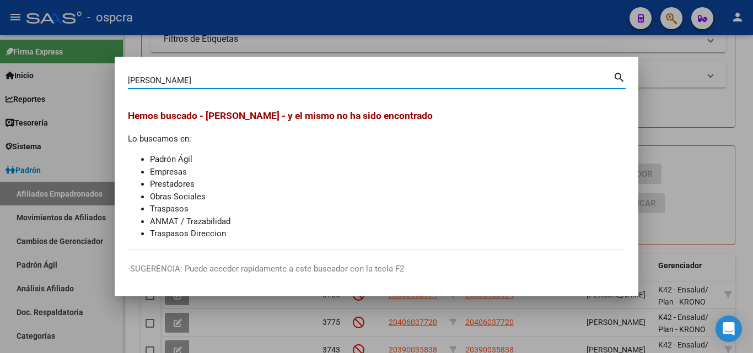
drag, startPoint x: 180, startPoint y: 79, endPoint x: 94, endPoint y: 84, distance: 86.1
click at [93, 89] on div "[PERSON_NAME] (apellido, dni, cuil, nro traspaso, cuit, obra social) search [PE…" at bounding box center [376, 176] width 753 height 353
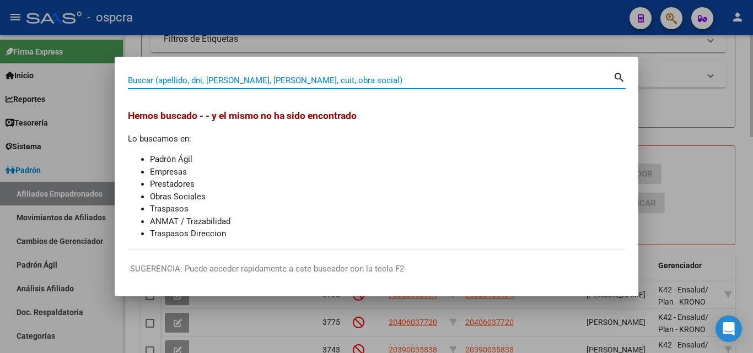
click at [694, 96] on div at bounding box center [376, 176] width 753 height 353
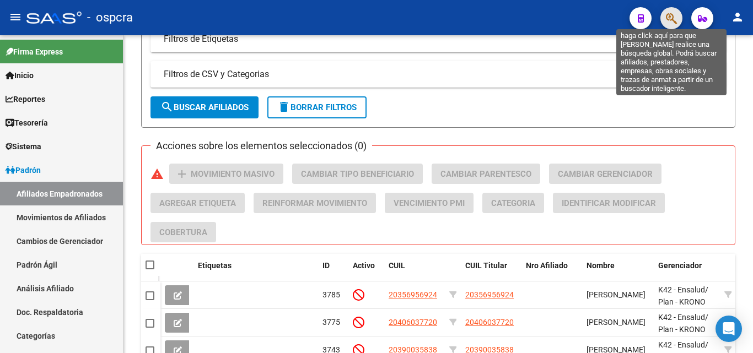
click at [668, 19] on icon "button" at bounding box center [671, 18] width 11 height 13
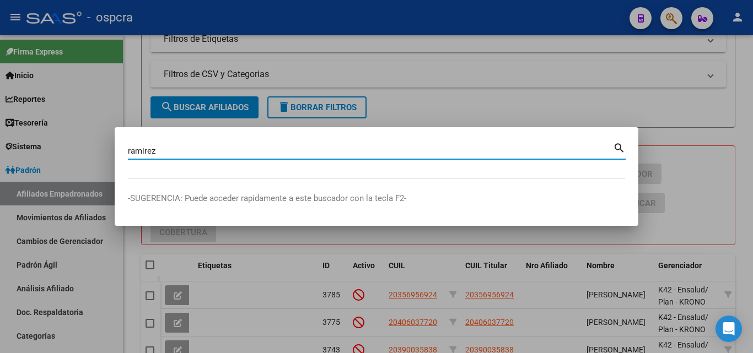
type input "ramirez"
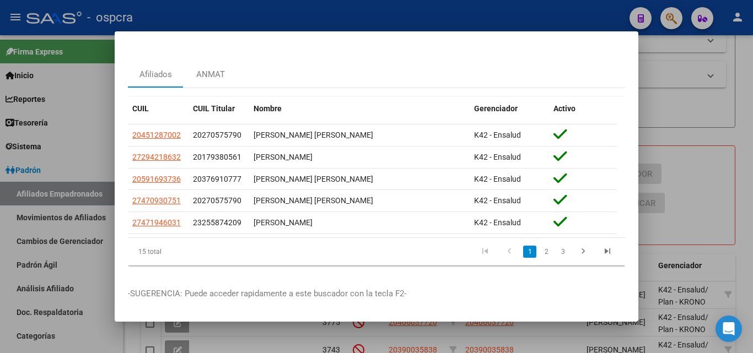
scroll to position [33, 0]
click at [540, 246] on link "2" at bounding box center [546, 252] width 13 height 12
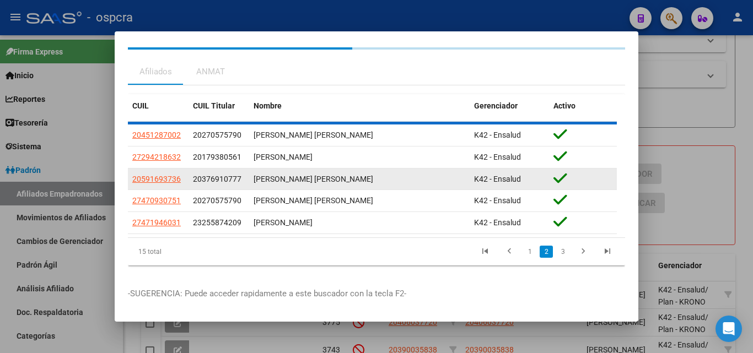
scroll to position [24, 0]
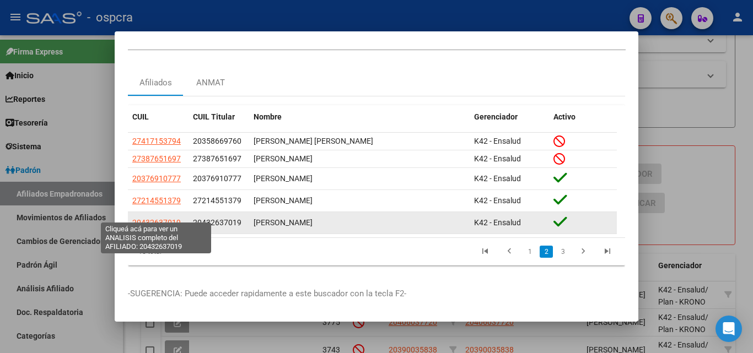
click at [150, 218] on span "20432637019" at bounding box center [156, 222] width 48 height 9
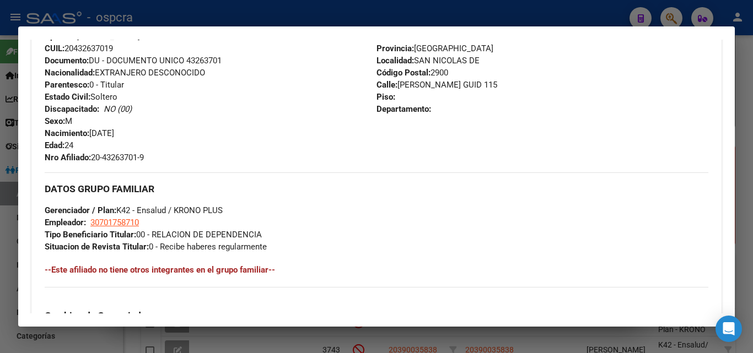
scroll to position [119, 0]
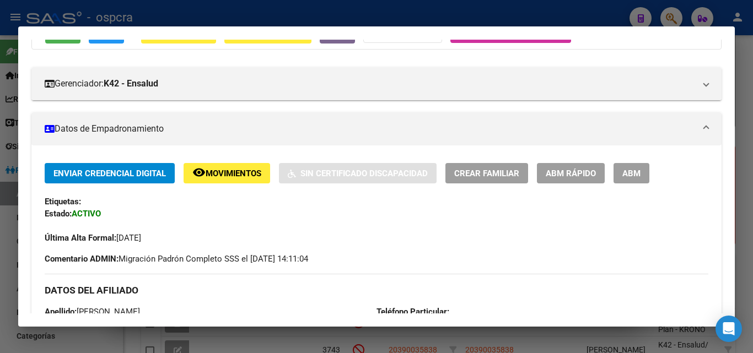
click at [255, 187] on div "Enviar Credencial Digital remove_red_eye Movimientos Sin Certificado Discapacid…" at bounding box center [377, 203] width 664 height 81
click at [252, 182] on button "remove_red_eye Movimientos" at bounding box center [227, 173] width 87 height 20
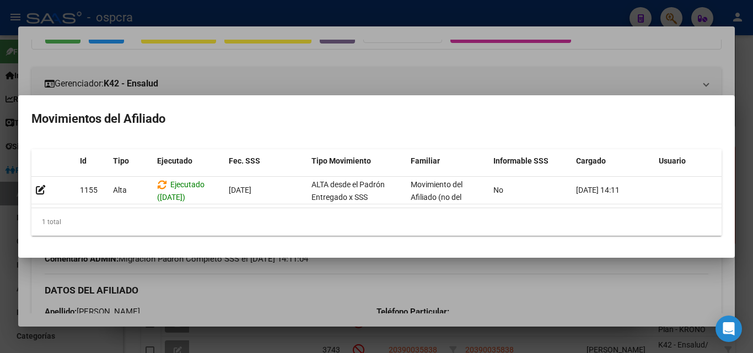
click at [385, 87] on div at bounding box center [376, 176] width 753 height 353
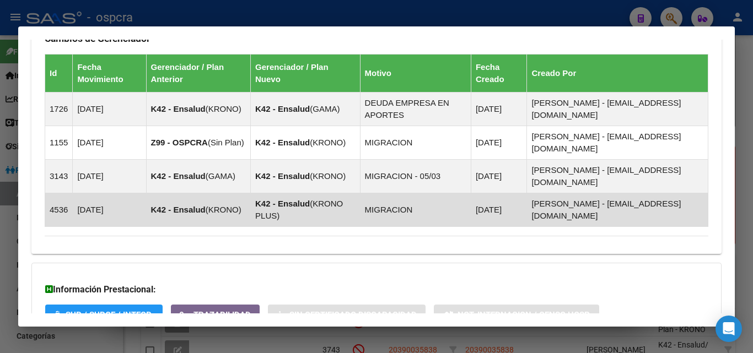
scroll to position [725, 0]
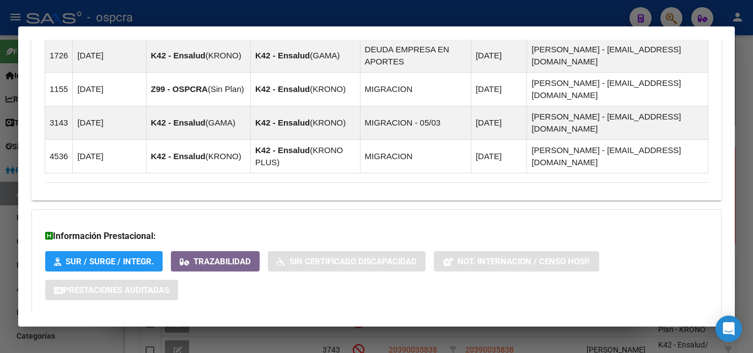
click at [224, 331] on span "Aportes y Contribuciones del Afiliado: 20432637019" at bounding box center [164, 336] width 207 height 10
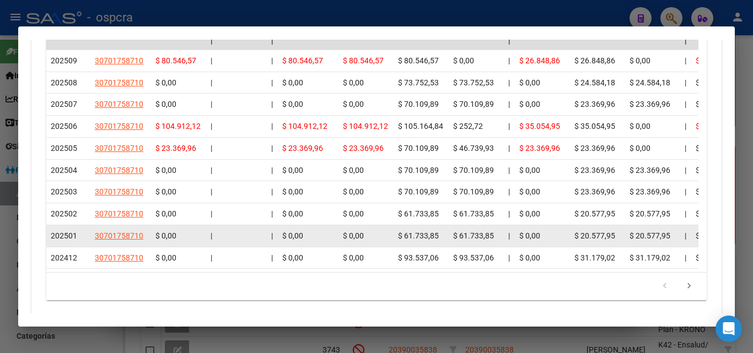
scroll to position [1215, 0]
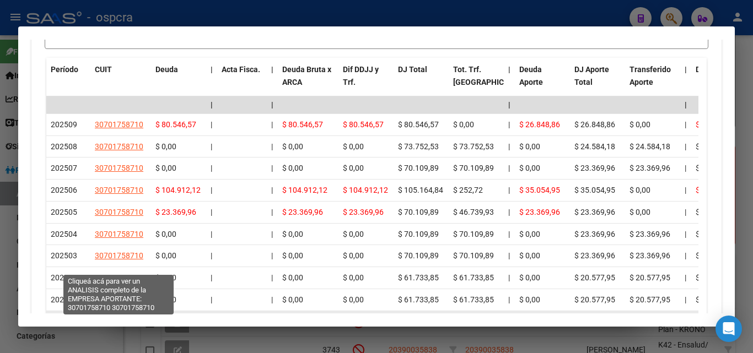
click at [120, 317] on span "30701758710" at bounding box center [119, 321] width 48 height 9
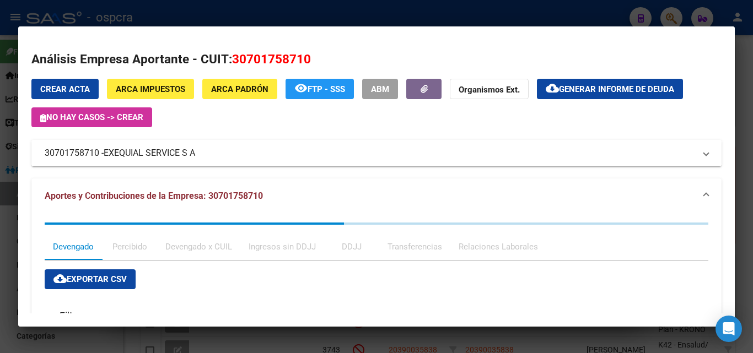
click at [202, 150] on mat-panel-title "30701758710 - EXEQUIAL SERVICE S A" at bounding box center [370, 153] width 650 height 13
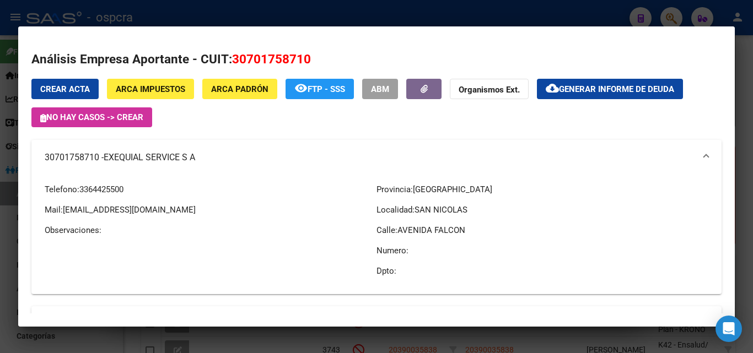
drag, startPoint x: 79, startPoint y: 188, endPoint x: 138, endPoint y: 191, distance: 59.0
click at [138, 191] on p "Telefono: [PHONE_NUMBER]" at bounding box center [211, 190] width 332 height 12
copy p "3364425500"
click at [0, 257] on div at bounding box center [376, 176] width 753 height 353
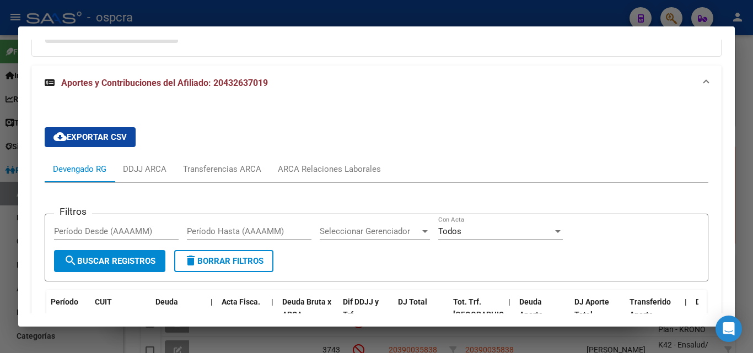
scroll to position [992, 0]
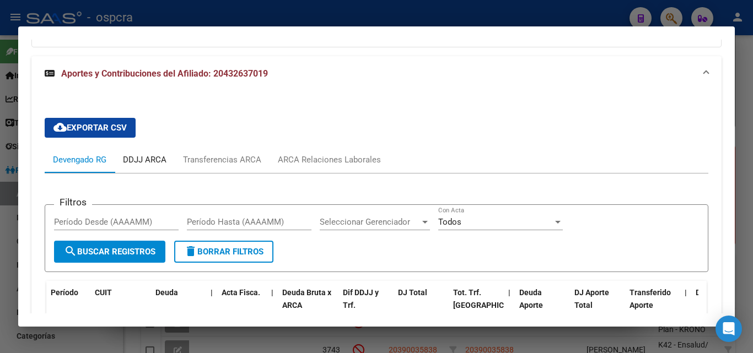
click at [140, 154] on div "DDJJ ARCA" at bounding box center [145, 160] width 44 height 12
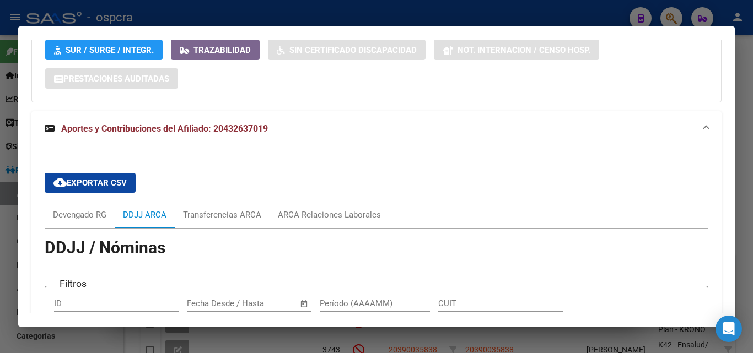
scroll to position [1157, 0]
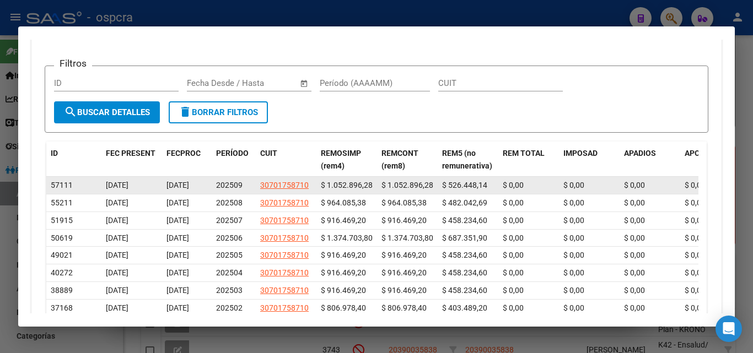
click at [299, 177] on datatable-body-cell "30701758710" at bounding box center [286, 185] width 61 height 17
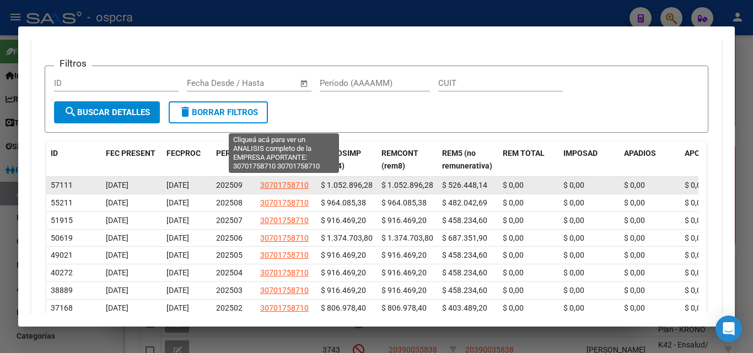
click at [306, 181] on span "30701758710" at bounding box center [284, 185] width 48 height 9
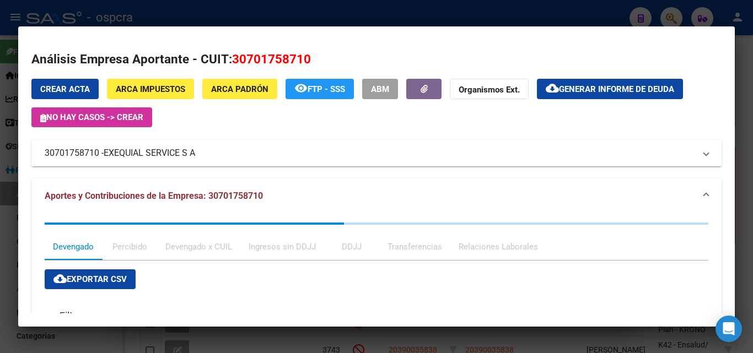
click at [167, 151] on span "EXEQUIAL SERVICE S A" at bounding box center [149, 153] width 91 height 13
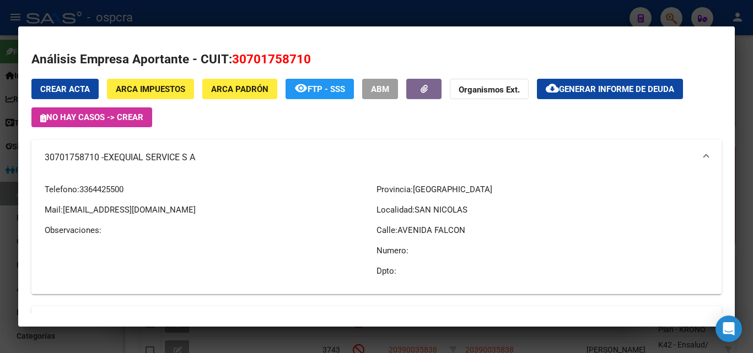
click at [0, 175] on div at bounding box center [376, 176] width 753 height 353
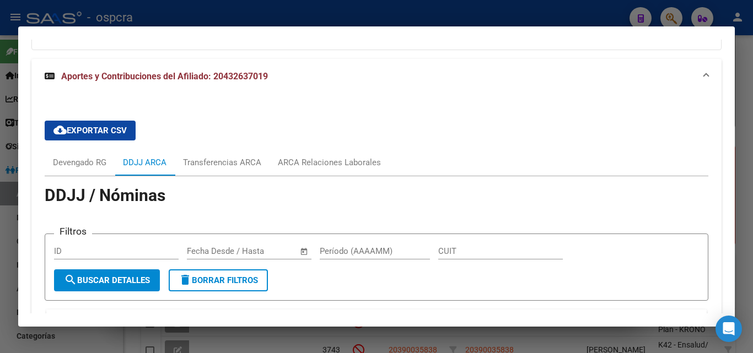
scroll to position [992, 0]
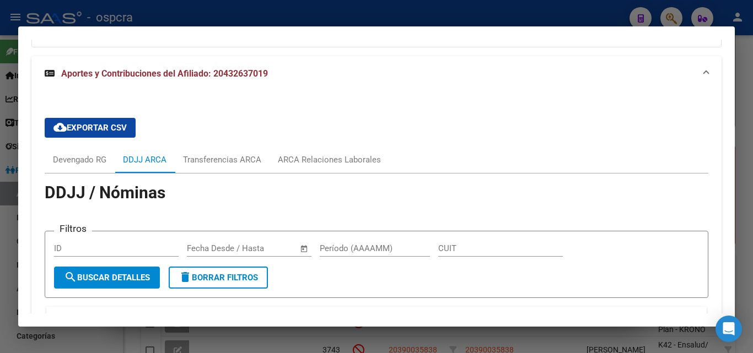
click at [0, 222] on div at bounding box center [376, 176] width 753 height 353
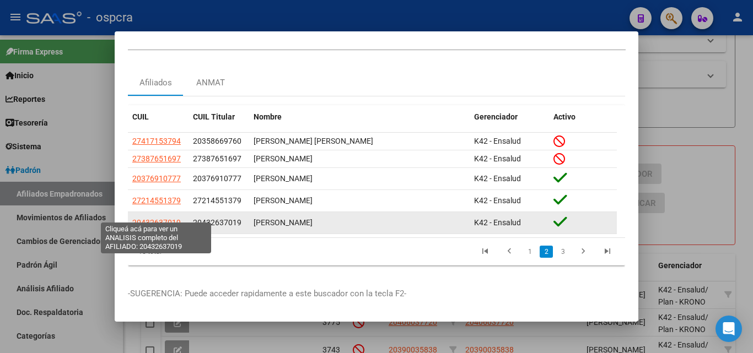
click at [162, 218] on span "20432637019" at bounding box center [156, 222] width 48 height 9
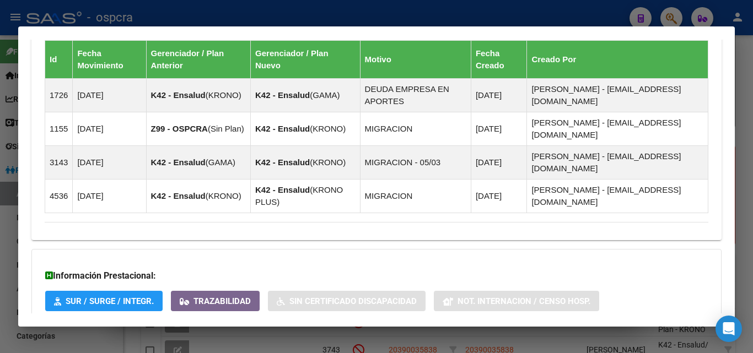
scroll to position [725, 0]
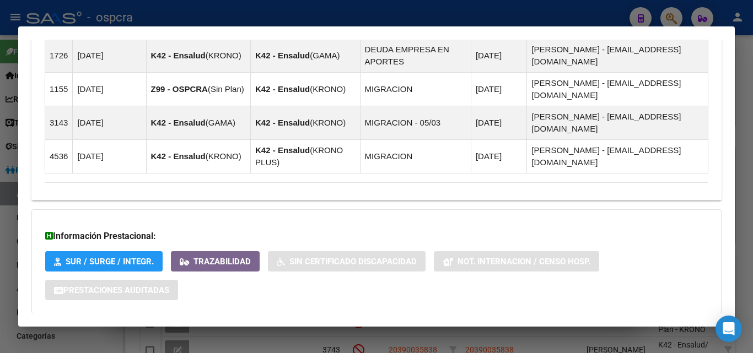
click at [230, 331] on span "Aportes y Contribuciones del Afiliado: 20432637019" at bounding box center [164, 336] width 207 height 10
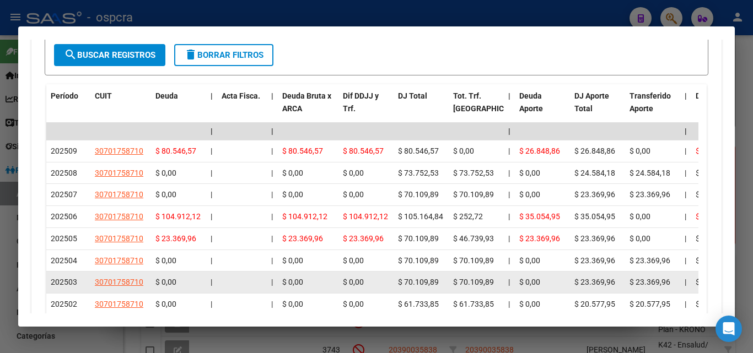
scroll to position [1215, 0]
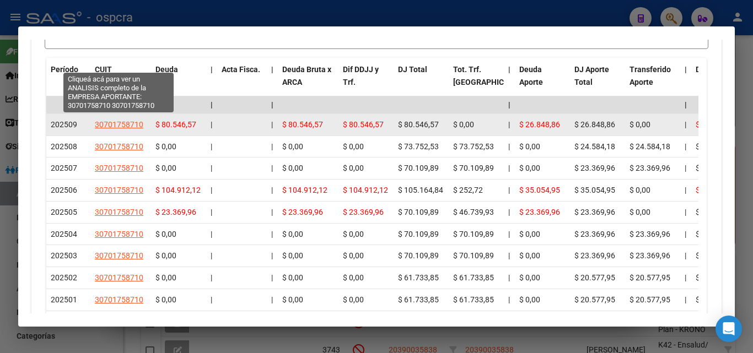
click at [130, 120] on span "30701758710" at bounding box center [119, 124] width 48 height 9
type textarea "30701758710"
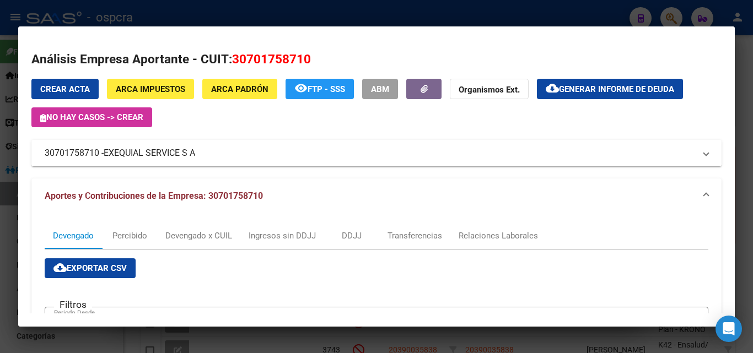
click at [6, 169] on div at bounding box center [376, 176] width 753 height 353
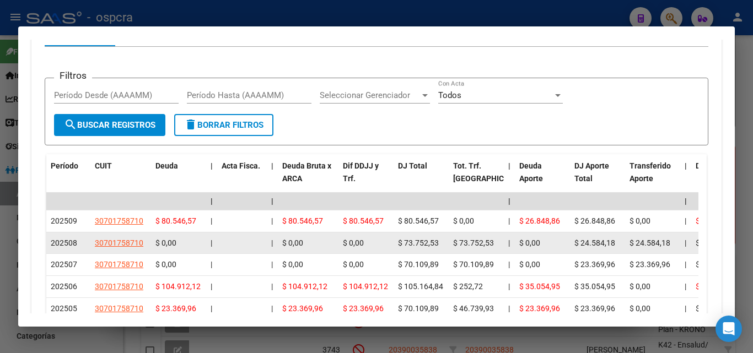
scroll to position [1047, 0]
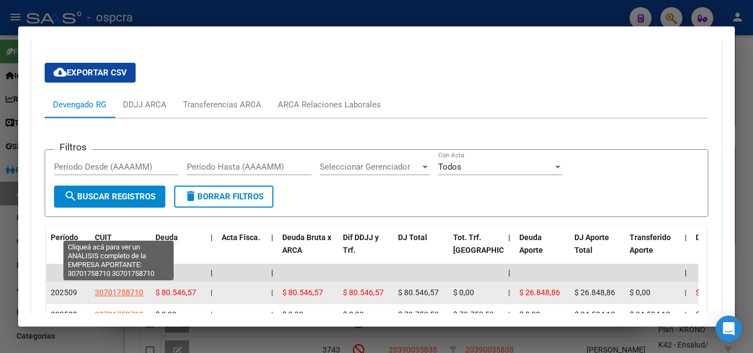
click at [115, 288] on span "30701758710" at bounding box center [119, 292] width 48 height 9
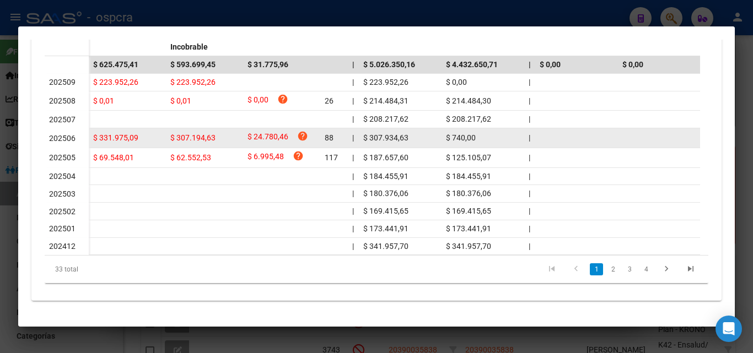
scroll to position [163, 0]
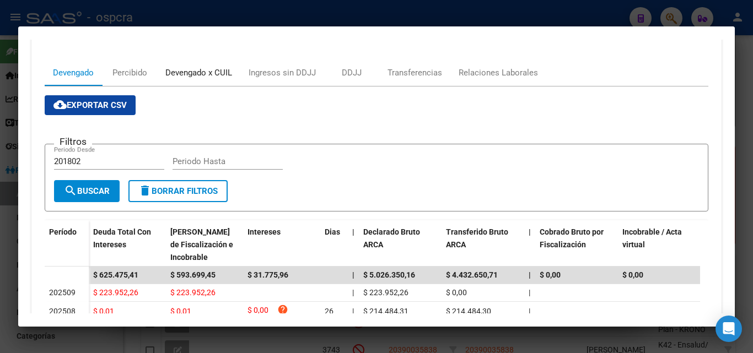
click at [183, 71] on div "Devengado x CUIL" at bounding box center [198, 73] width 67 height 12
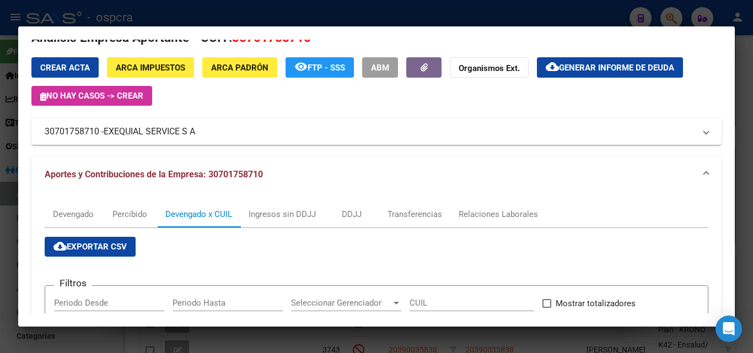
scroll to position [0, 0]
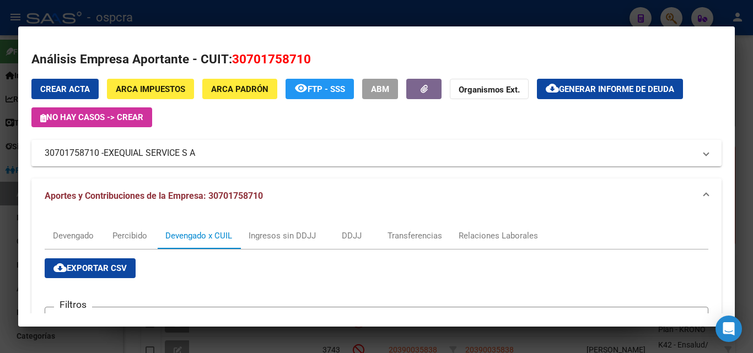
drag, startPoint x: 0, startPoint y: 203, endPoint x: 91, endPoint y: 182, distance: 93.8
click at [0, 203] on div at bounding box center [376, 176] width 753 height 353
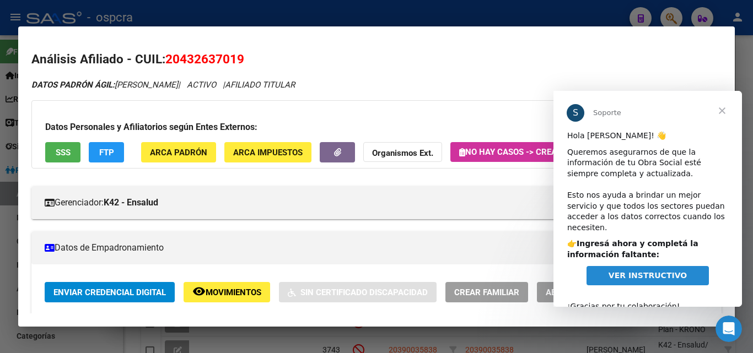
scroll to position [14, 0]
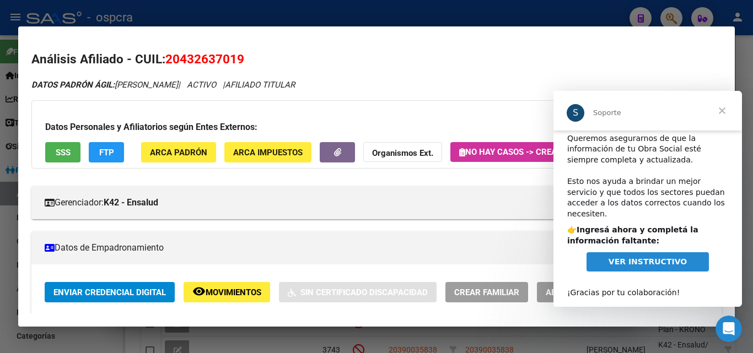
click at [719, 111] on span "Cerrar" at bounding box center [722, 111] width 40 height 40
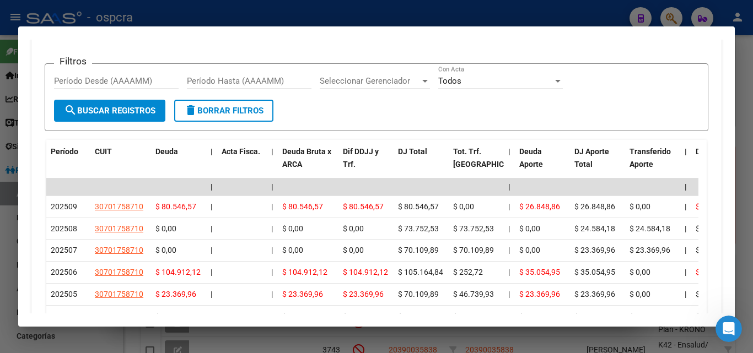
scroll to position [1212, 0]
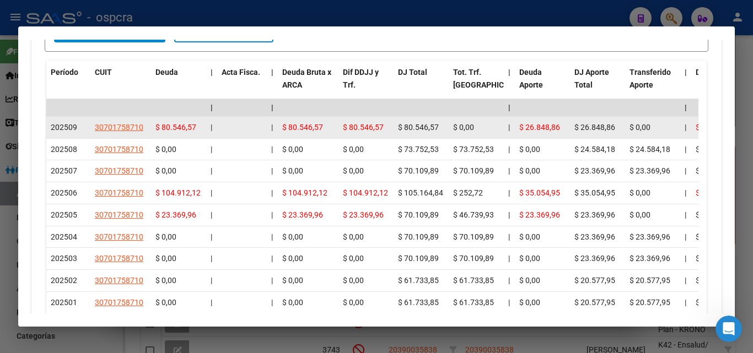
click at [120, 121] on app-link-go-to "30701758710" at bounding box center [119, 127] width 48 height 13
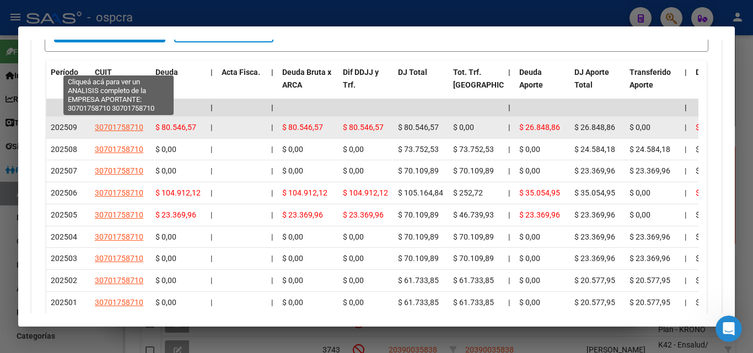
click at [125, 123] on span "30701758710" at bounding box center [119, 127] width 48 height 9
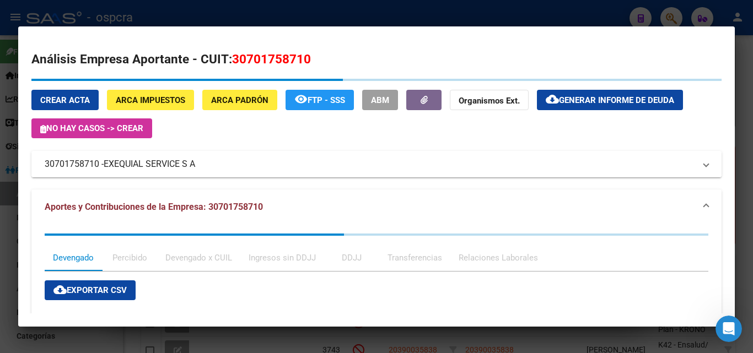
click at [147, 158] on span "EXEQUIAL SERVICE S A" at bounding box center [149, 164] width 91 height 13
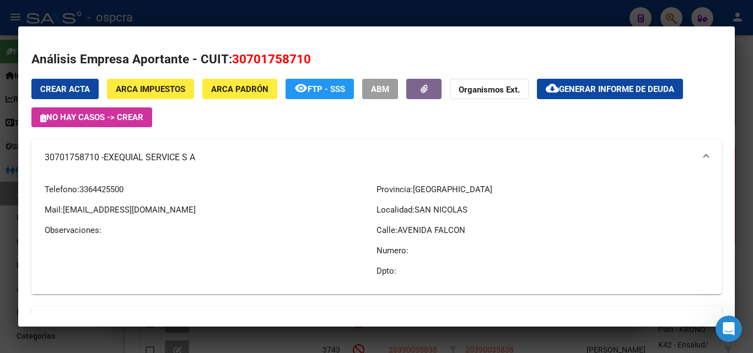
click at [91, 187] on span "3364425500" at bounding box center [101, 190] width 44 height 10
click at [108, 187] on span "3364425500" at bounding box center [101, 190] width 44 height 10
click at [118, 189] on span "3364425500" at bounding box center [101, 190] width 44 height 10
click at [11, 256] on div at bounding box center [376, 176] width 753 height 353
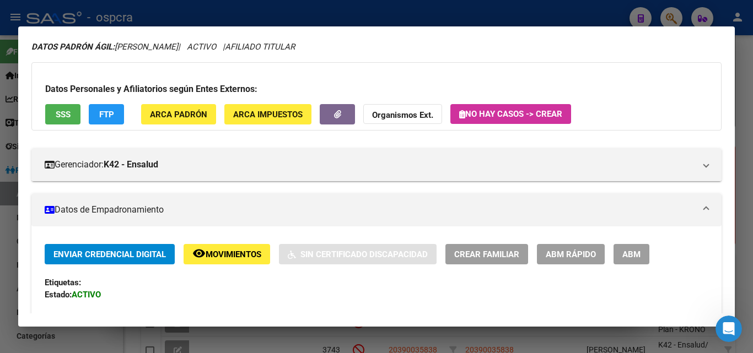
scroll to position [0, 0]
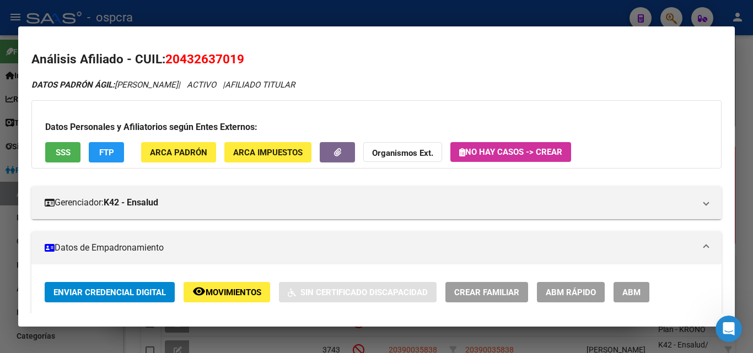
drag, startPoint x: 116, startPoint y: 83, endPoint x: 191, endPoint y: 79, distance: 74.5
click at [191, 79] on div "DATOS [PERSON_NAME]: [PERSON_NAME] | ACTIVO | AFILIADO TITULAR" at bounding box center [376, 85] width 690 height 13
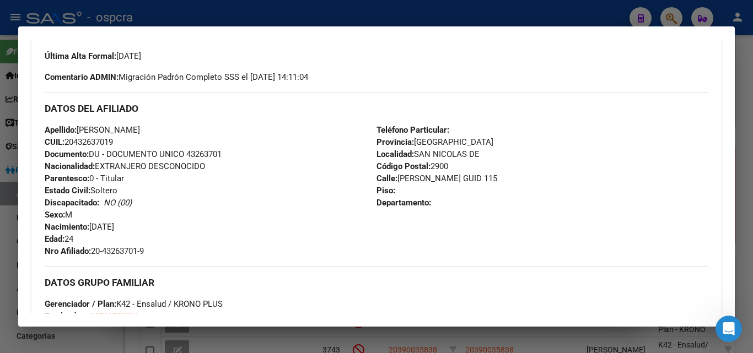
scroll to position [331, 0]
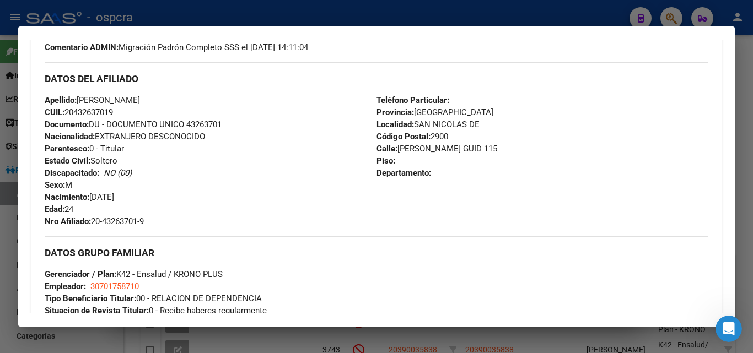
drag, startPoint x: 79, startPoint y: 99, endPoint x: 159, endPoint y: 103, distance: 79.5
click at [159, 103] on div "Apellido: [PERSON_NAME]: 20432637019 Documento: DU - DOCUMENTO UNICO 43263701 N…" at bounding box center [211, 160] width 332 height 133
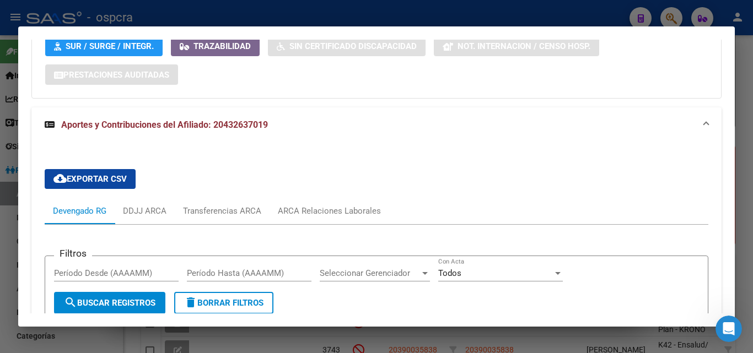
scroll to position [992, 0]
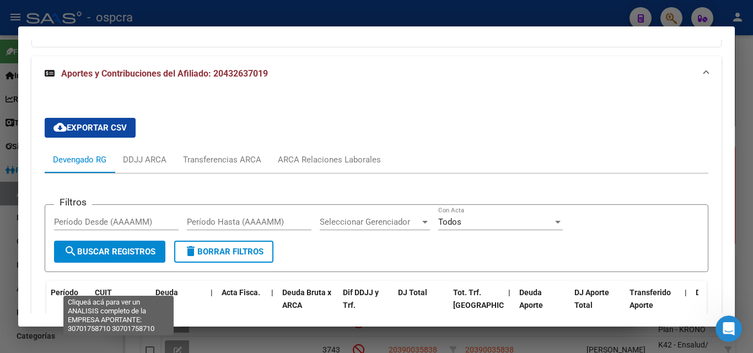
click at [130, 343] on span "30701758710" at bounding box center [119, 347] width 48 height 9
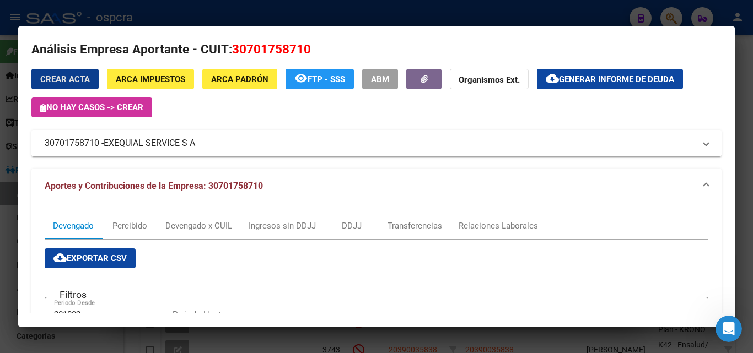
scroll to position [0, 0]
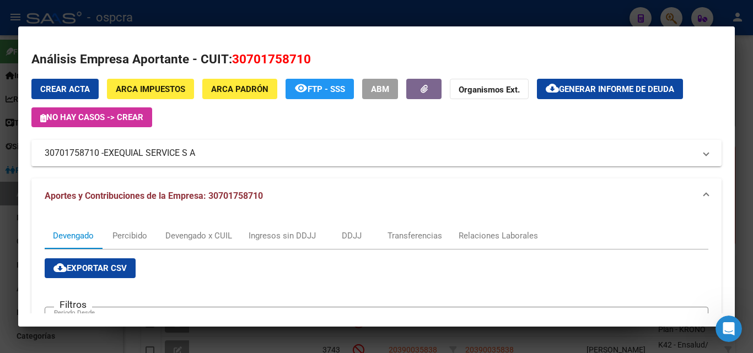
click at [1, 180] on div at bounding box center [376, 176] width 753 height 353
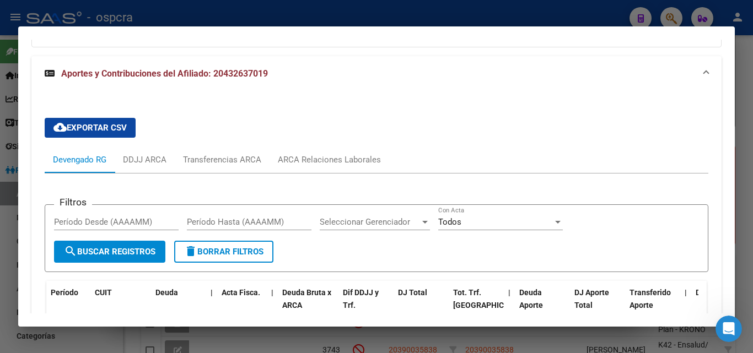
click at [531, 28] on mat-dialog-container "Análisis Afiliado - CUIL: 20432637019 DATOS PADRÓN ÁGIL: [PERSON_NAME] | ACTIVO…" at bounding box center [376, 176] width 716 height 300
click at [545, 3] on div at bounding box center [376, 176] width 753 height 353
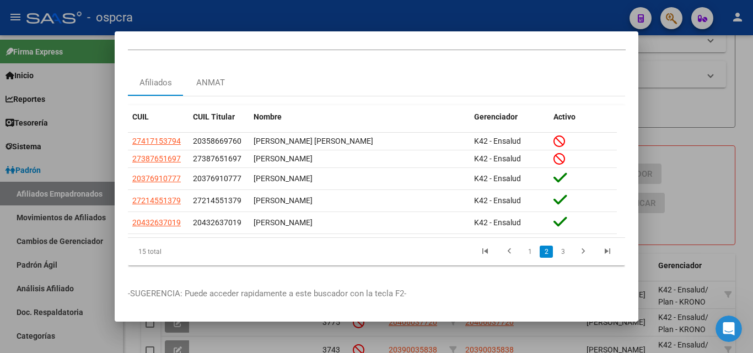
click at [672, 68] on div at bounding box center [376, 176] width 753 height 353
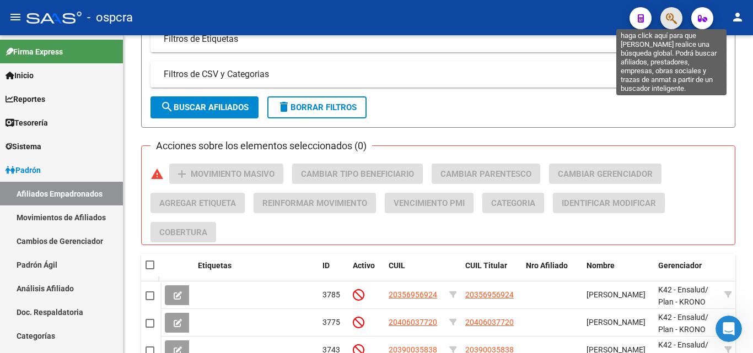
click at [673, 19] on icon "button" at bounding box center [671, 18] width 11 height 13
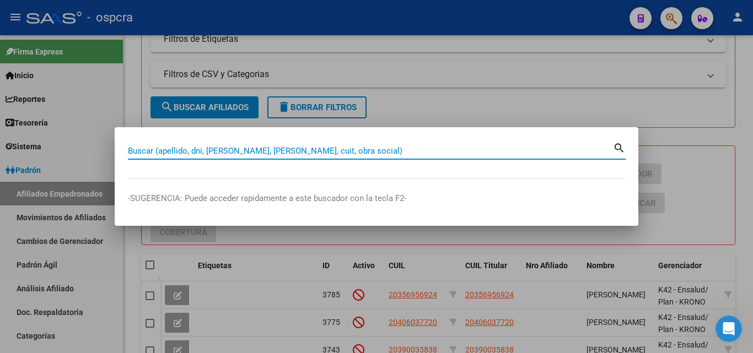
paste input "39339414"
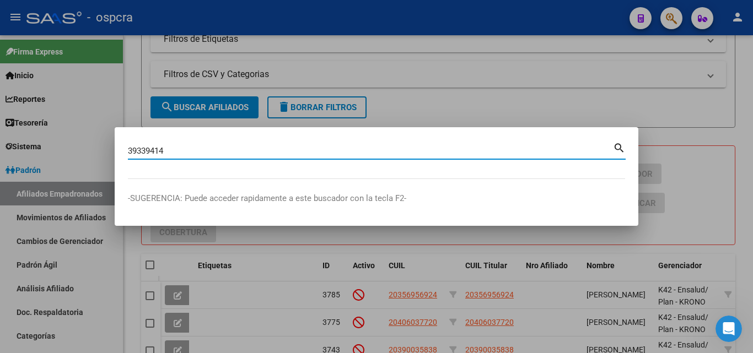
type input "39339414"
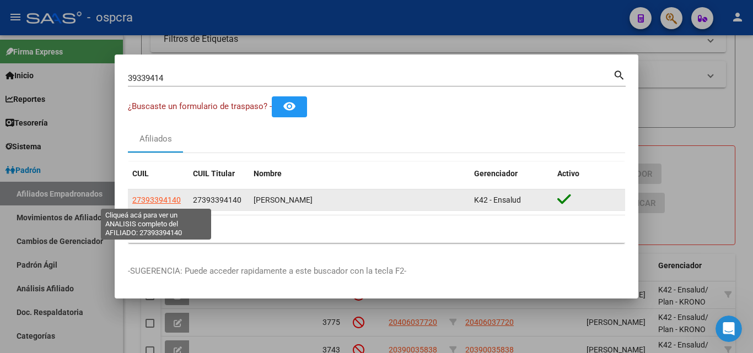
click at [157, 202] on span "27393394140" at bounding box center [156, 200] width 48 height 9
type textarea "27393394140"
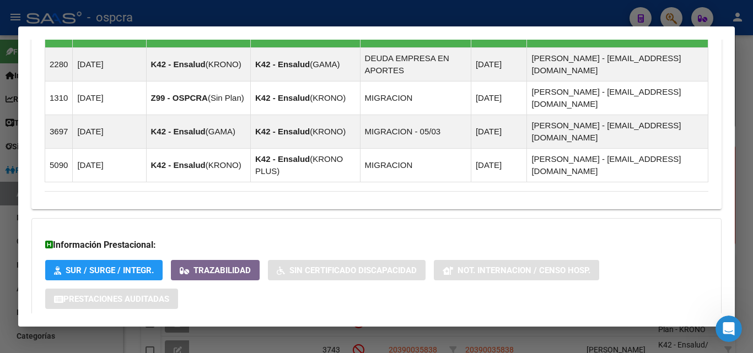
scroll to position [725, 0]
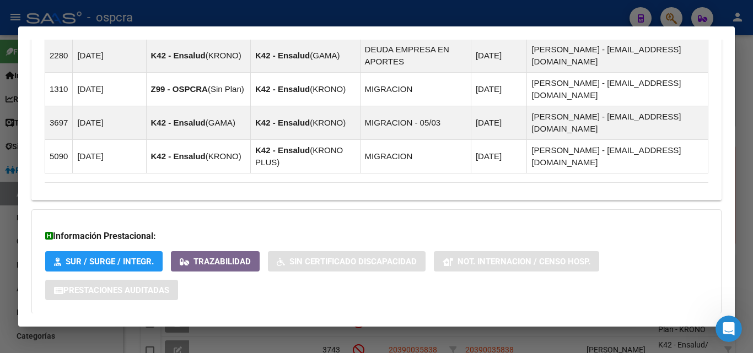
click at [254, 331] on span "Aportes y Contribuciones del Afiliado: 27393394140" at bounding box center [164, 336] width 207 height 10
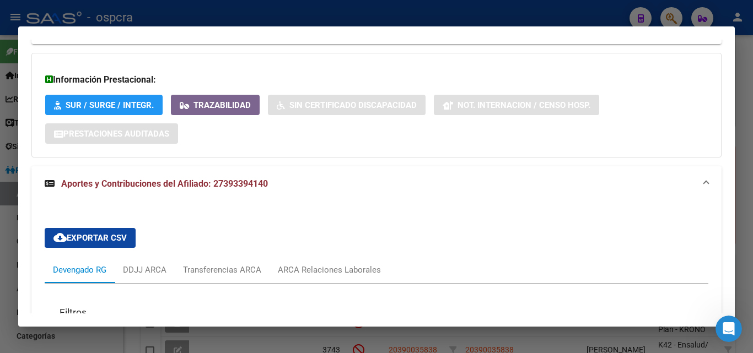
scroll to position [1102, 0]
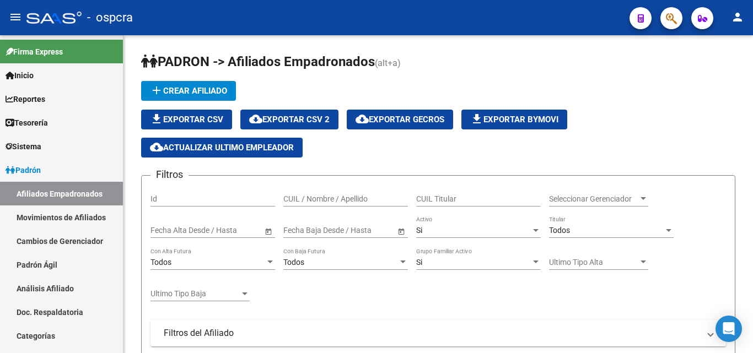
scroll to position [565, 0]
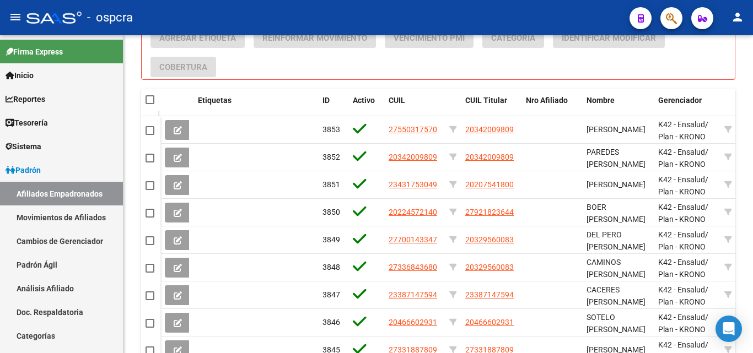
click at [666, 16] on icon "button" at bounding box center [671, 18] width 11 height 13
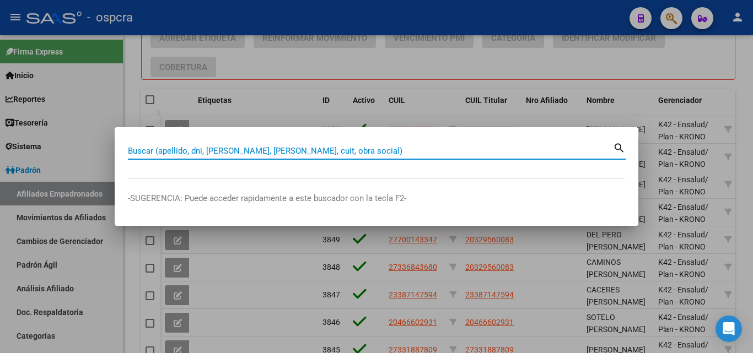
paste input "LEAL CRISTIAN DAMIAN"
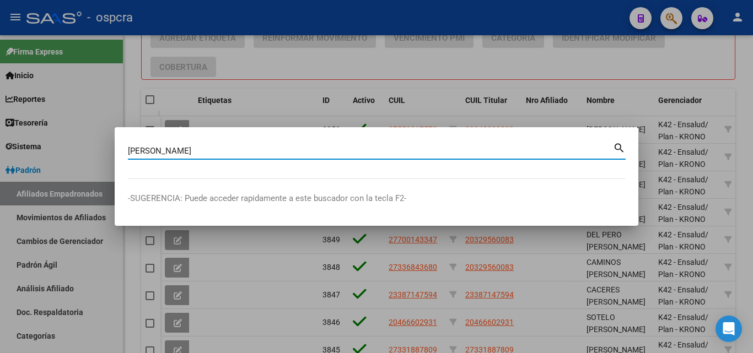
type input "LEAL CRISTIAN DAMIAN"
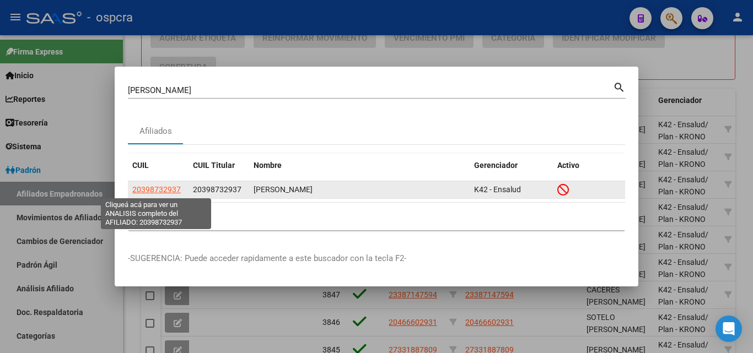
click at [164, 189] on span "20398732937" at bounding box center [156, 189] width 48 height 9
type textarea "20398732937"
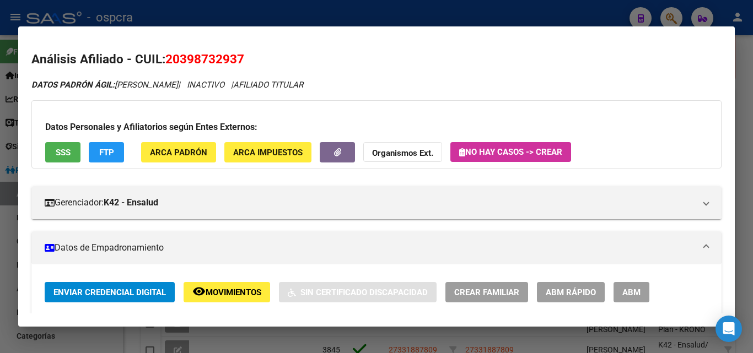
click at [229, 292] on span "Movimientos" at bounding box center [234, 293] width 56 height 10
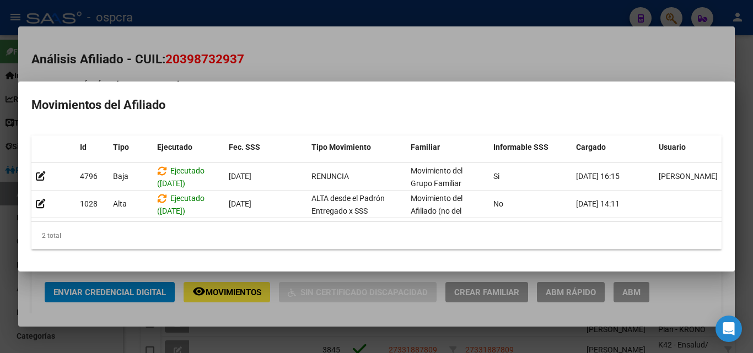
click at [317, 42] on div at bounding box center [376, 176] width 753 height 353
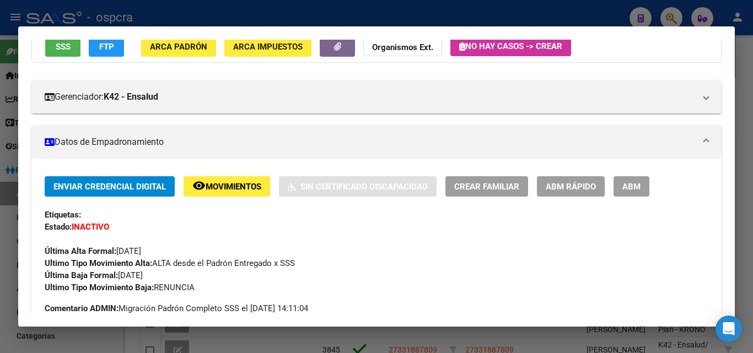
scroll to position [110, 0]
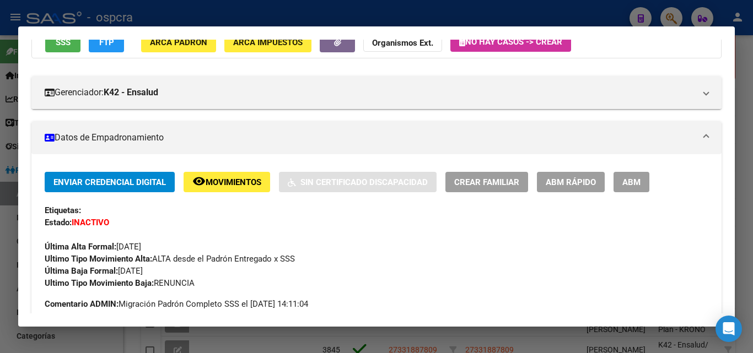
click at [250, 183] on span "Movimientos" at bounding box center [234, 182] width 56 height 10
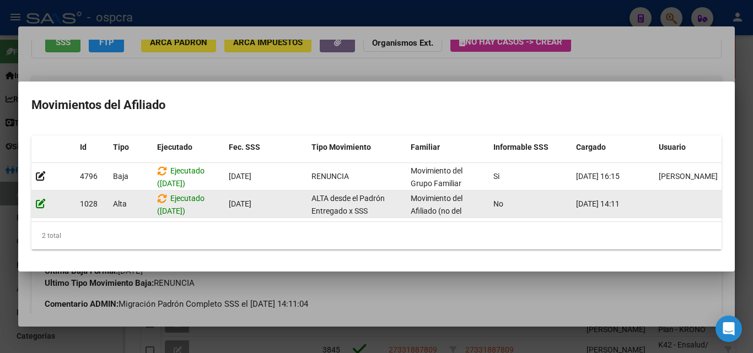
click at [40, 200] on icon at bounding box center [41, 203] width 10 height 10
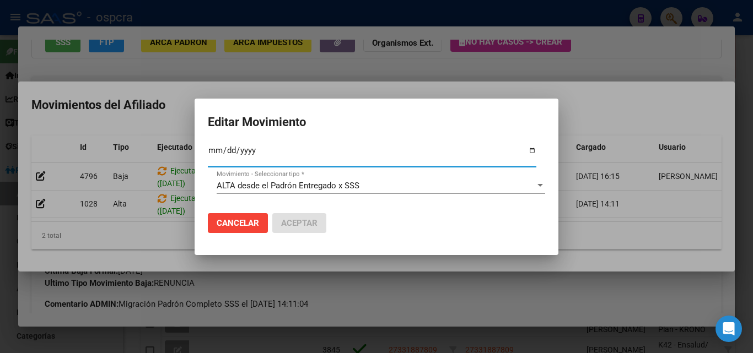
click at [91, 204] on div at bounding box center [376, 176] width 753 height 353
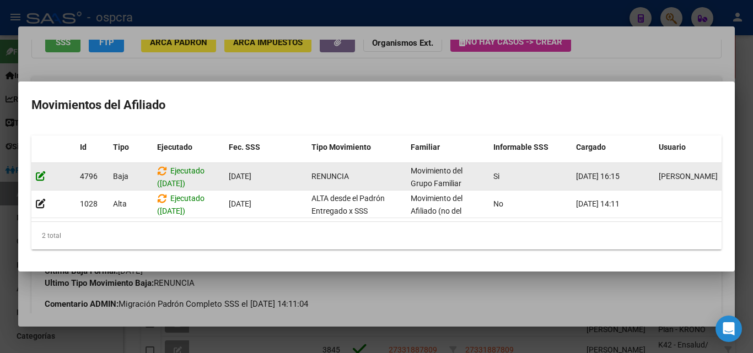
click at [41, 171] on icon at bounding box center [41, 176] width 10 height 10
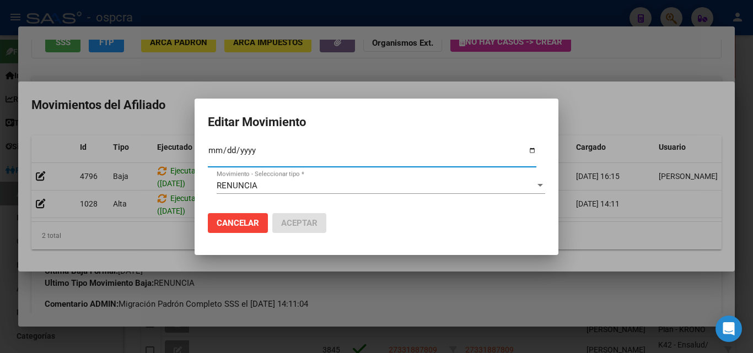
click at [533, 149] on input "2025-10-08" at bounding box center [372, 155] width 328 height 18
type input "2025-09-04"
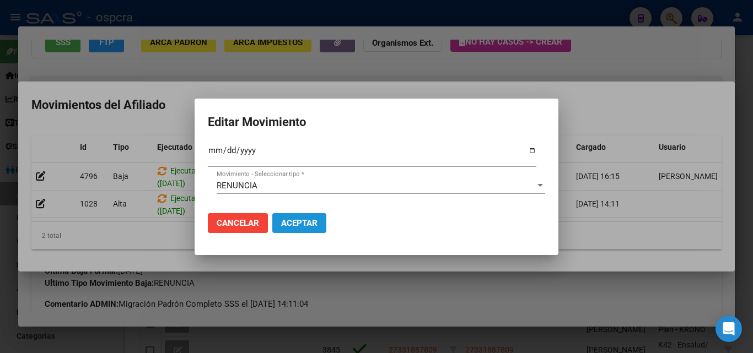
click at [317, 221] on button "Aceptar" at bounding box center [299, 223] width 54 height 20
